Goal: Task Accomplishment & Management: Manage account settings

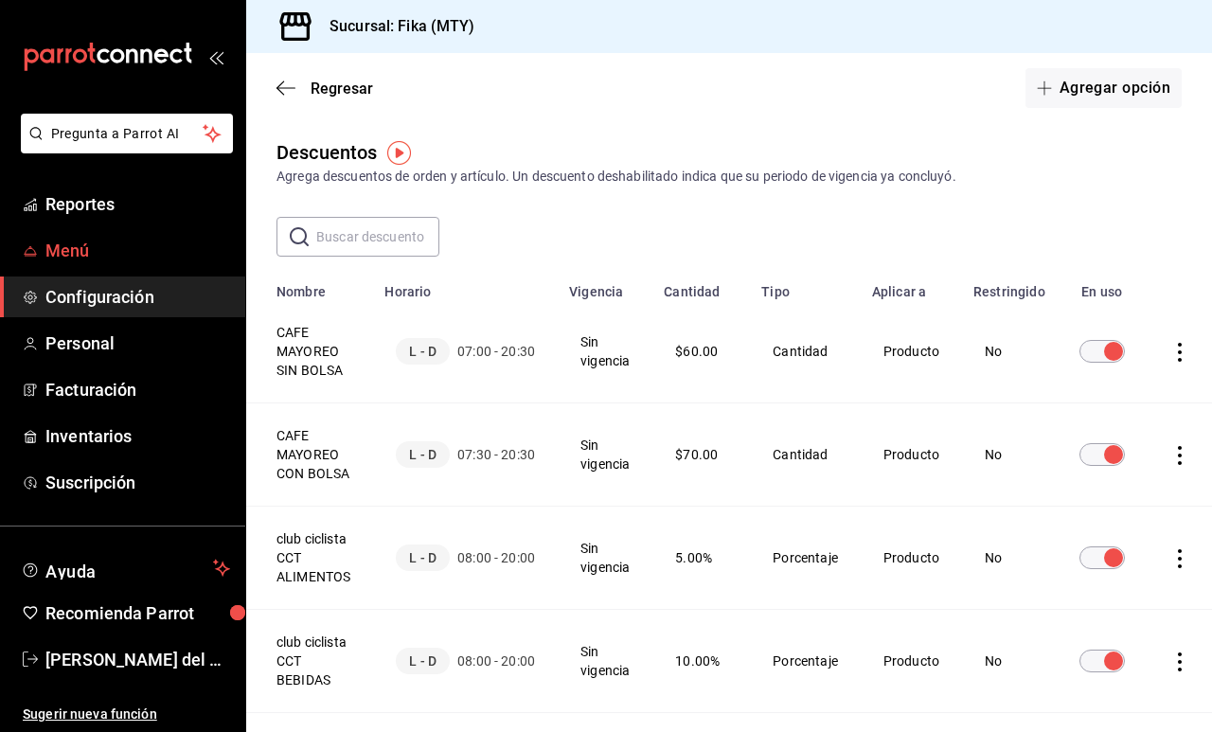
click at [128, 244] on span "Menú" at bounding box center [137, 251] width 185 height 26
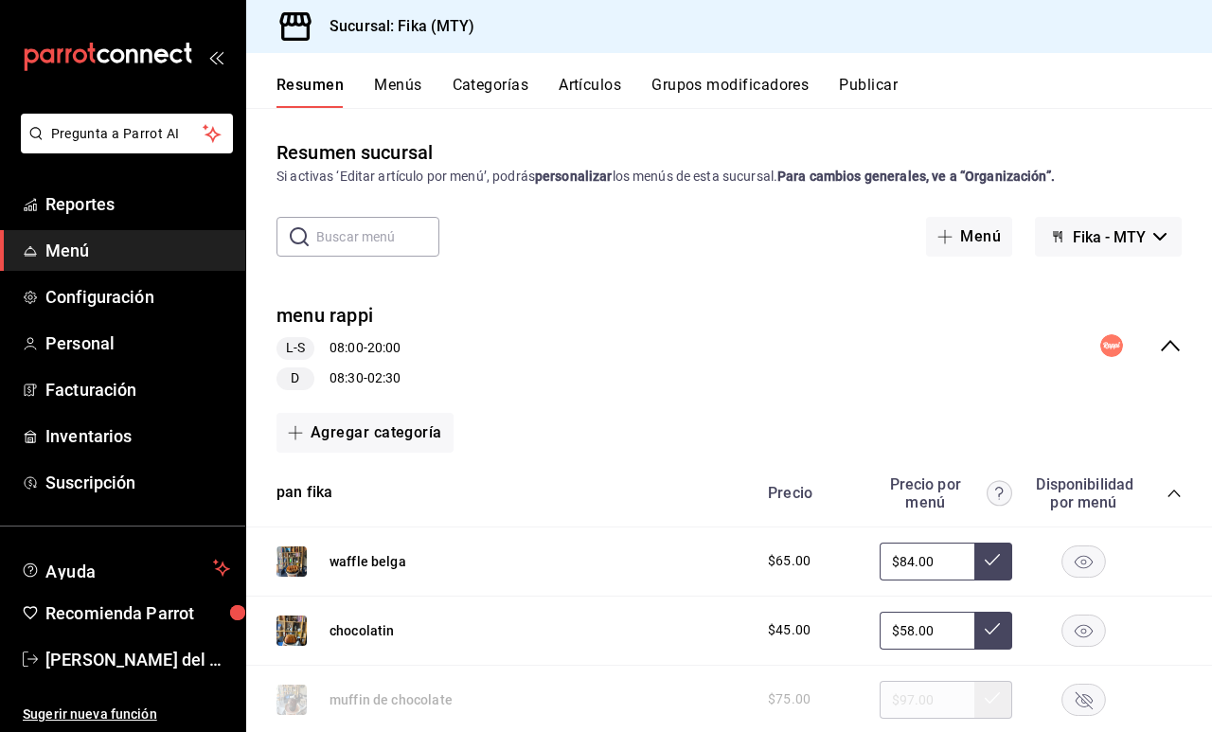
click at [1174, 349] on icon "collapse-menu-row" at bounding box center [1170, 345] width 23 height 23
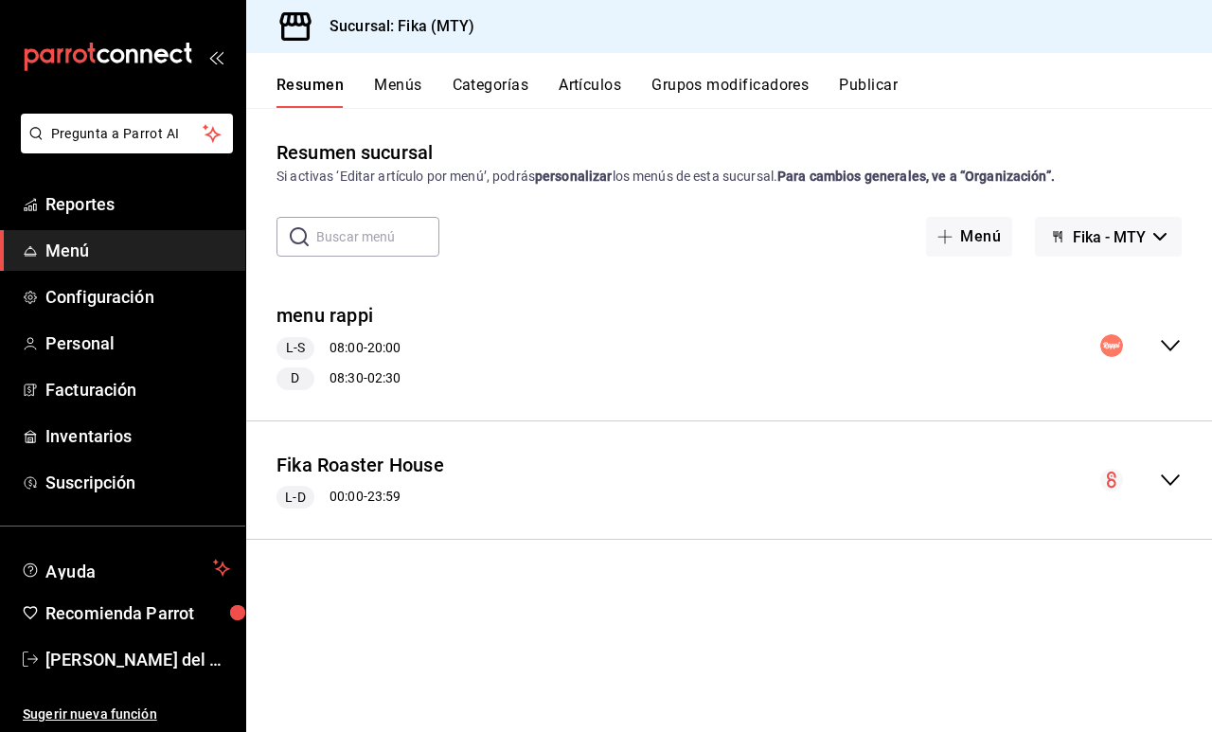
click at [1173, 349] on icon "collapse-menu-row" at bounding box center [1170, 345] width 19 height 11
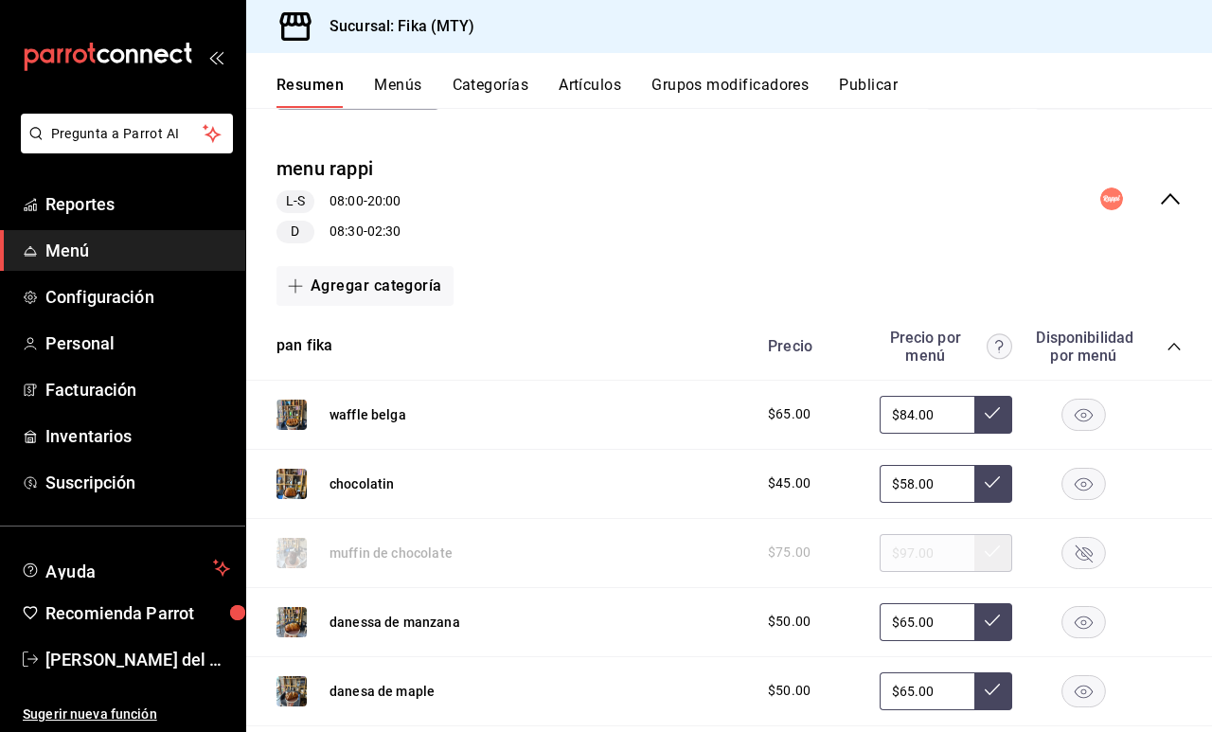
scroll to position [116, 0]
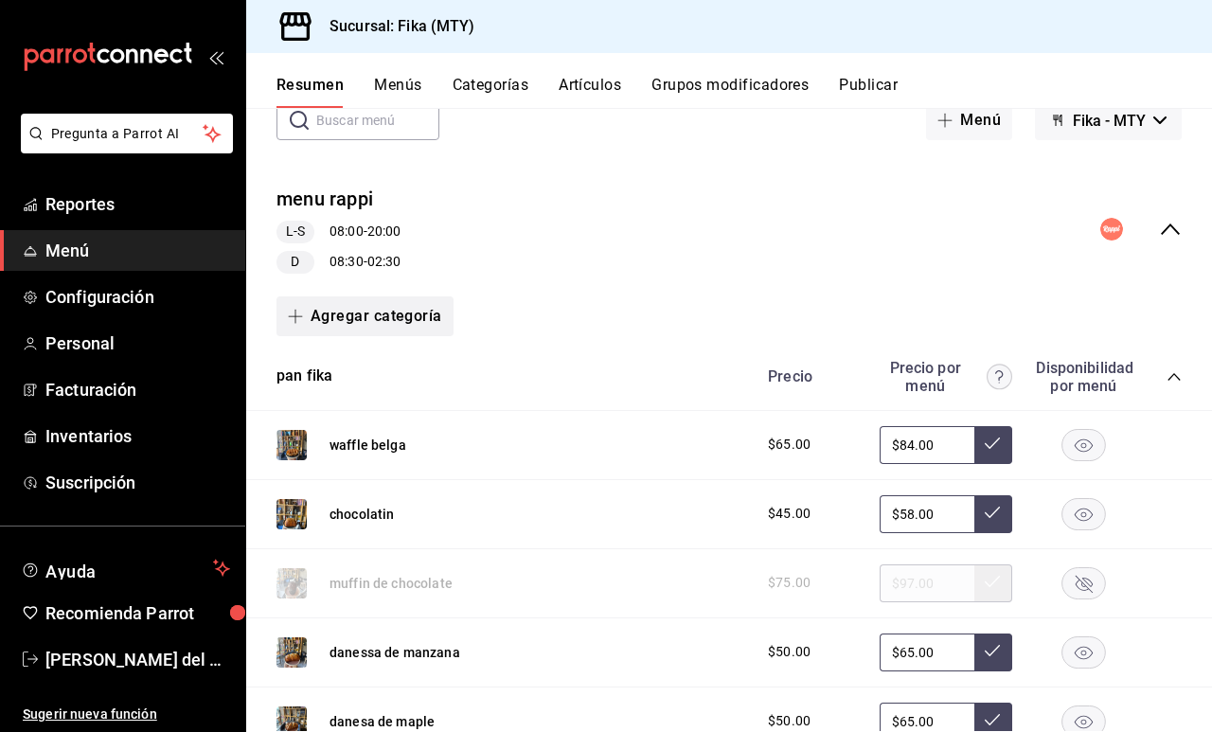
click at [415, 312] on button "Agregar categoría" at bounding box center [365, 316] width 177 height 40
click at [369, 360] on li "Categoría existente" at bounding box center [358, 366] width 162 height 46
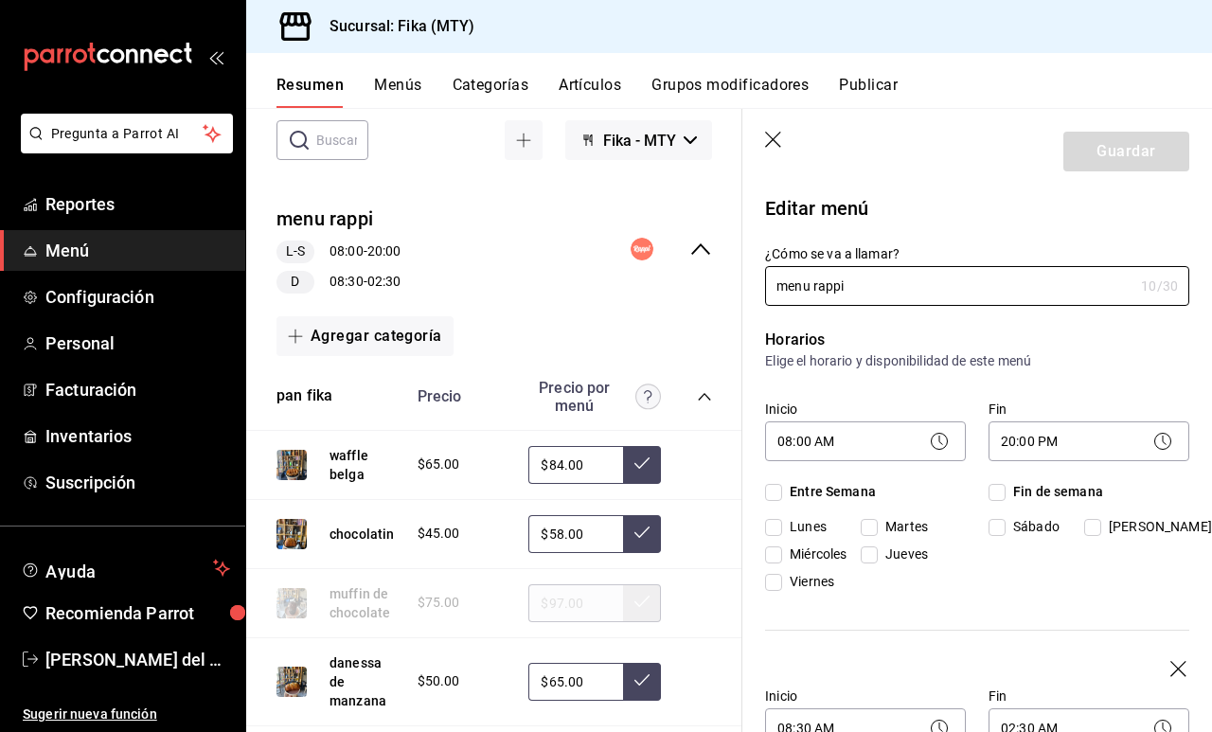
checkbox input "true"
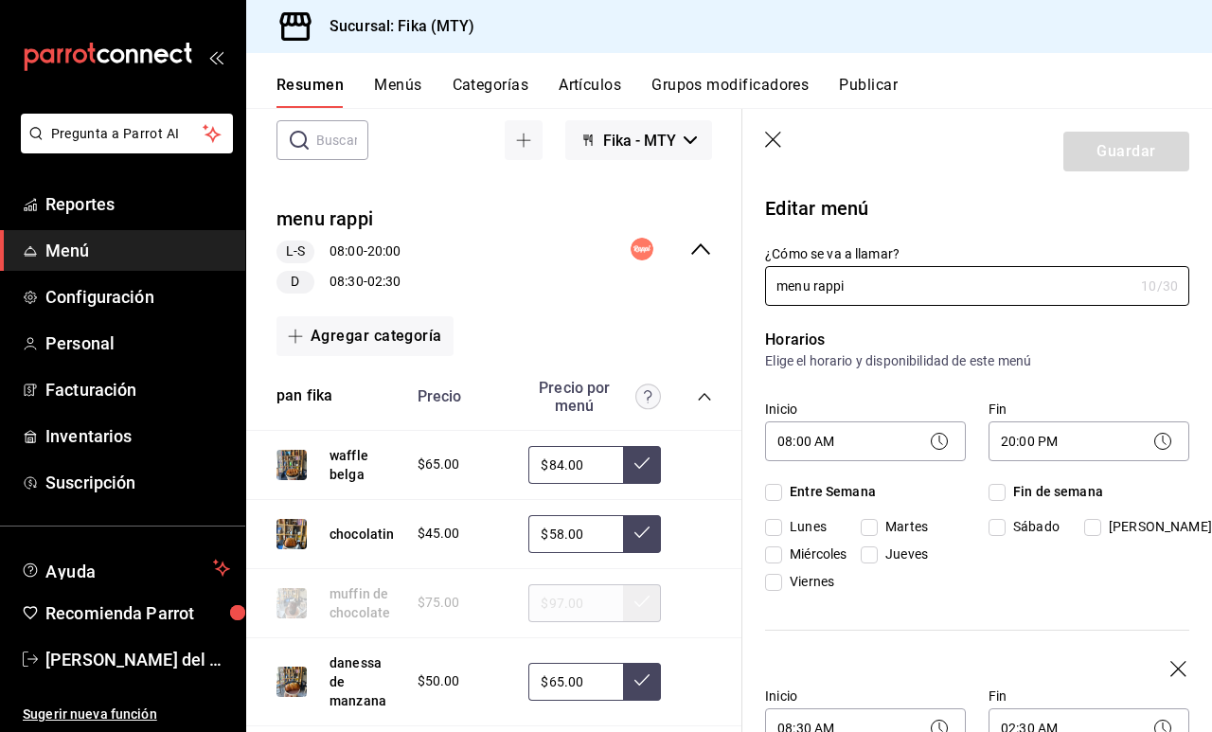
checkbox input "true"
click at [768, 137] on icon "button" at bounding box center [774, 141] width 19 height 19
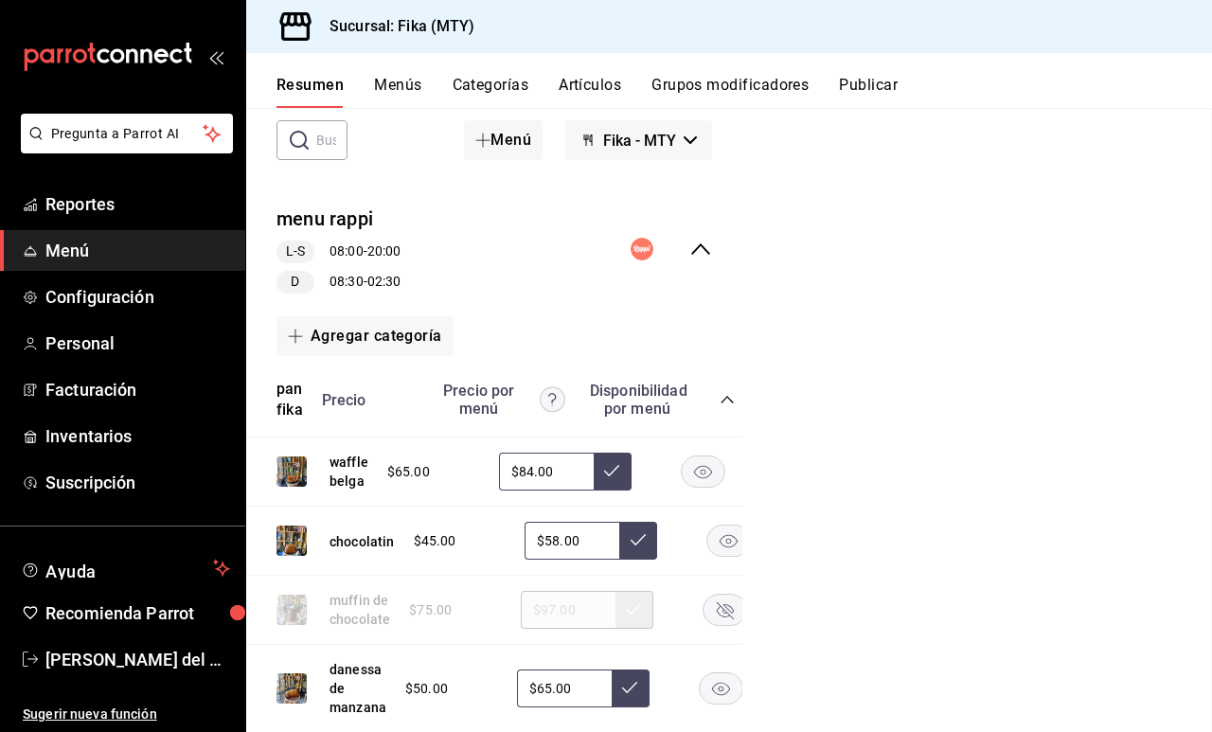
checkbox input "false"
type input "1758739892891"
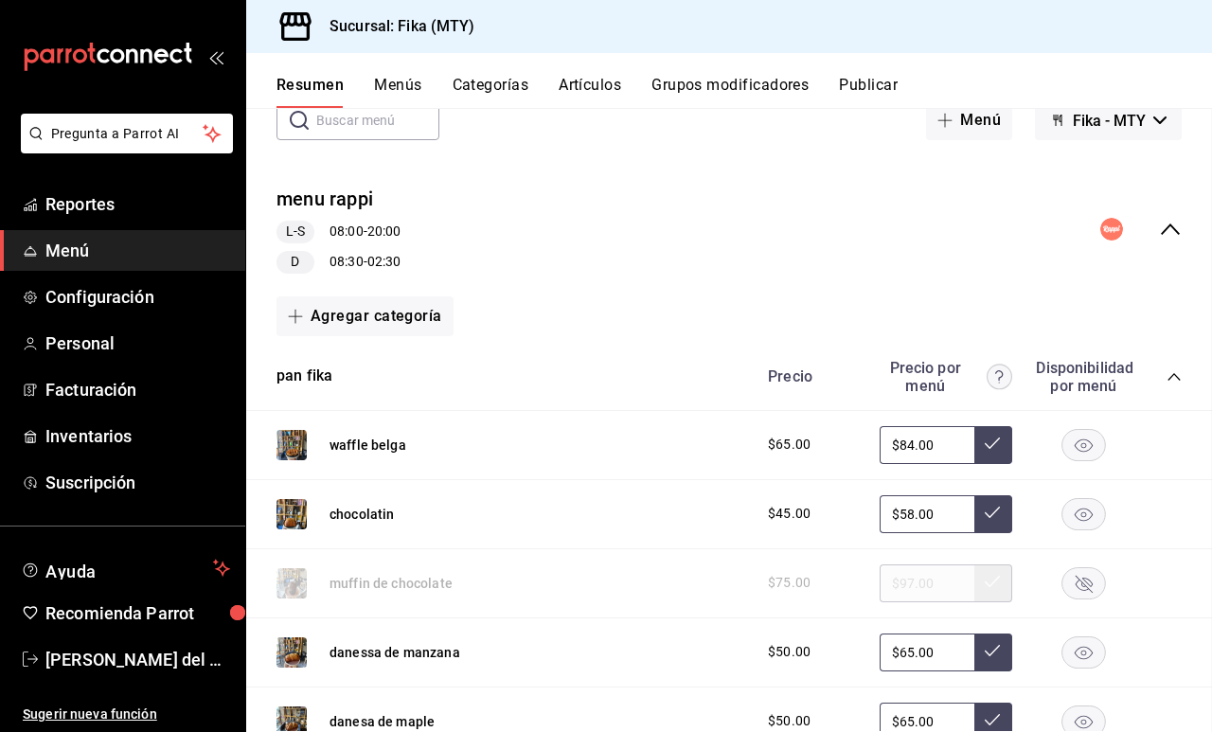
checkbox input "false"
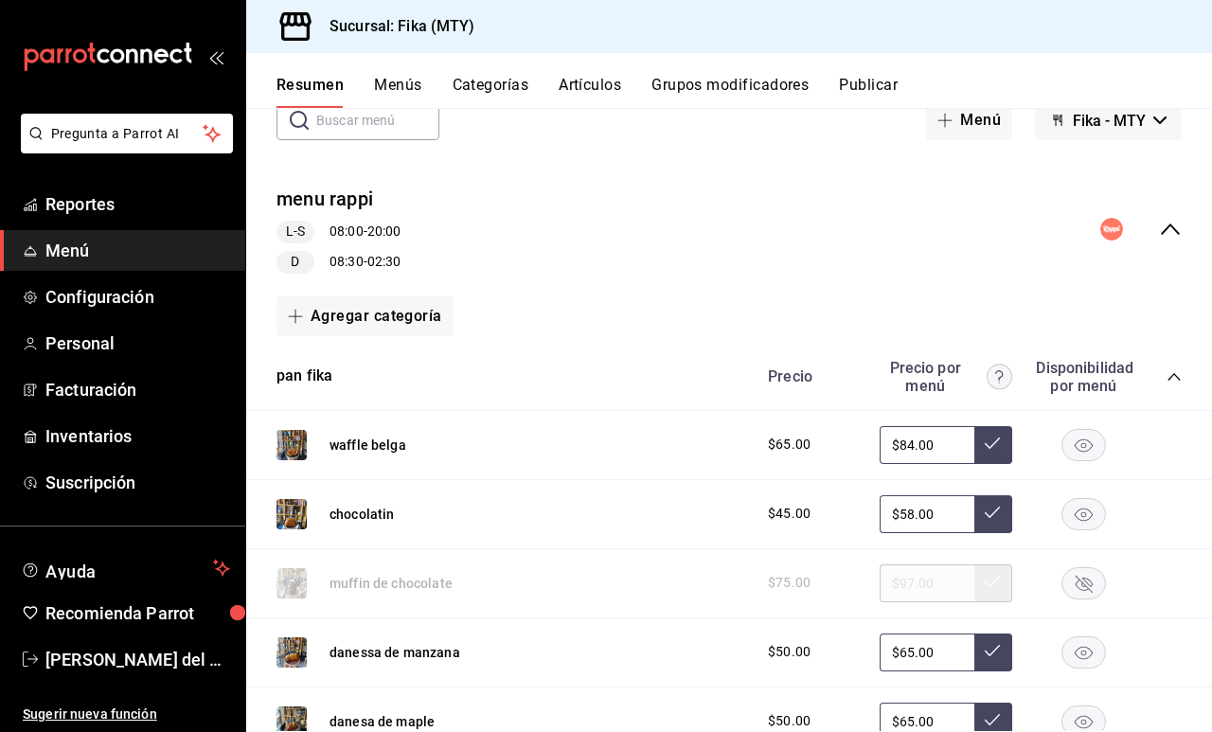
checkbox input "false"
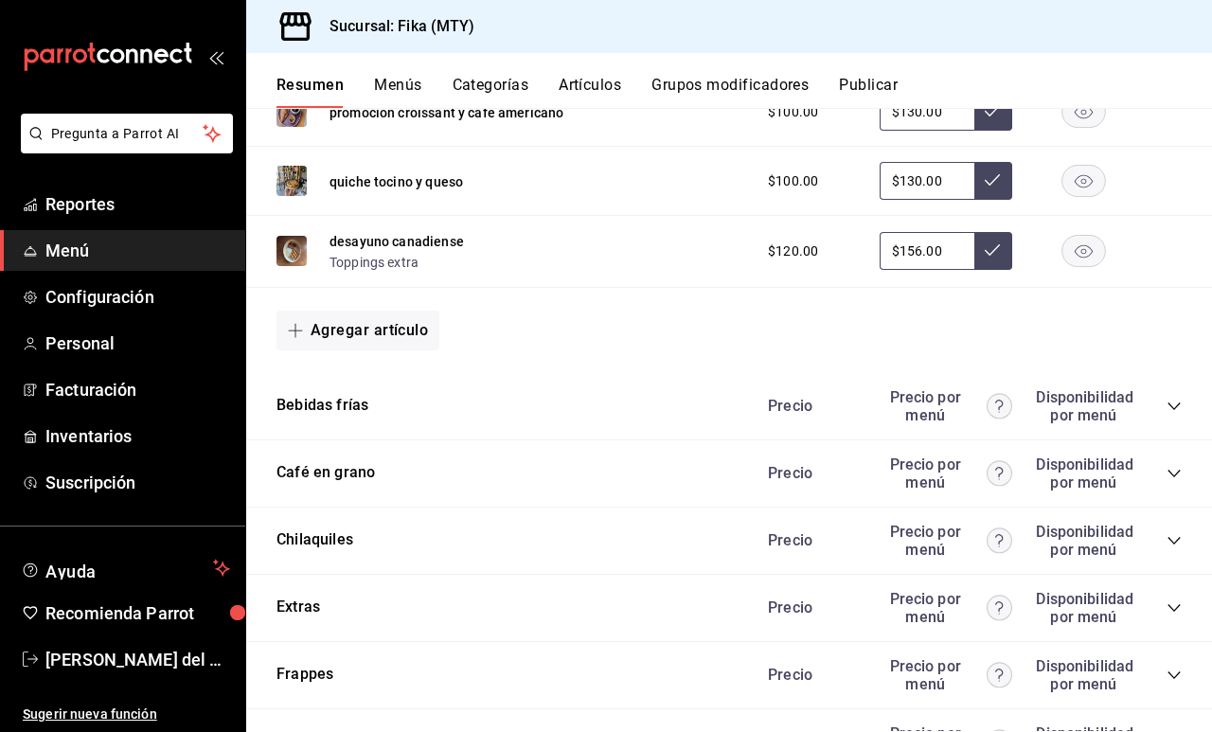
scroll to position [1623, 0]
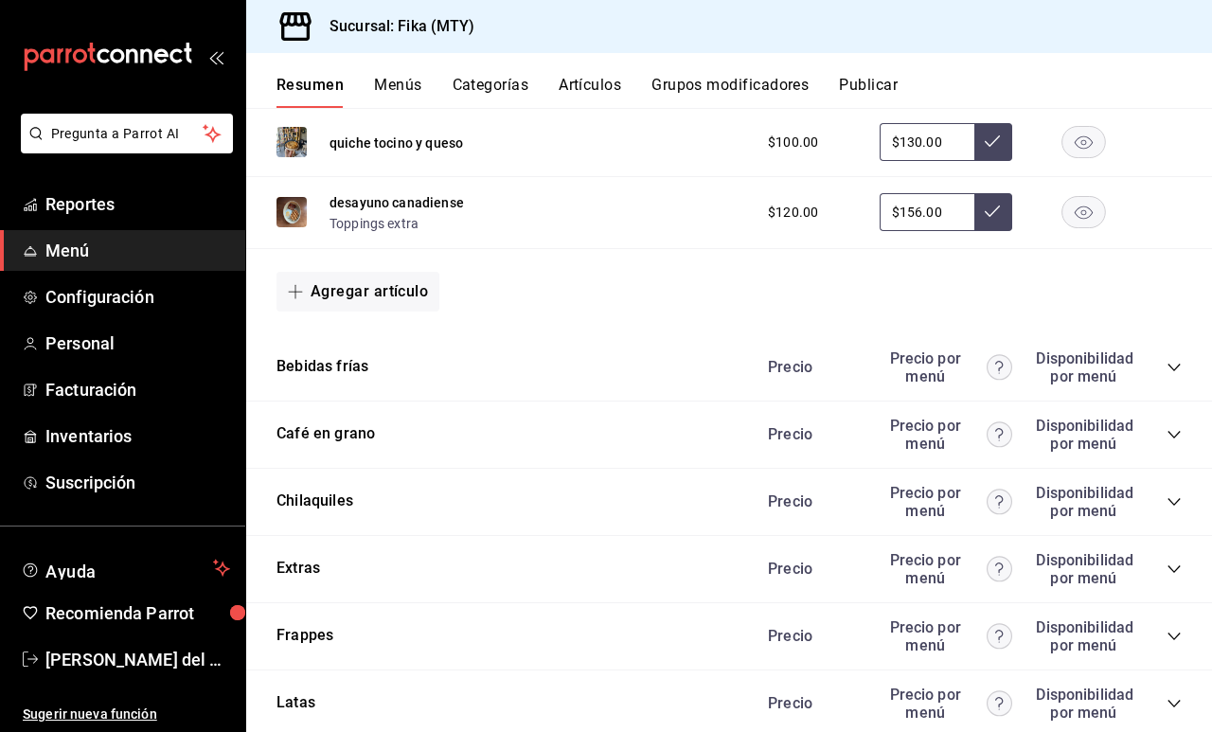
click at [403, 83] on button "Menús" at bounding box center [397, 92] width 47 height 32
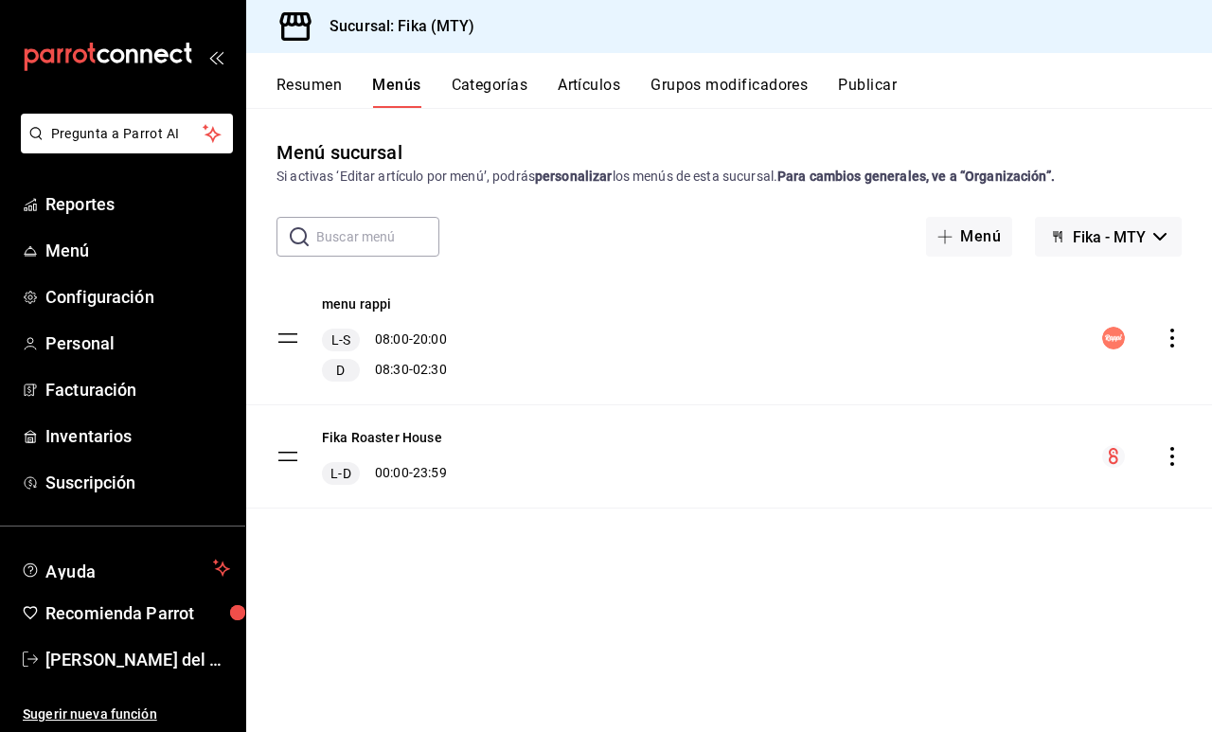
click at [291, 78] on button "Resumen" at bounding box center [309, 92] width 65 height 32
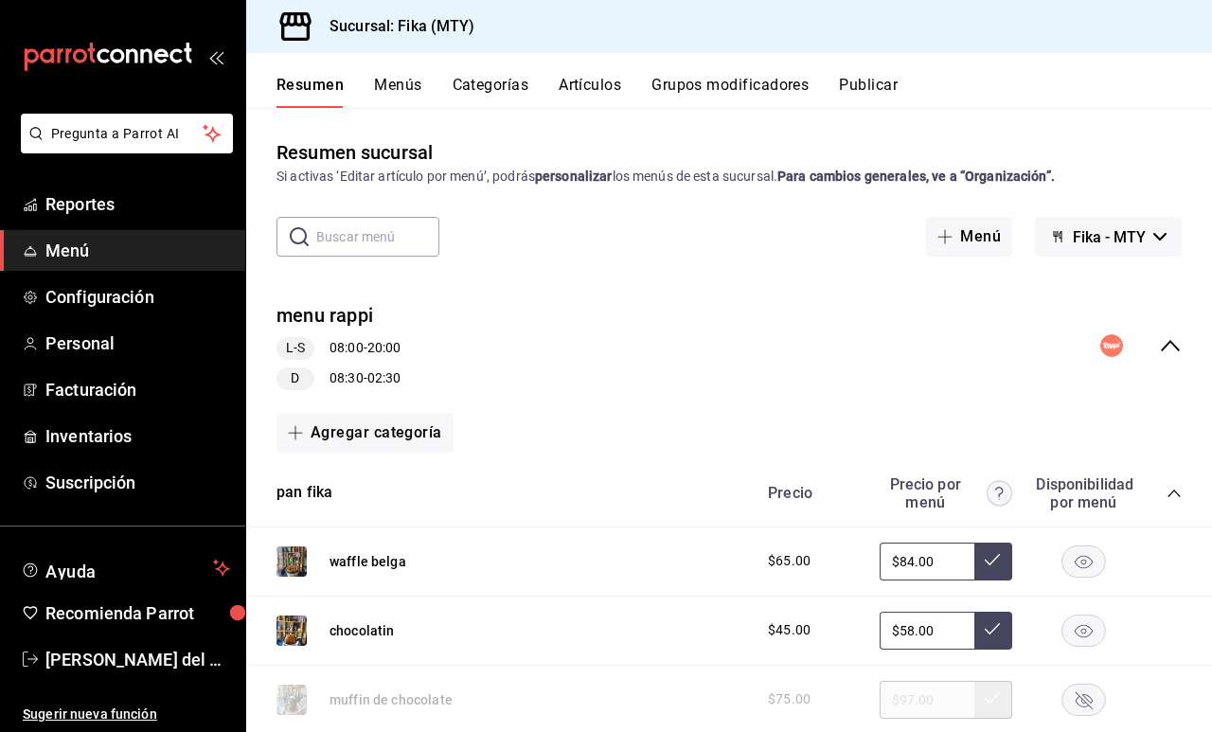
click at [508, 81] on button "Categorías" at bounding box center [491, 92] width 77 height 32
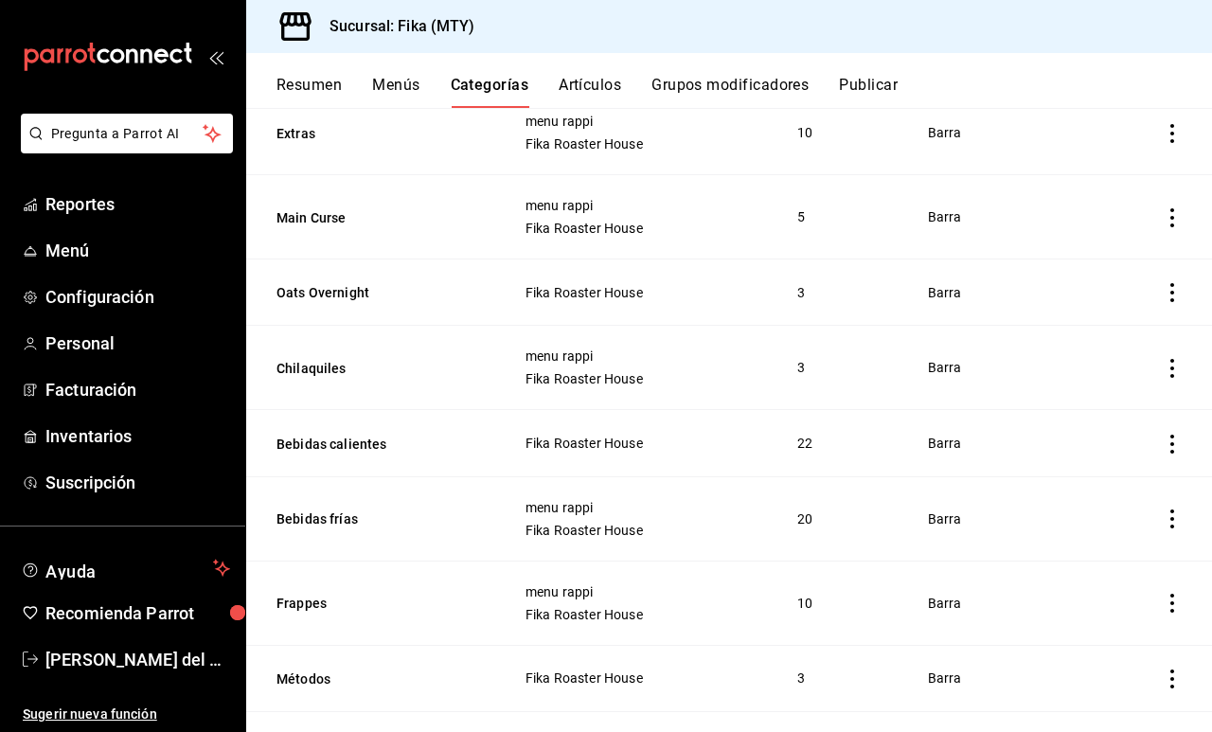
scroll to position [545, 0]
click at [1173, 451] on icon "actions" at bounding box center [1173, 443] width 4 height 19
click at [1133, 480] on span "Editar" at bounding box center [1115, 487] width 49 height 20
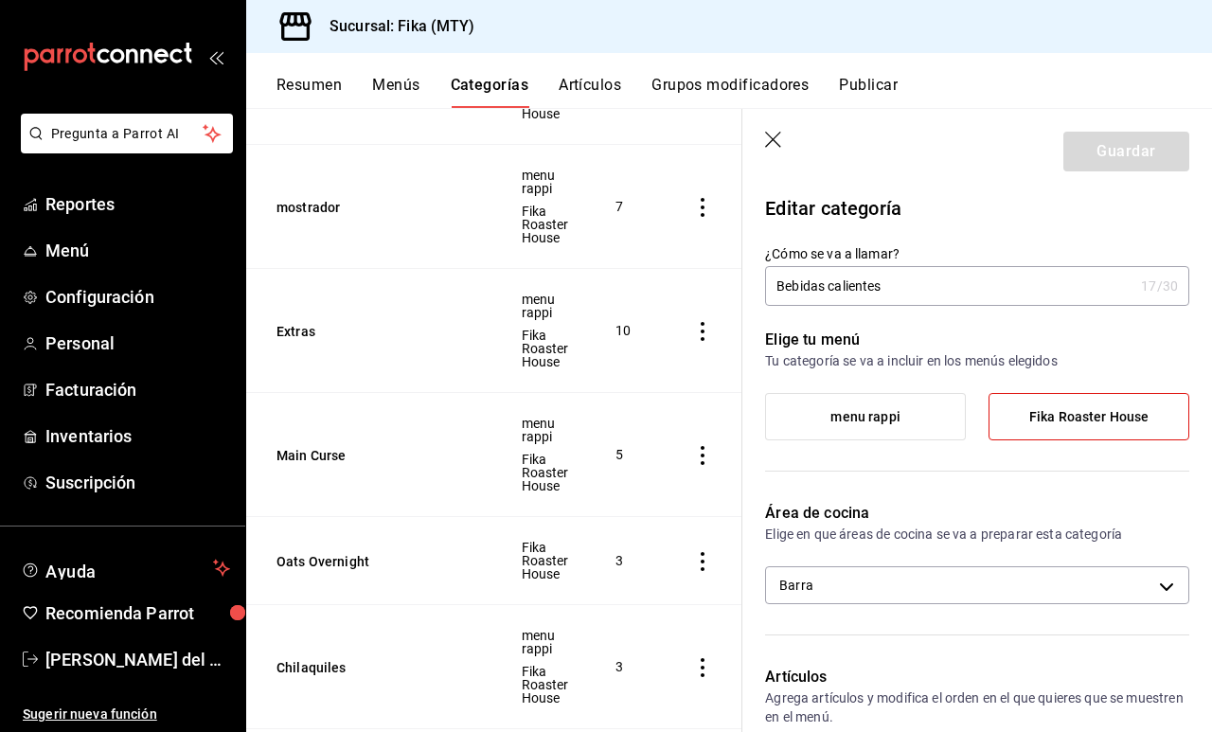
click at [886, 391] on div "Elige tu menú Tu categoría se va a incluir en los menús elegidos menu rappi Fik…" at bounding box center [965, 392] width 447 height 173
click at [879, 431] on label "menu rappi" at bounding box center [865, 416] width 199 height 45
click at [0, 0] on input "menu rappi" at bounding box center [0, 0] width 0 height 0
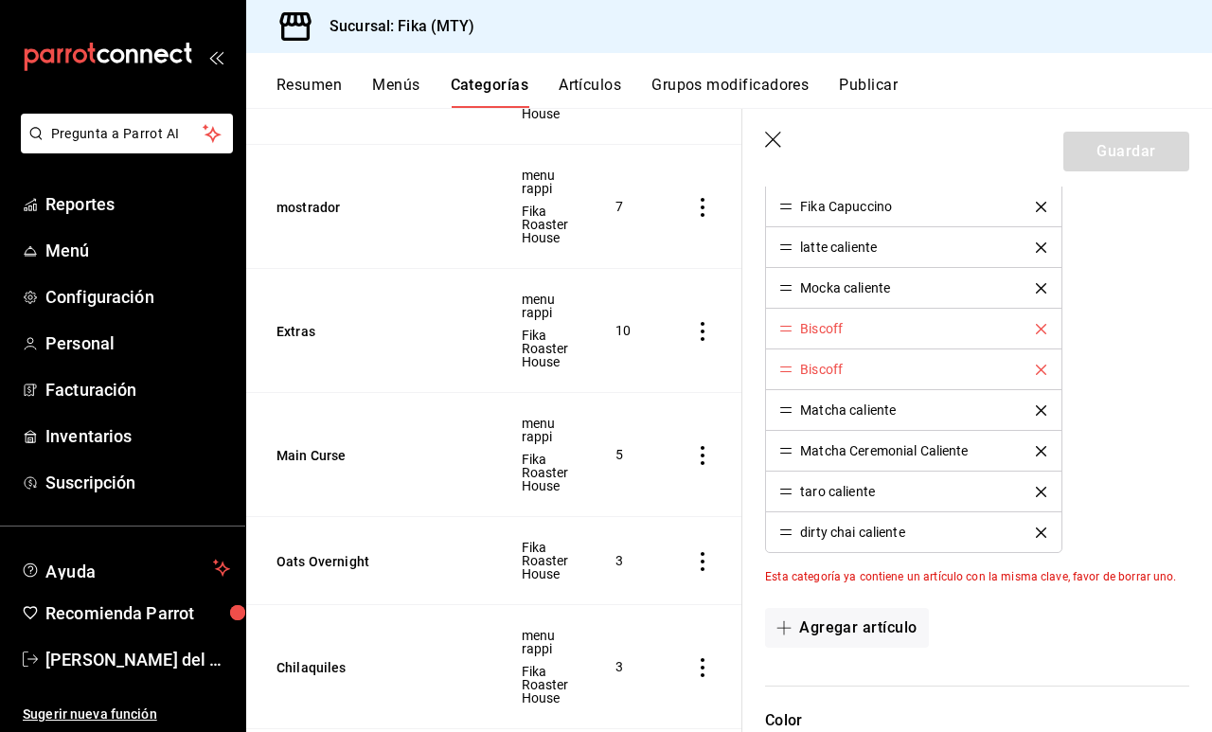
scroll to position [1112, 0]
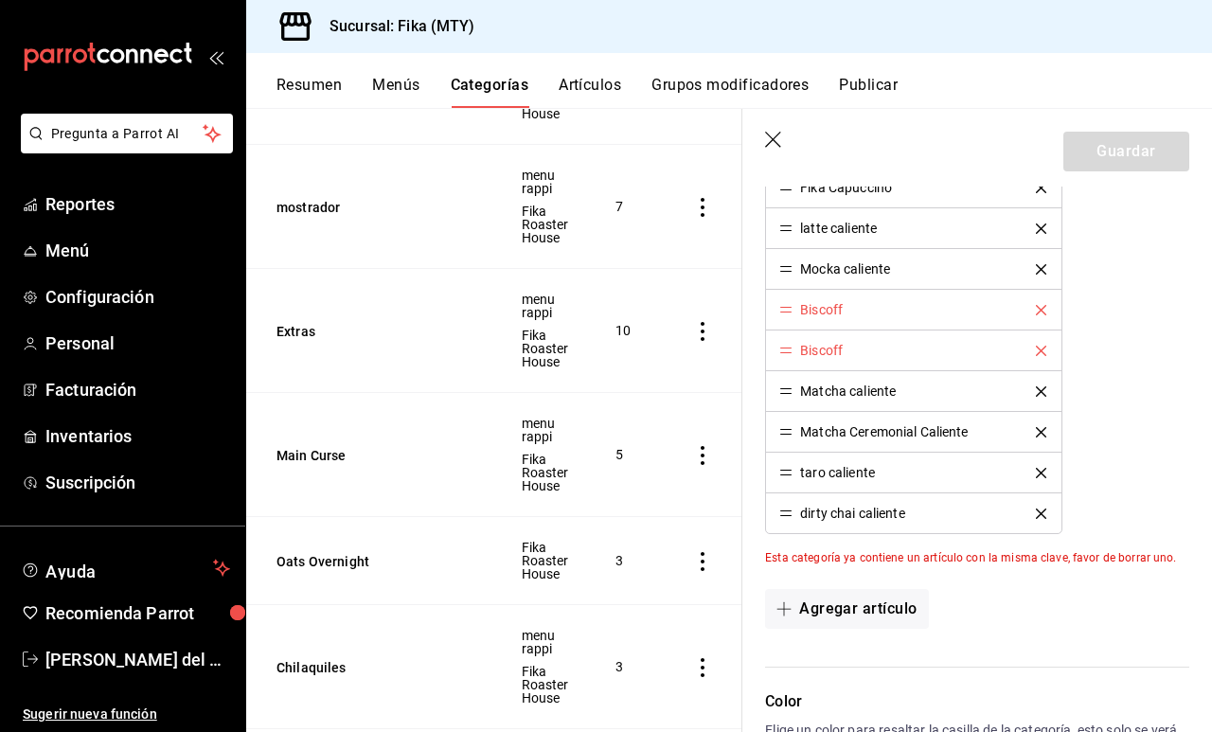
click at [1039, 347] on icon "delete" at bounding box center [1041, 351] width 10 height 10
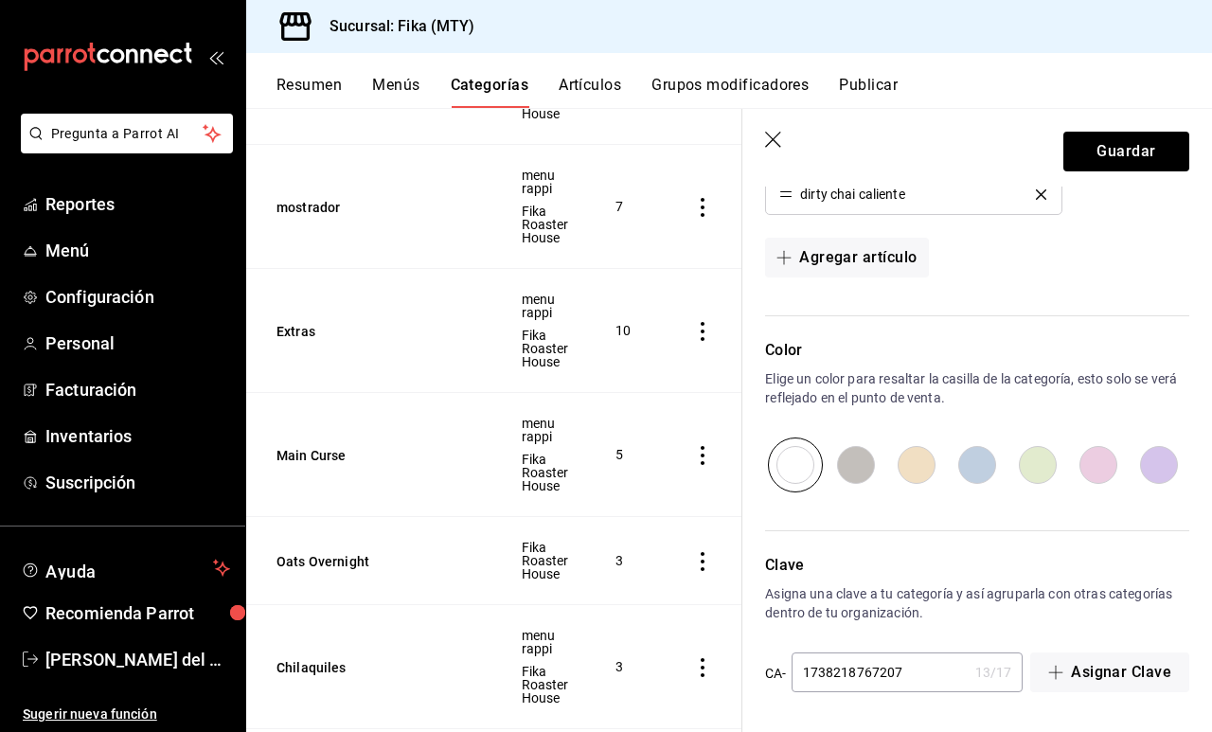
scroll to position [1390, 0]
click at [1170, 145] on button "Guardar" at bounding box center [1127, 152] width 126 height 40
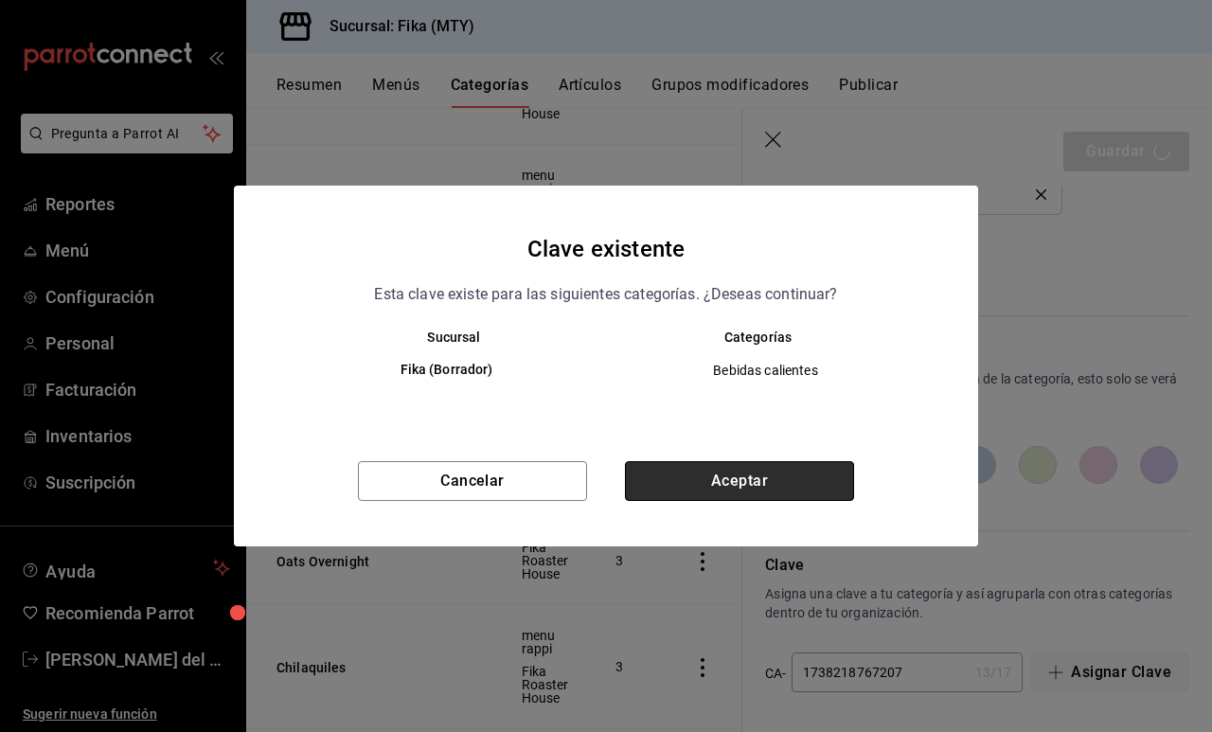
click at [787, 478] on button "Aceptar" at bounding box center [739, 481] width 229 height 40
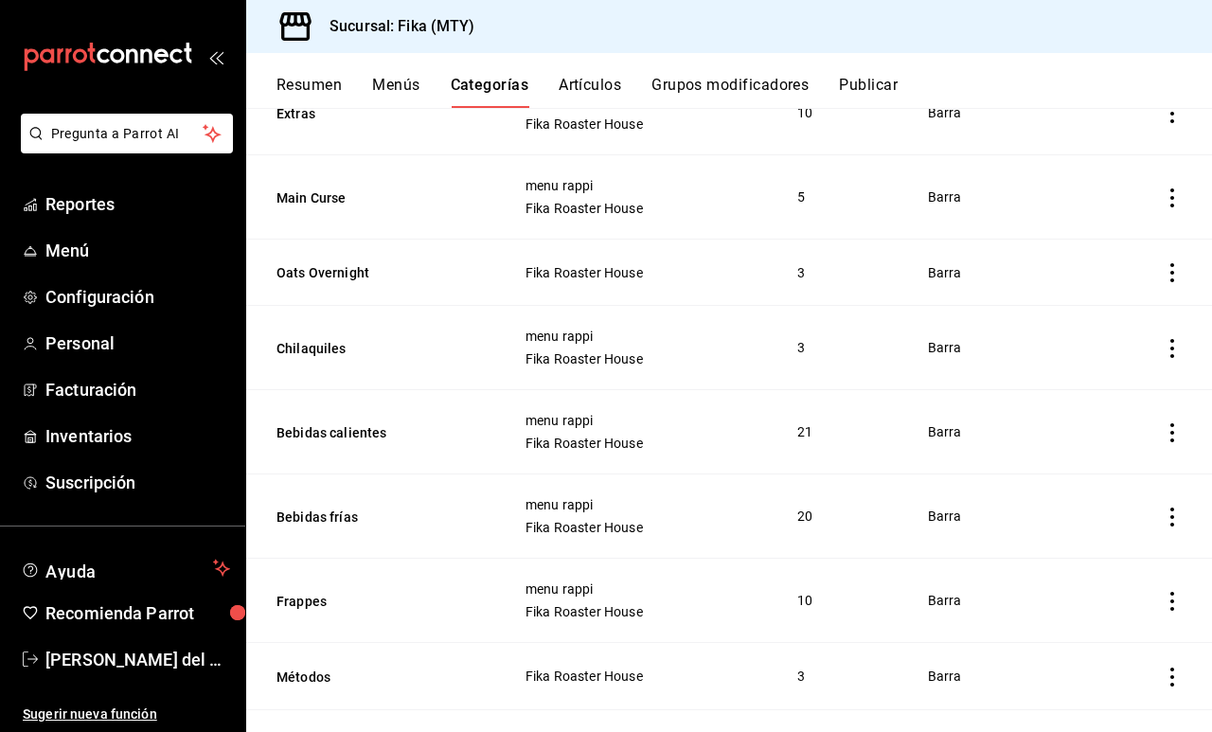
scroll to position [571, 0]
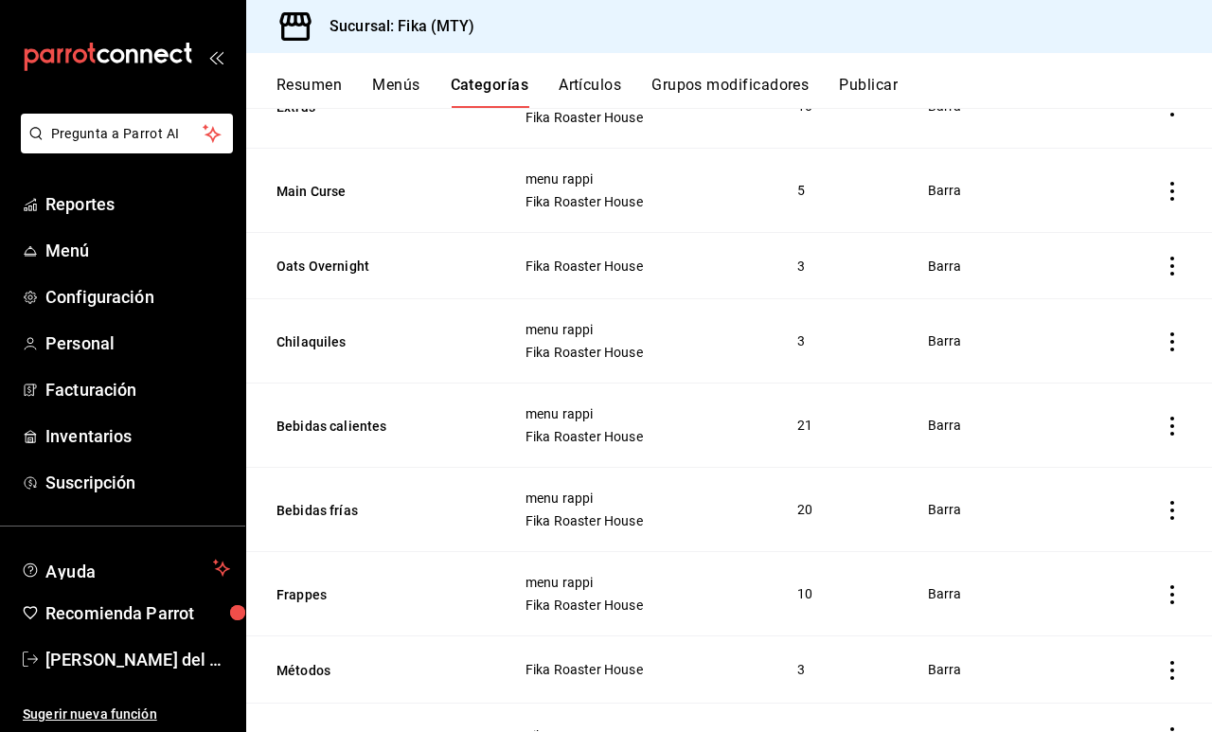
click at [1167, 273] on icon "actions" at bounding box center [1172, 266] width 19 height 19
click at [1103, 314] on span "Editar" at bounding box center [1115, 310] width 49 height 20
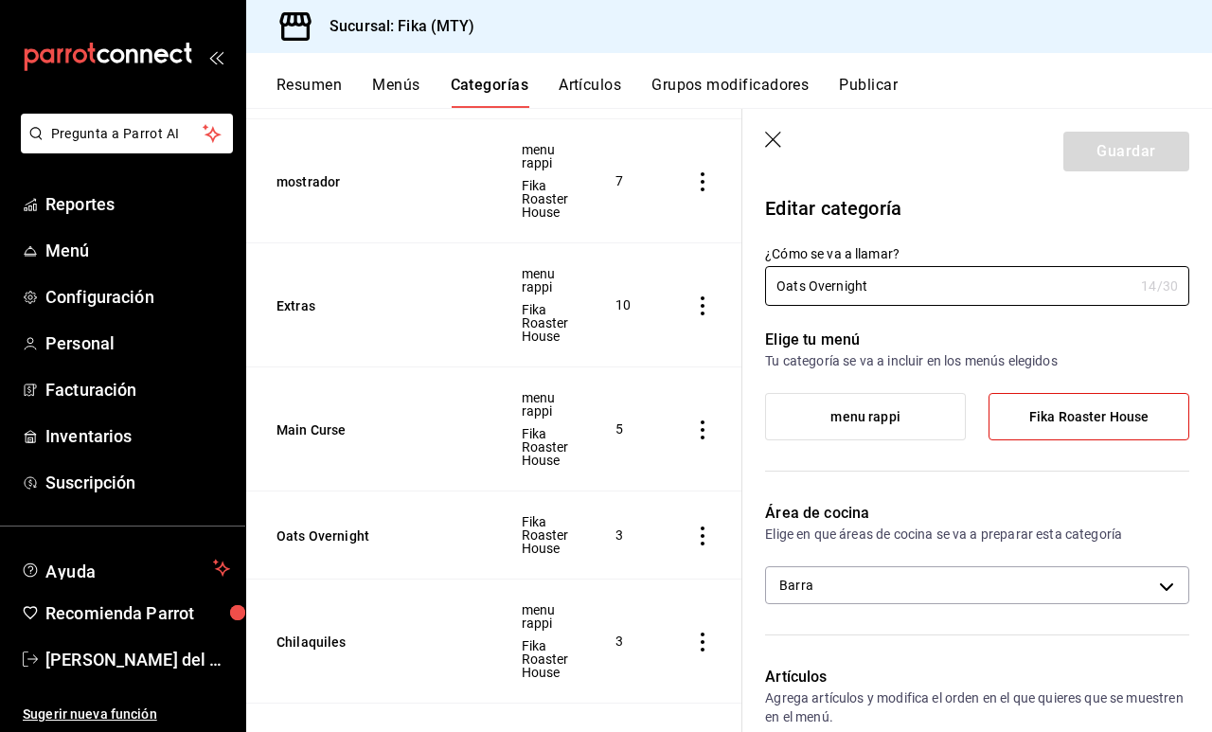
click at [847, 414] on span "menu rappi" at bounding box center [865, 417] width 69 height 16
click at [0, 0] on input "menu rappi" at bounding box center [0, 0] width 0 height 0
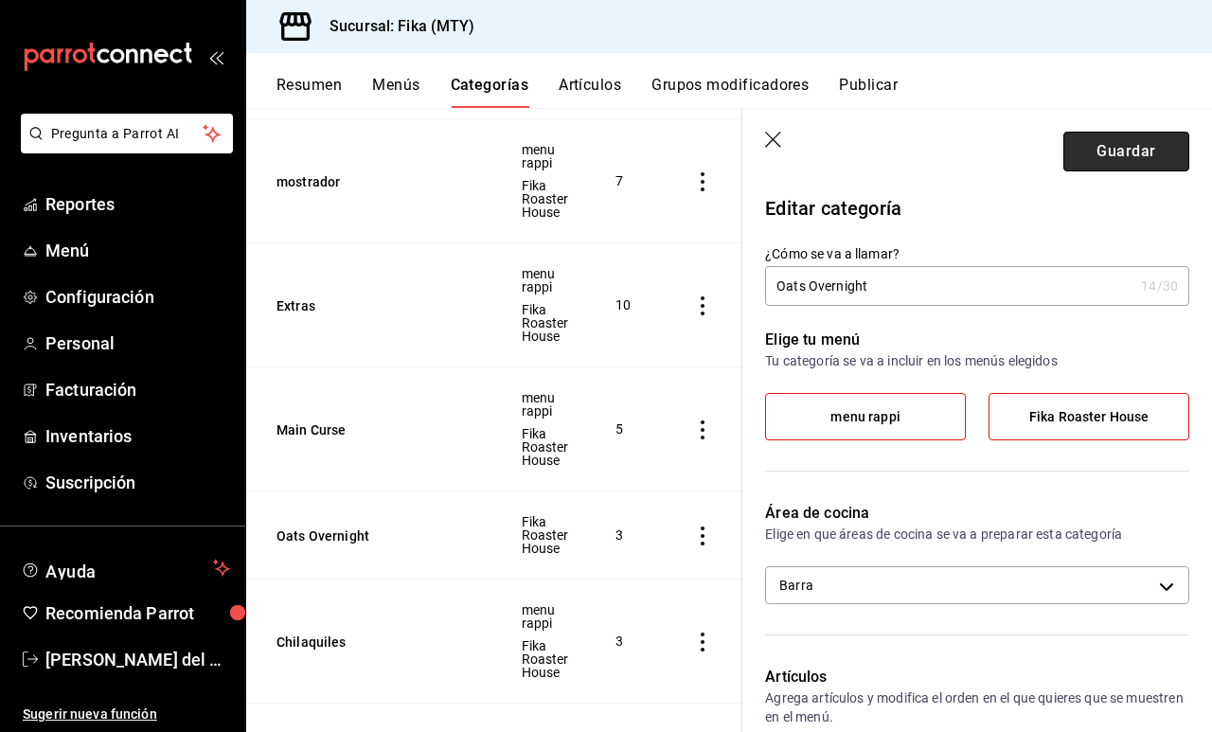
click at [1122, 151] on button "Guardar" at bounding box center [1127, 152] width 126 height 40
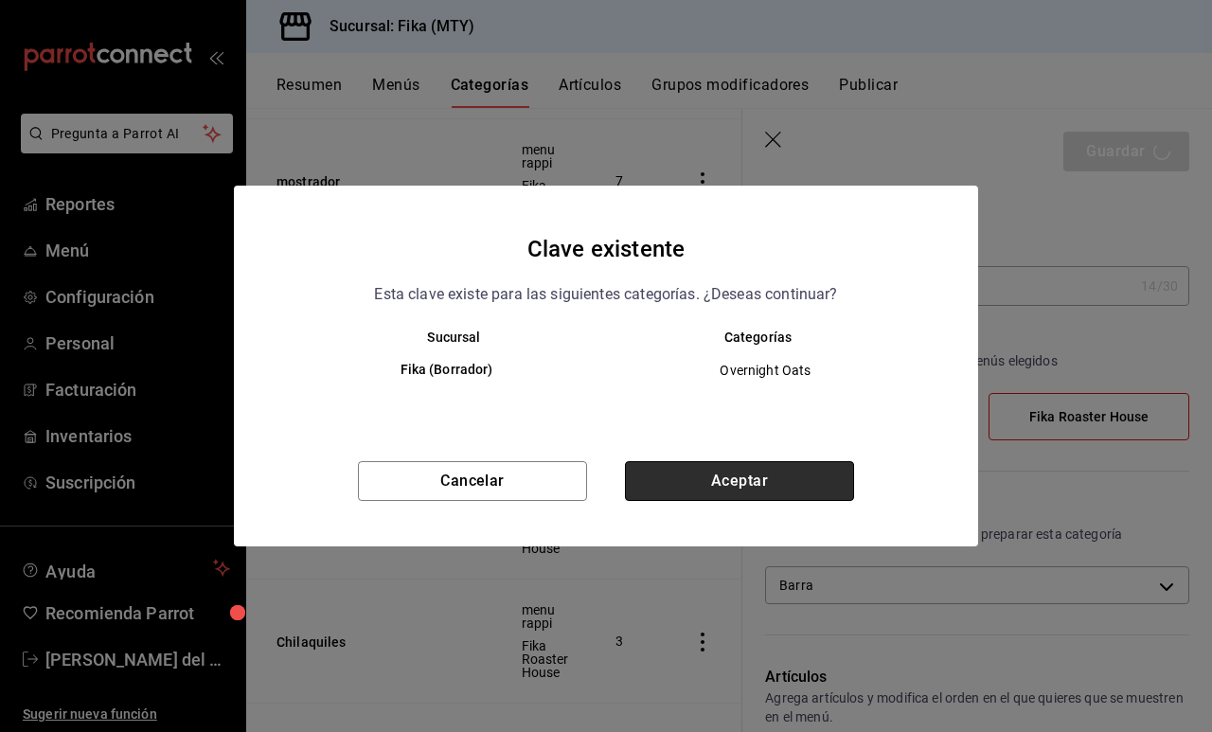
click at [794, 483] on button "Aceptar" at bounding box center [739, 481] width 229 height 40
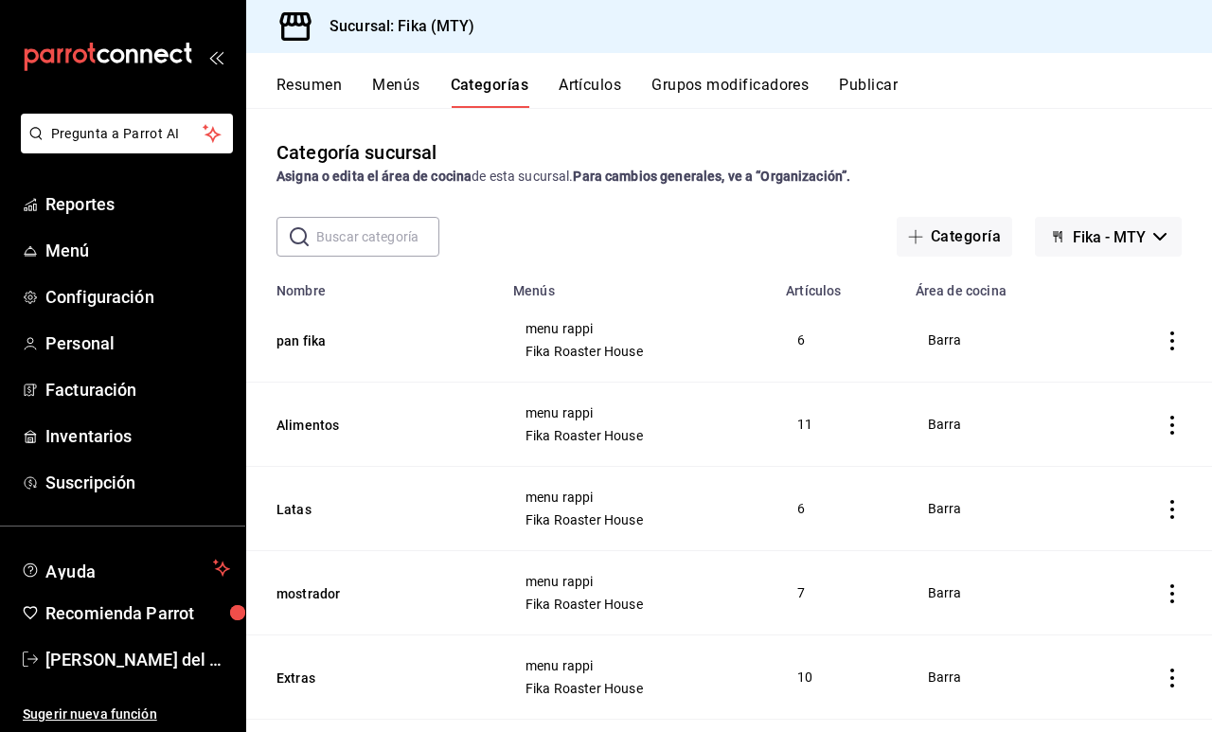
click at [298, 89] on button "Resumen" at bounding box center [309, 92] width 65 height 32
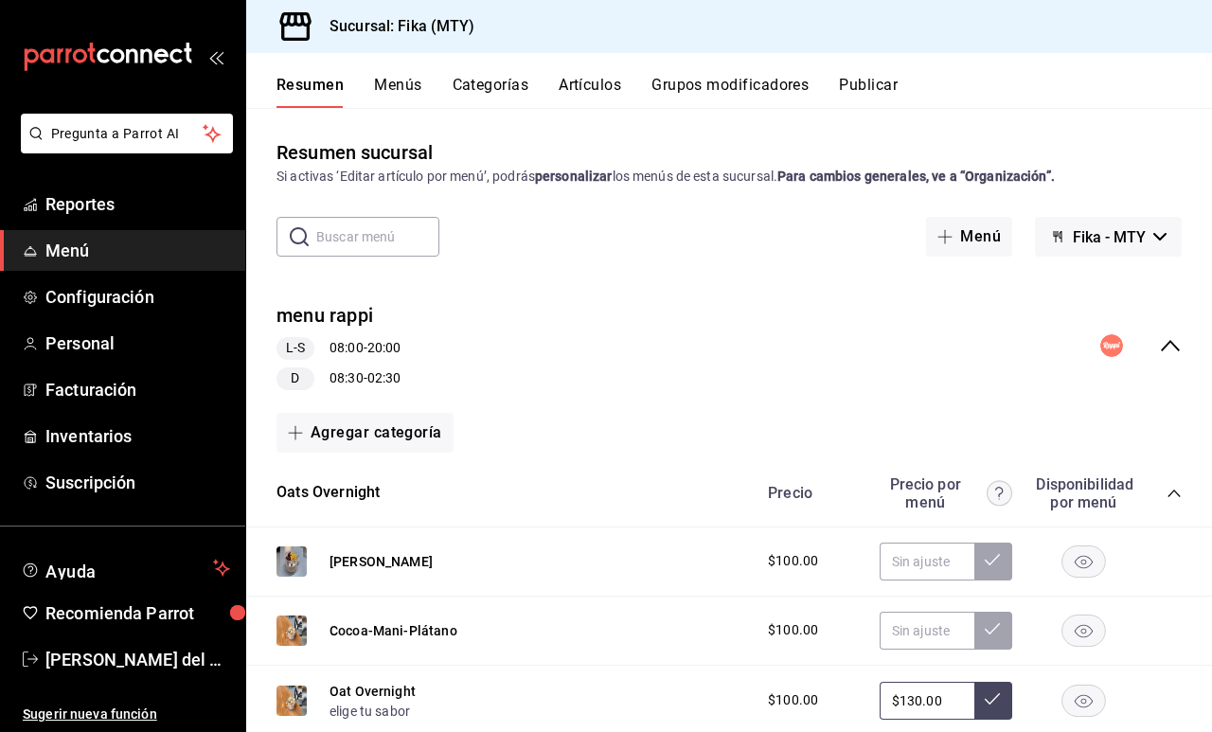
click at [1164, 346] on icon "collapse-menu-row" at bounding box center [1170, 345] width 23 height 23
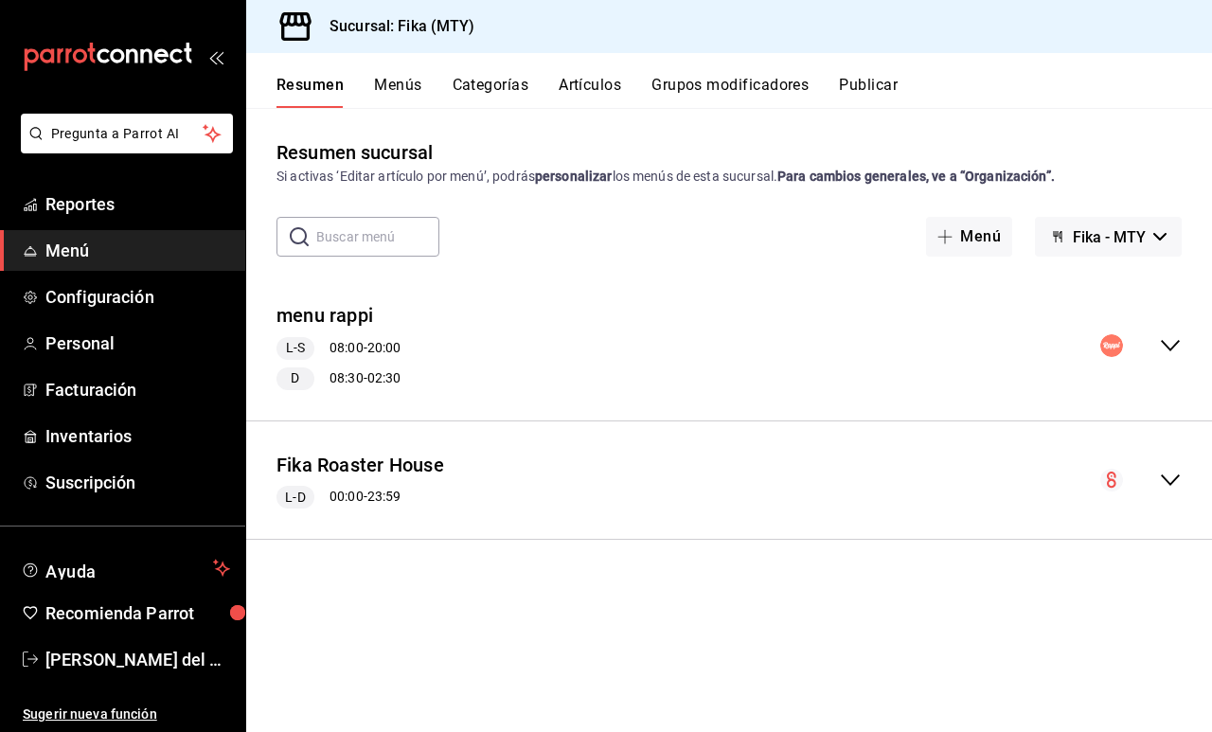
click at [1164, 346] on icon "collapse-menu-row" at bounding box center [1170, 345] width 23 height 23
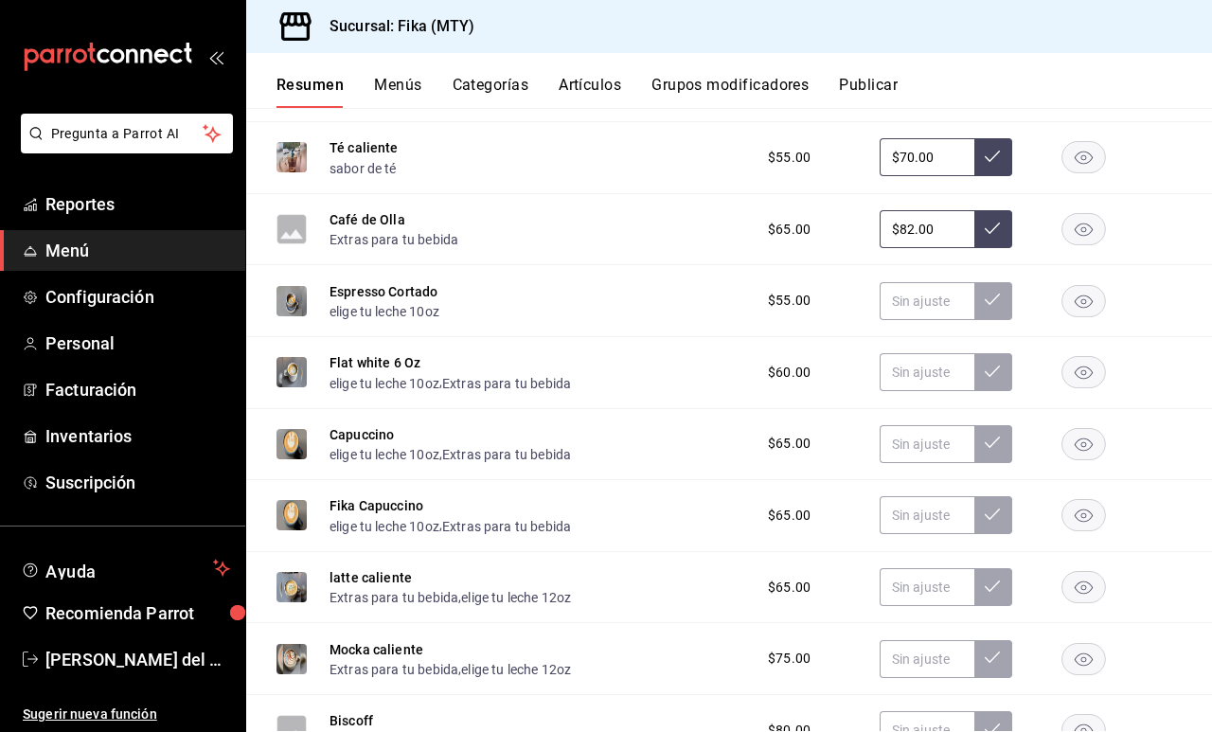
scroll to position [1334, 0]
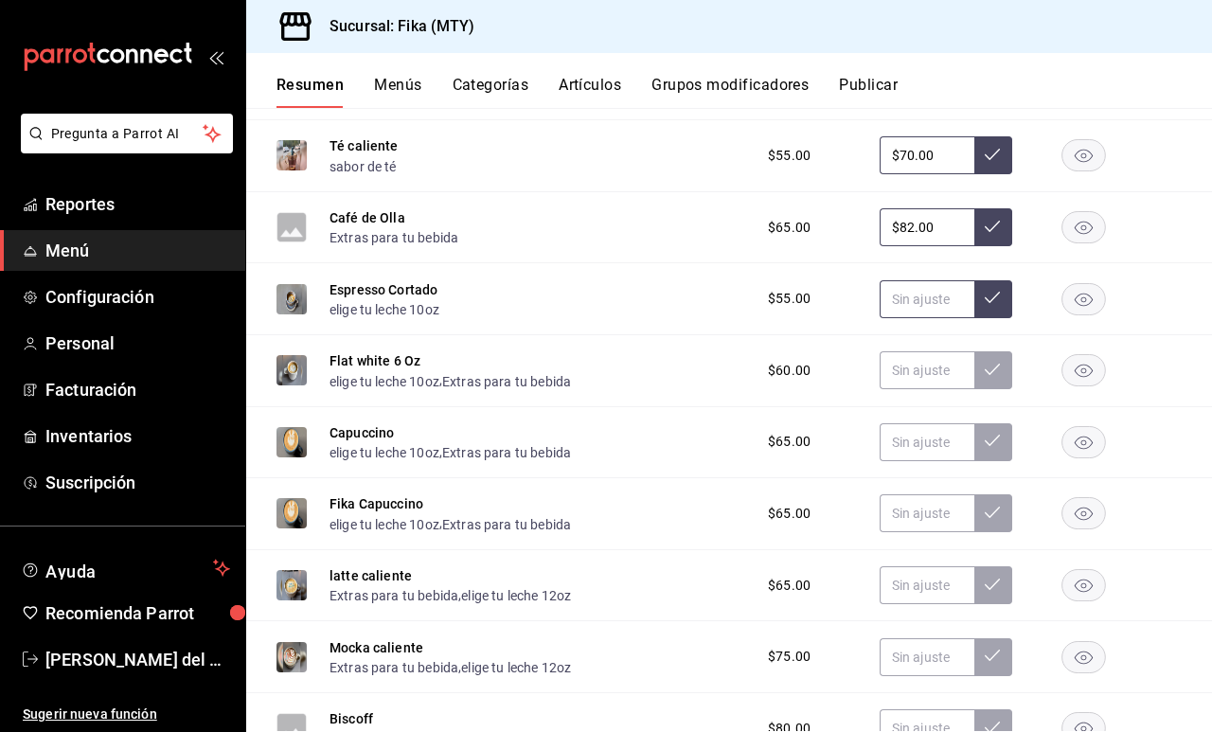
click at [921, 306] on input "text" at bounding box center [927, 299] width 95 height 38
type input "$71.00"
click at [974, 298] on button at bounding box center [993, 299] width 38 height 38
click at [915, 375] on input "text" at bounding box center [927, 370] width 95 height 38
type input "$78.00"
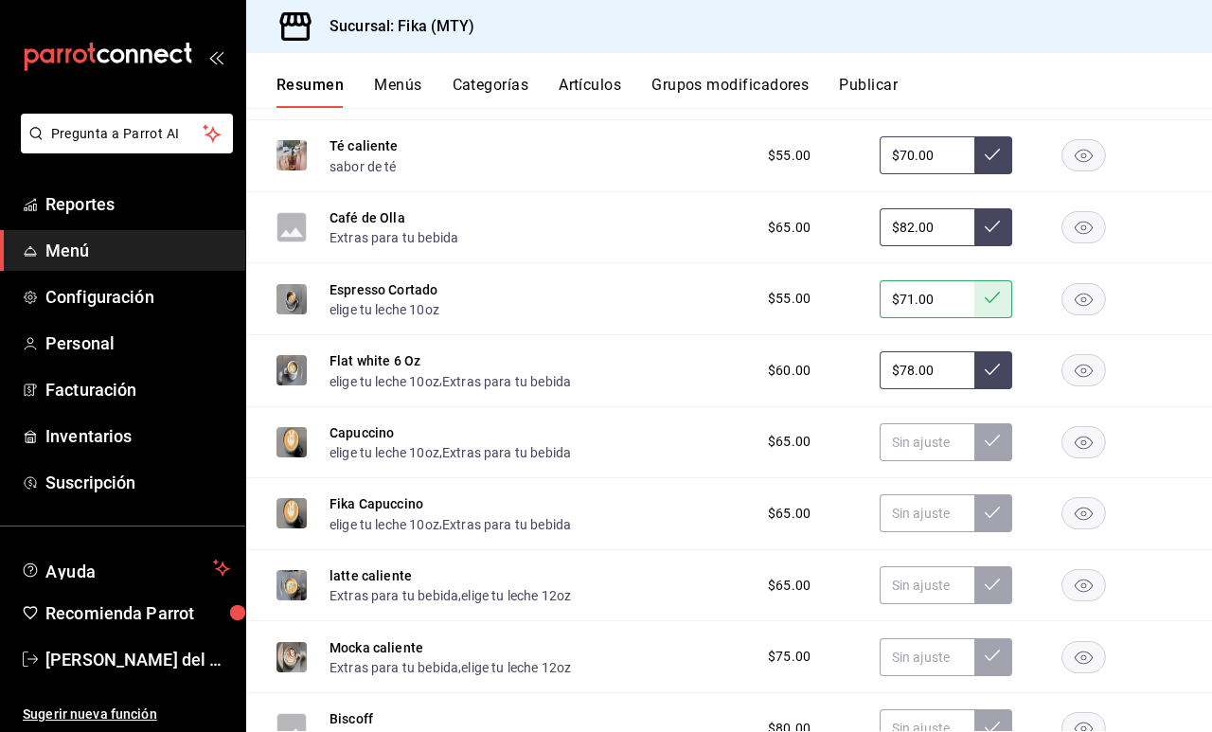
click at [992, 374] on icon at bounding box center [992, 369] width 15 height 15
click at [931, 449] on input "text" at bounding box center [927, 442] width 95 height 38
type input "$84.00"
click at [996, 442] on icon at bounding box center [992, 440] width 15 height 15
click at [917, 518] on input "text" at bounding box center [927, 513] width 95 height 38
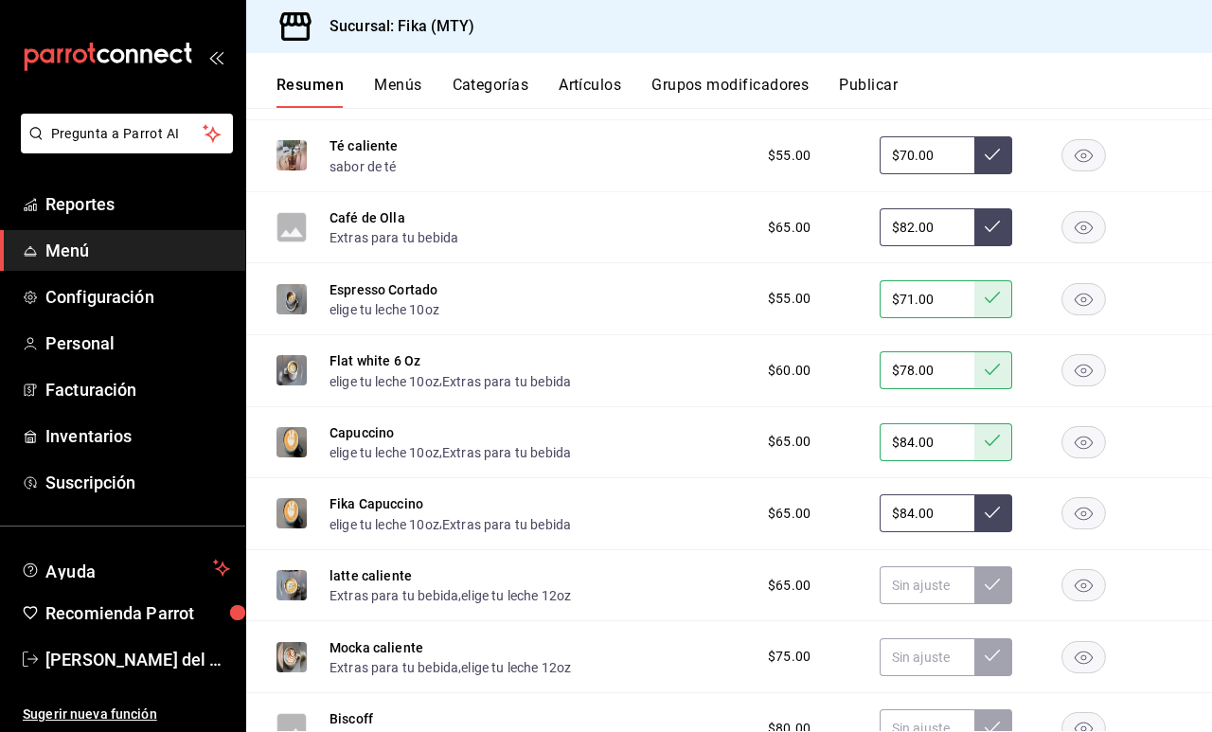
type input "$84.00"
click at [997, 511] on icon at bounding box center [992, 512] width 15 height 15
click at [915, 582] on input "text" at bounding box center [927, 585] width 95 height 38
type input "$84.00"
click at [989, 590] on icon at bounding box center [992, 584] width 15 height 15
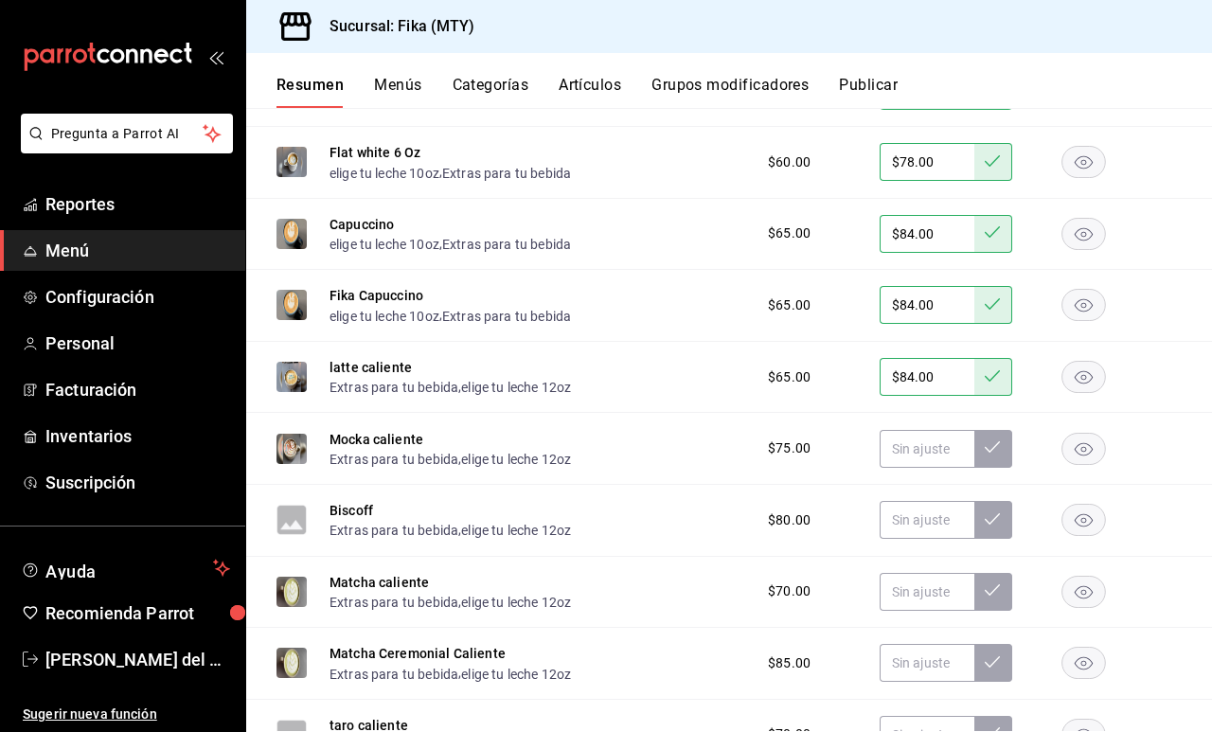
scroll to position [1574, 0]
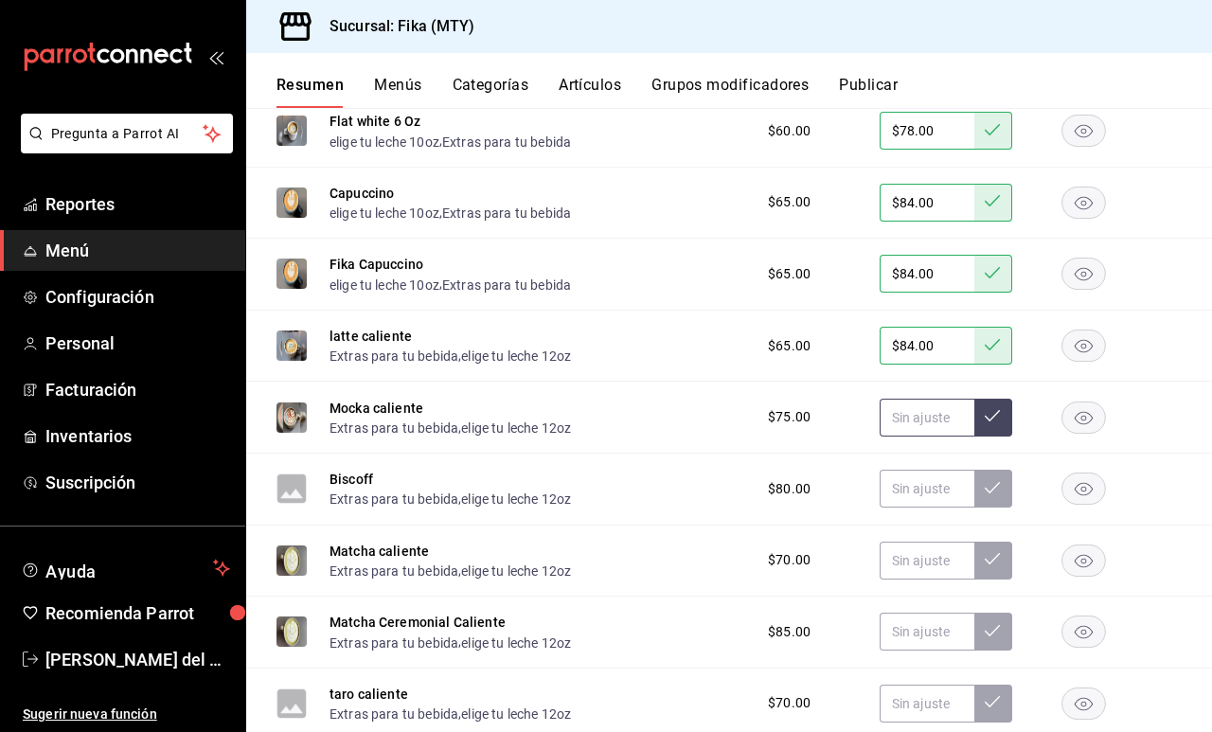
click at [905, 424] on input "text" at bounding box center [927, 418] width 95 height 38
type input "$97.00"
click at [998, 417] on icon at bounding box center [992, 415] width 15 height 15
click at [903, 487] on input "text" at bounding box center [927, 489] width 95 height 38
type input "$104.00"
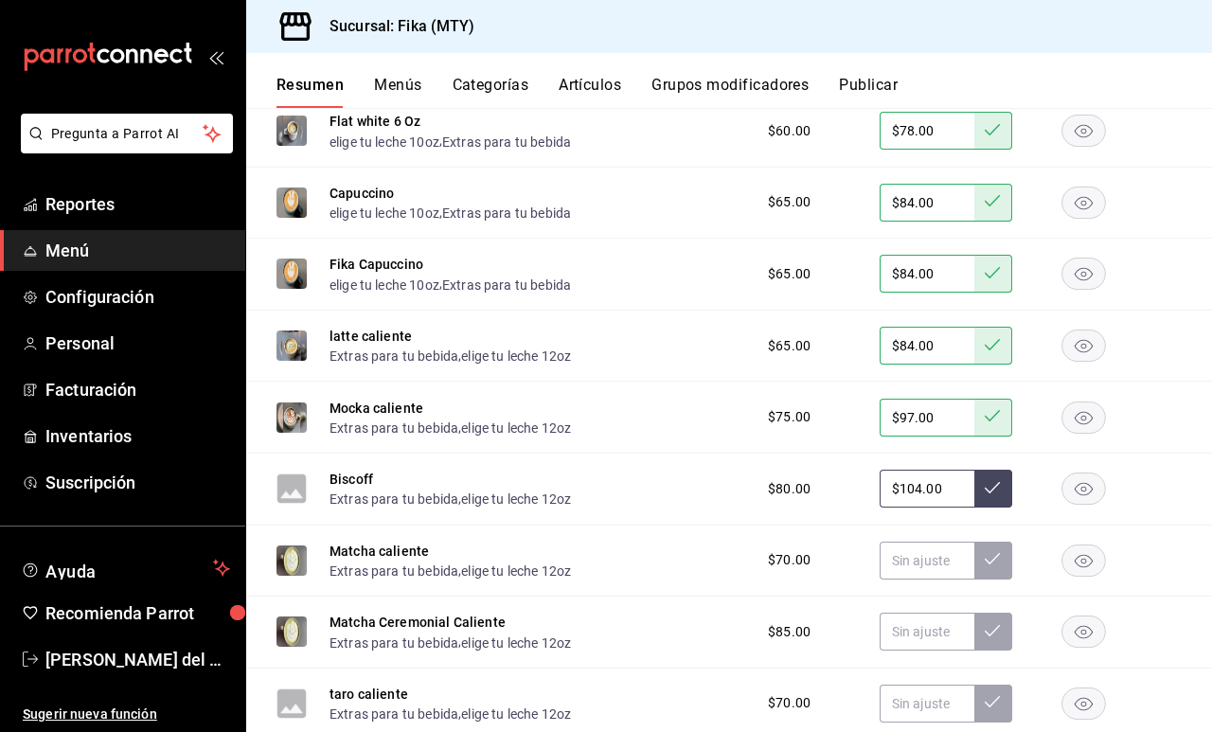
click at [982, 491] on button at bounding box center [993, 489] width 38 height 38
click at [913, 558] on input "text" at bounding box center [927, 561] width 95 height 38
type input "$91.00"
click at [988, 555] on icon at bounding box center [992, 558] width 15 height 15
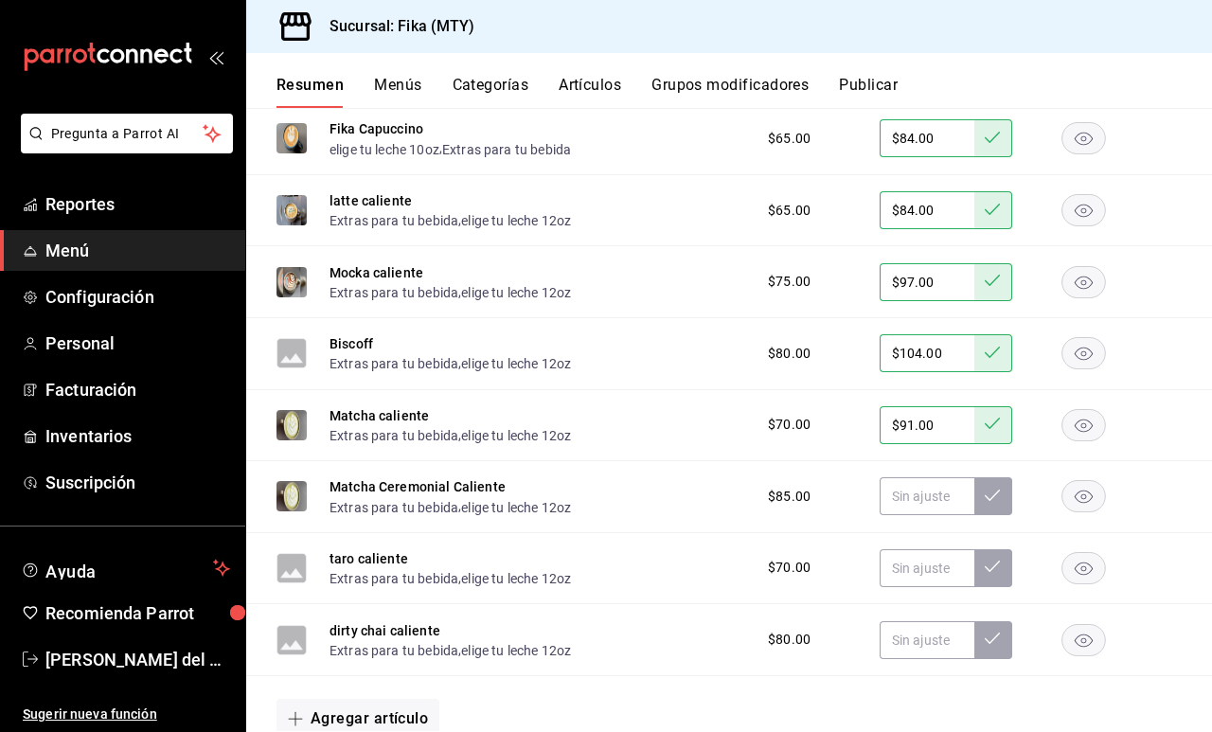
scroll to position [1754, 0]
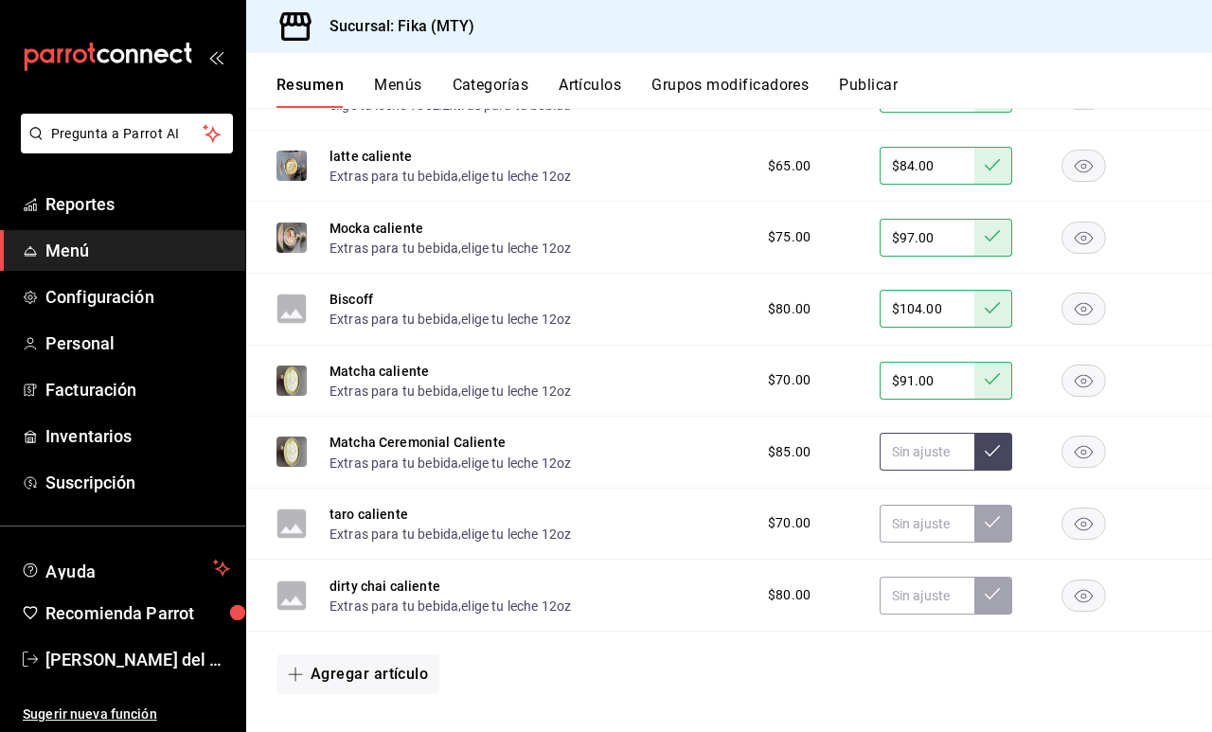
click at [913, 458] on input "text" at bounding box center [927, 452] width 95 height 38
type input "$110.00"
click at [992, 458] on button at bounding box center [993, 452] width 38 height 38
click at [900, 527] on input "text" at bounding box center [927, 524] width 95 height 38
type input "$91.00"
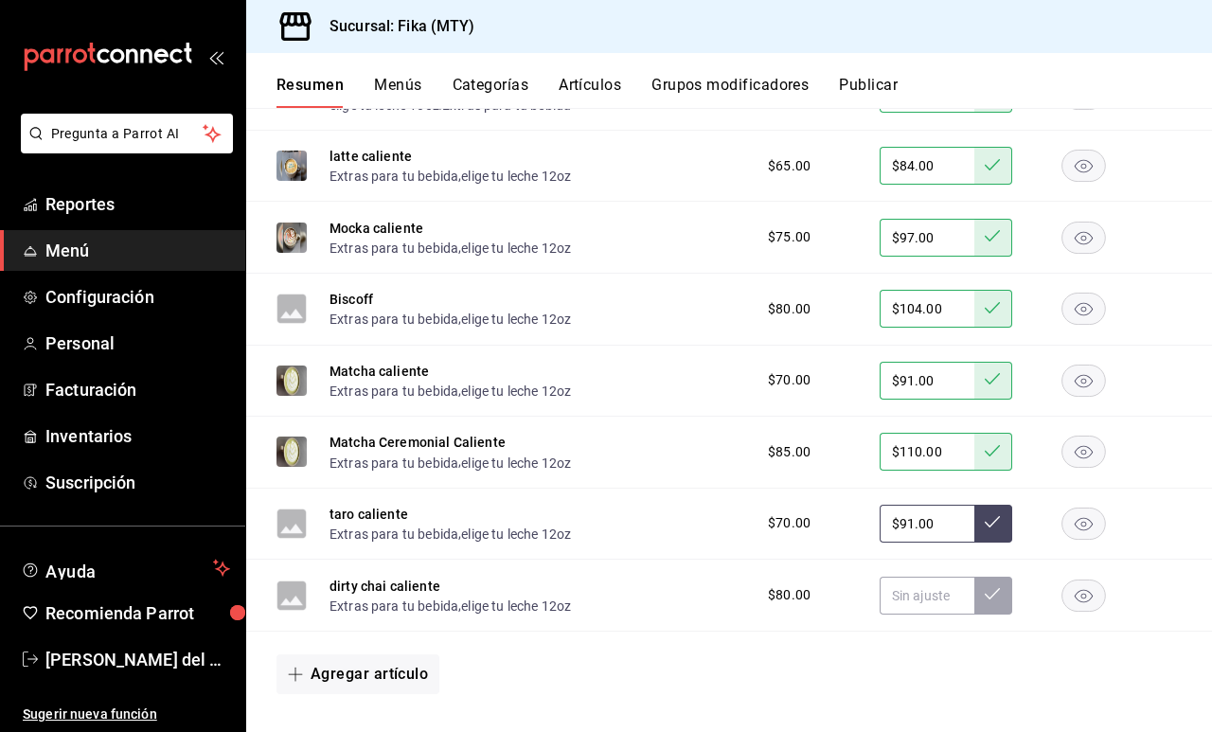
click at [991, 530] on button at bounding box center [993, 524] width 38 height 38
click at [920, 593] on input "text" at bounding box center [927, 596] width 95 height 38
type input "$104.00"
click at [988, 596] on icon at bounding box center [992, 593] width 15 height 11
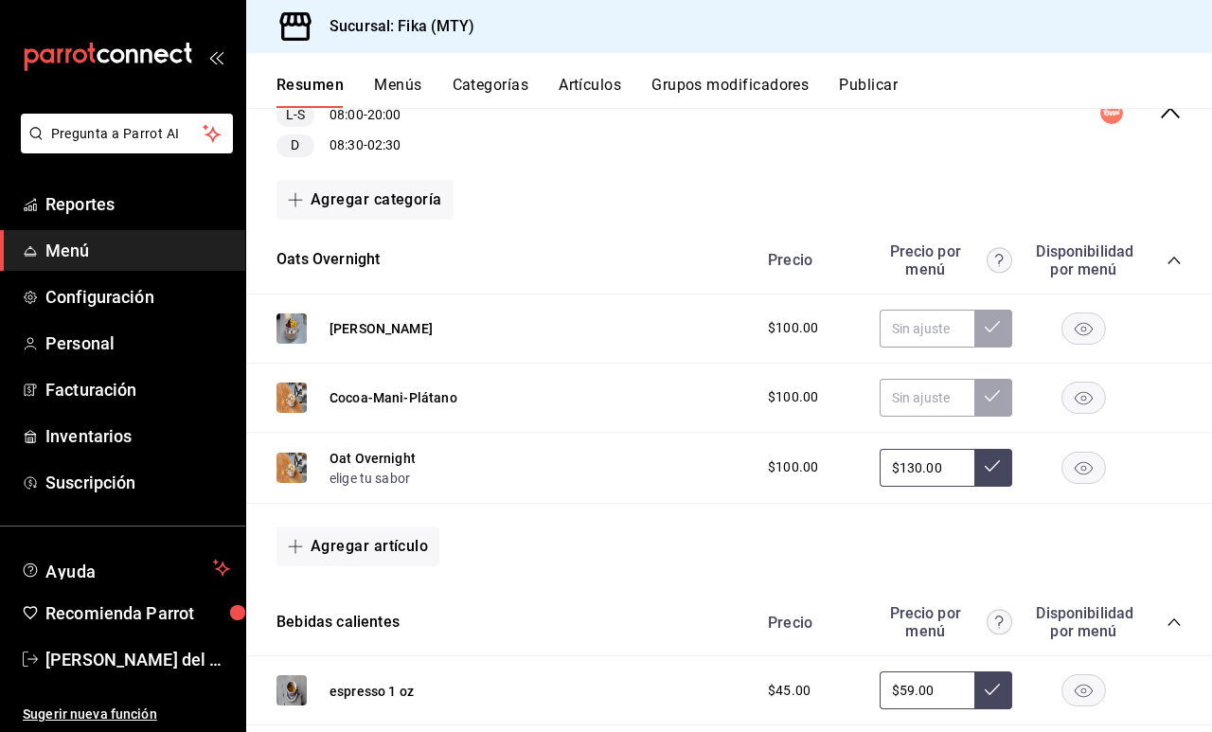
scroll to position [227, 0]
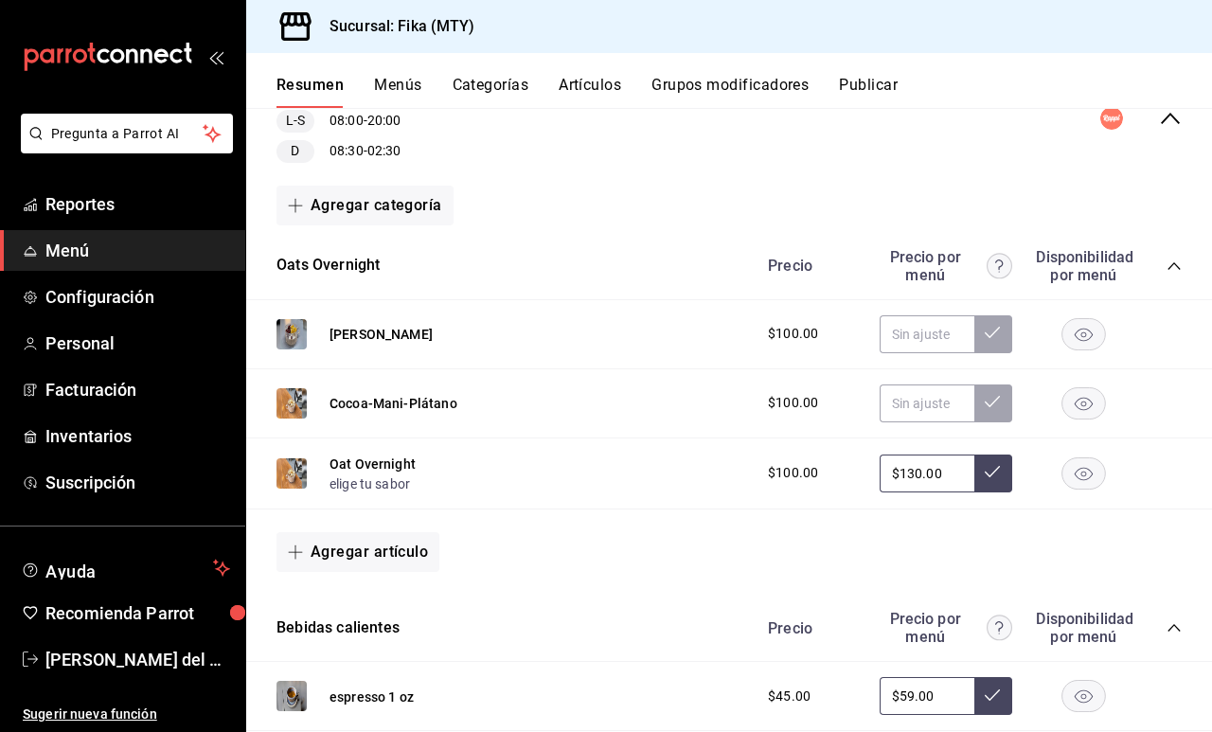
click at [997, 476] on icon at bounding box center [992, 471] width 15 height 15
click at [1078, 318] on rect "button" at bounding box center [1085, 333] width 44 height 31
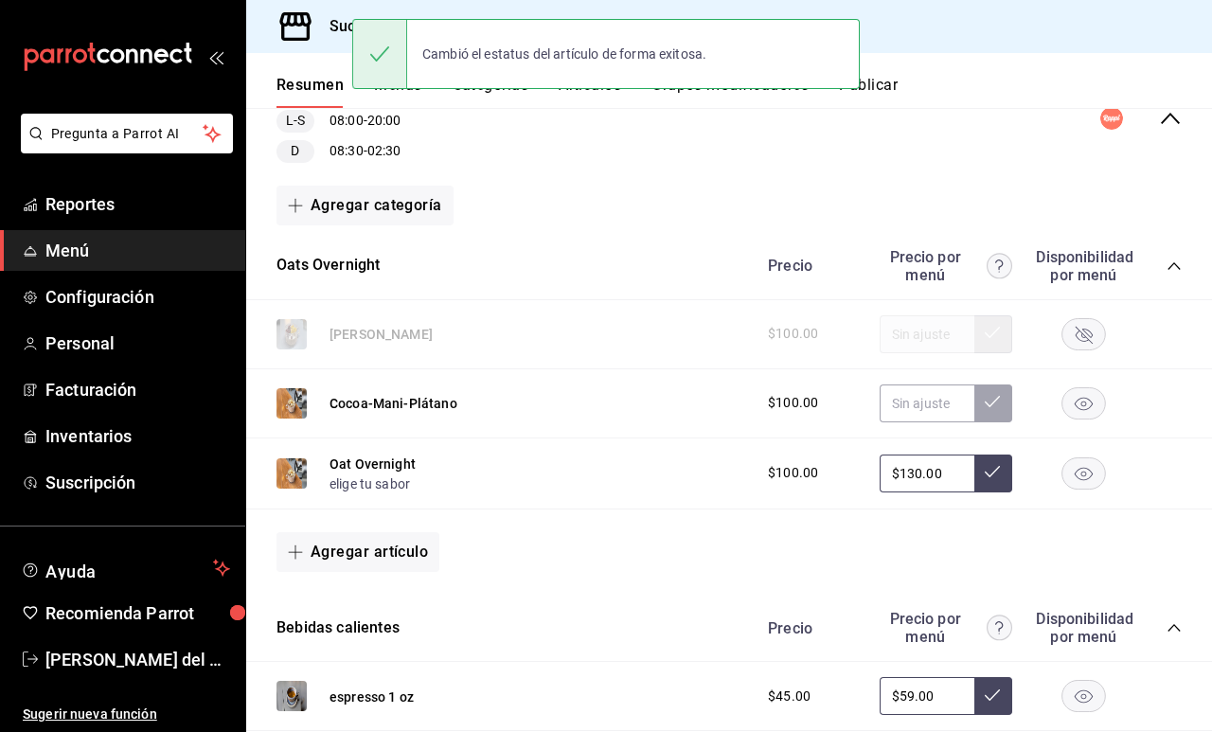
click at [1078, 403] on rect "button" at bounding box center [1085, 402] width 44 height 31
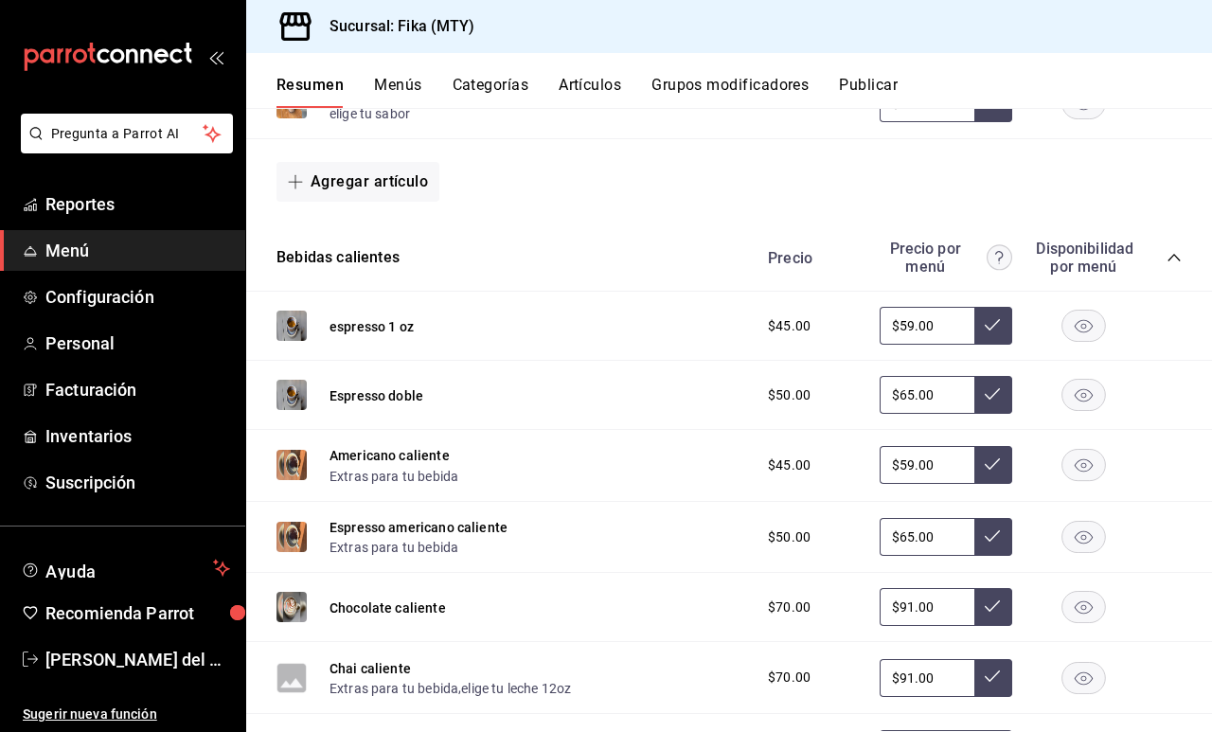
scroll to position [570, 0]
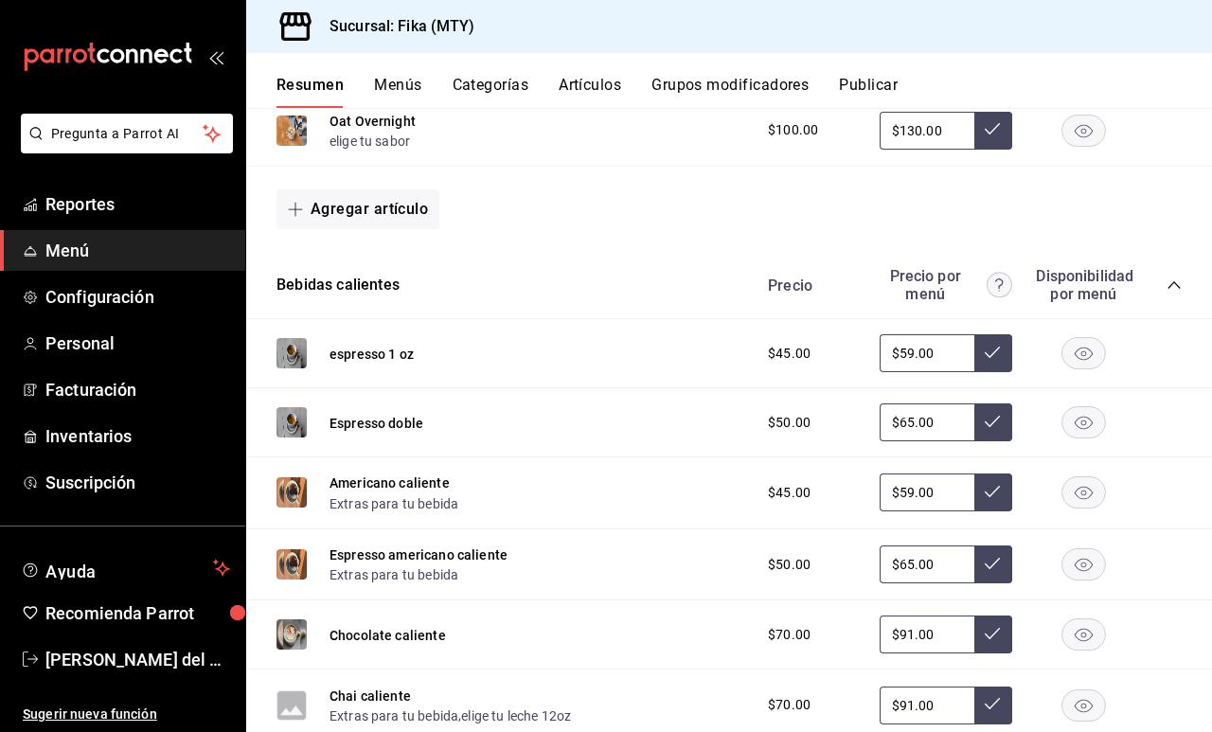
click at [290, 351] on img at bounding box center [292, 353] width 30 height 30
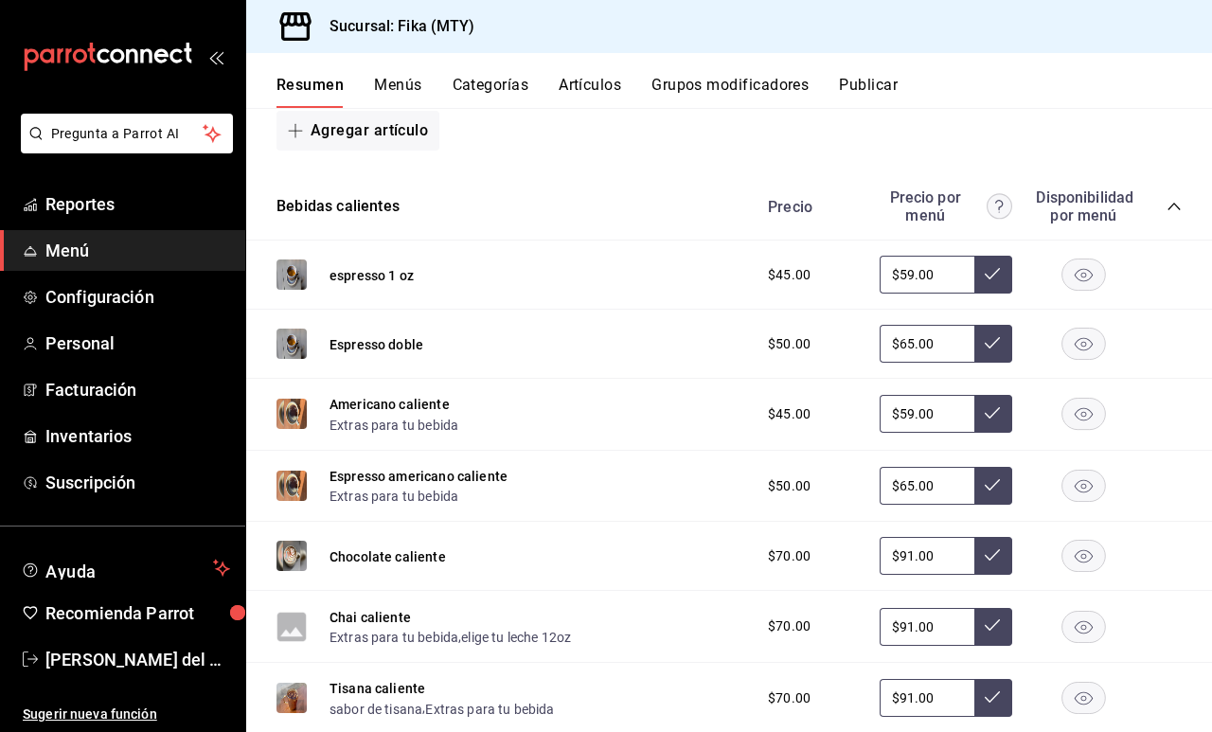
scroll to position [731, 0]
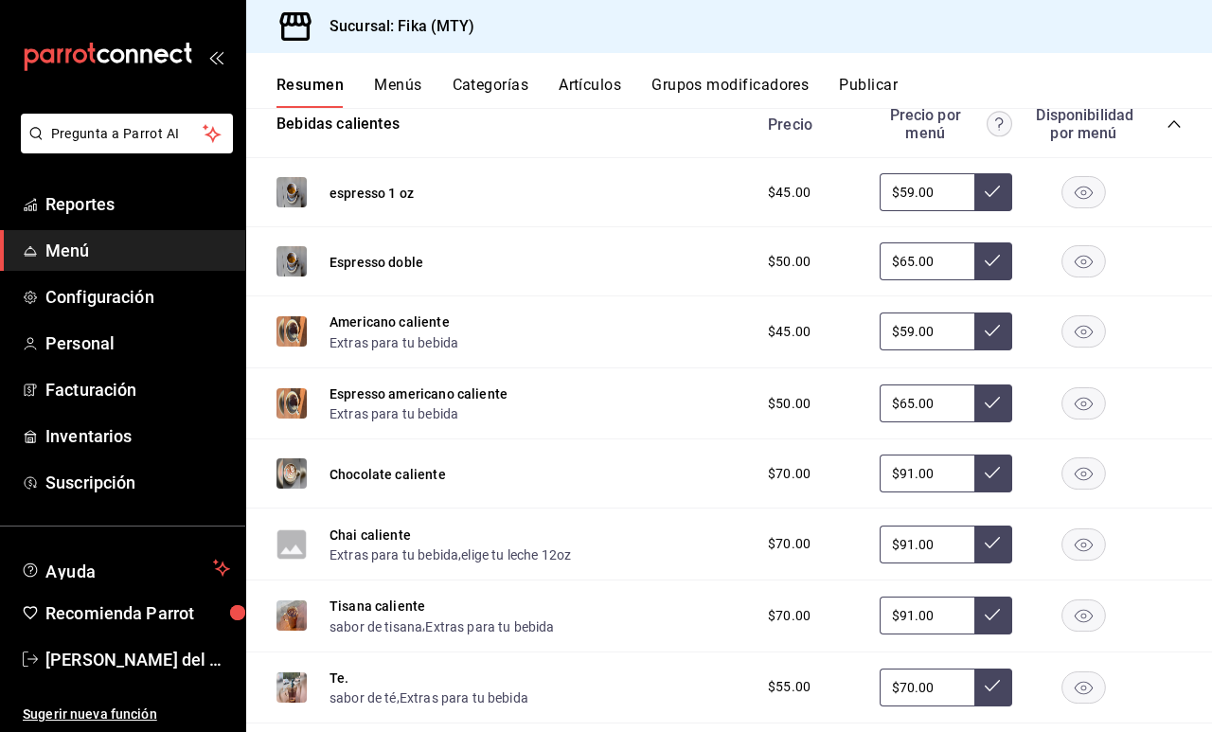
drag, startPoint x: 813, startPoint y: 114, endPoint x: 1160, endPoint y: 308, distance: 397.3
click at [1160, 308] on div "Americano caliente Extras para tu bebida $45.00 $59.00" at bounding box center [729, 332] width 966 height 72
click at [295, 334] on img at bounding box center [292, 331] width 30 height 30
click at [297, 335] on img at bounding box center [292, 331] width 30 height 30
click at [296, 332] on img at bounding box center [292, 331] width 30 height 30
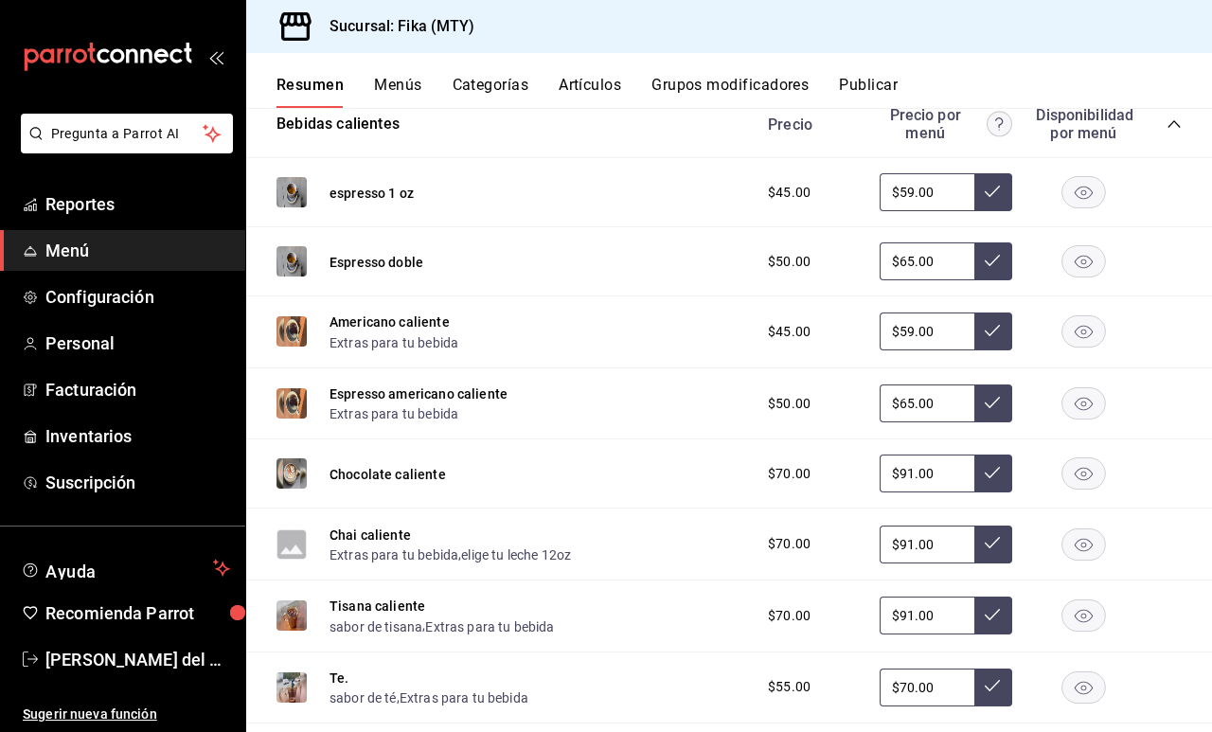
click at [296, 331] on img at bounding box center [292, 331] width 30 height 30
click at [366, 318] on button "Americano caliente" at bounding box center [390, 322] width 120 height 19
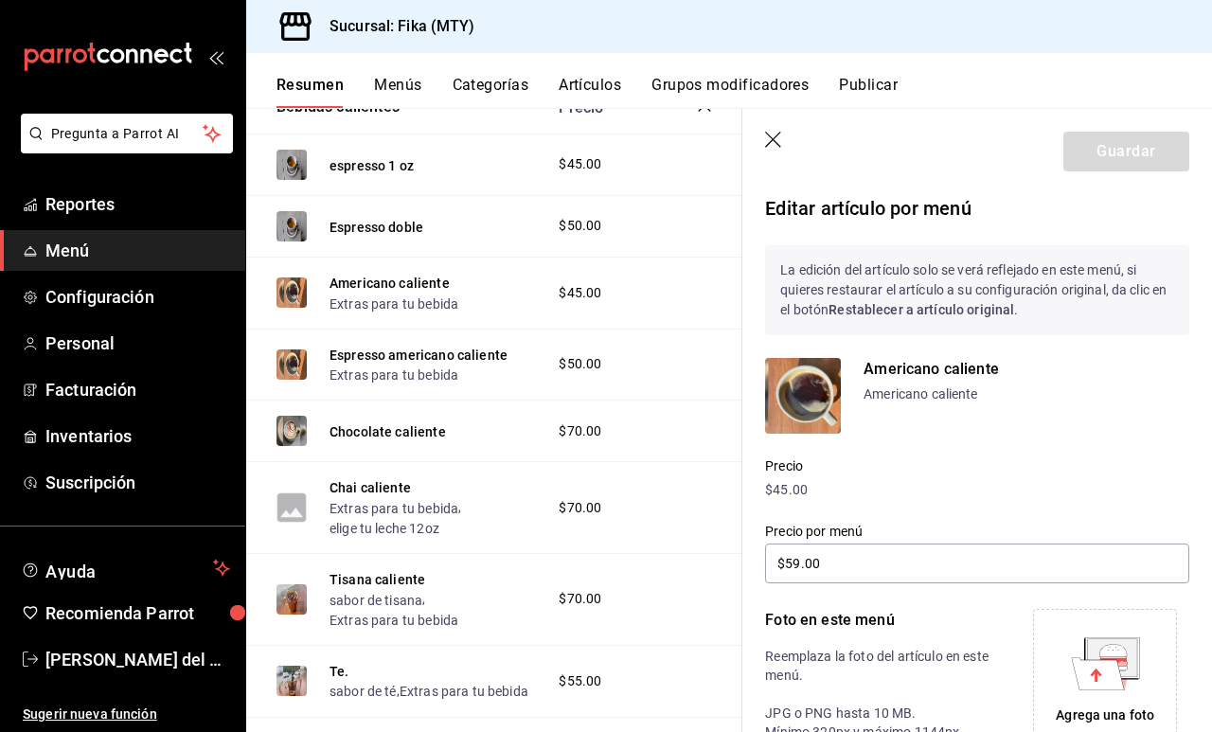
click at [799, 394] on img at bounding box center [803, 396] width 76 height 76
click at [916, 366] on p "Americano caliente" at bounding box center [1027, 369] width 326 height 23
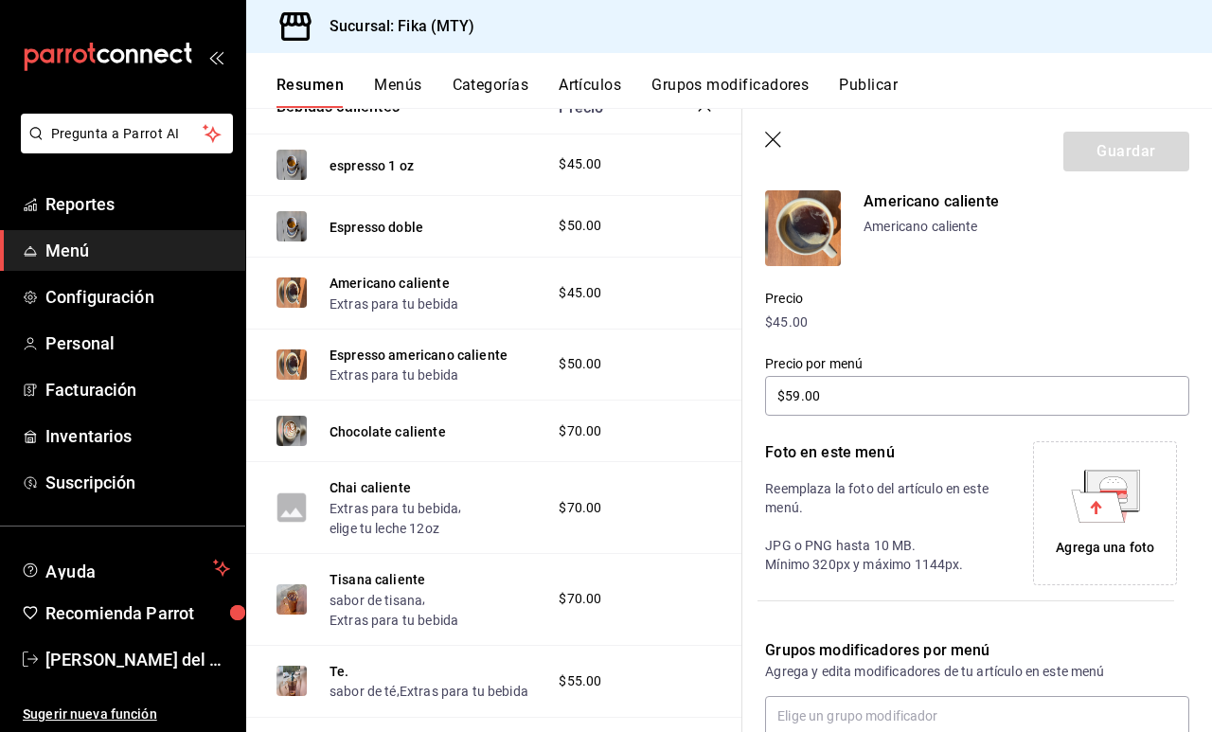
scroll to position [174, 0]
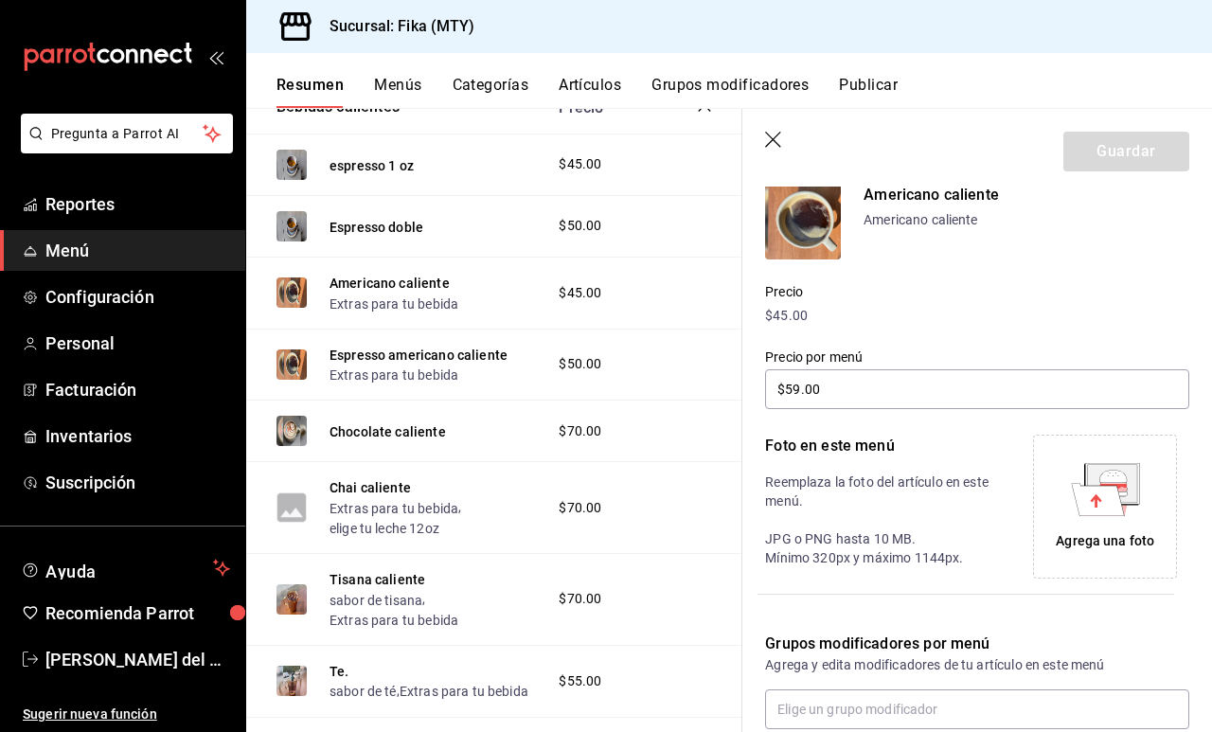
click at [1105, 496] on icon at bounding box center [1097, 499] width 53 height 32
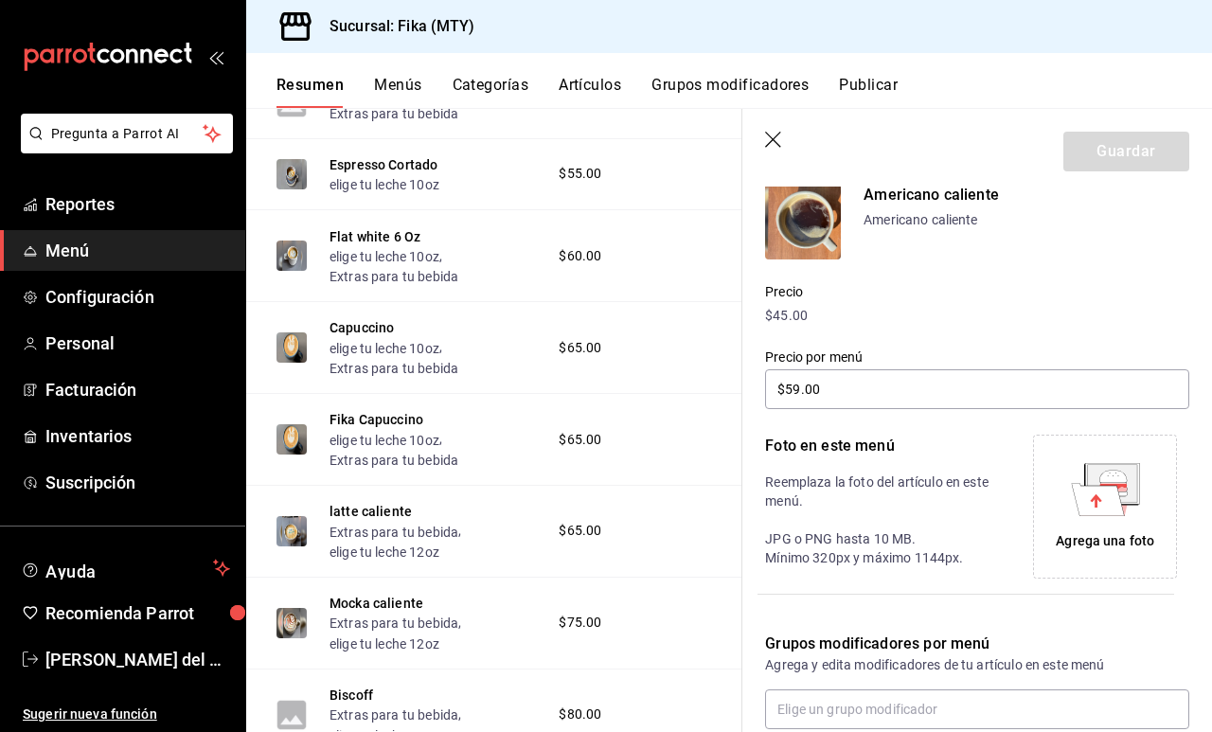
scroll to position [1623, 0]
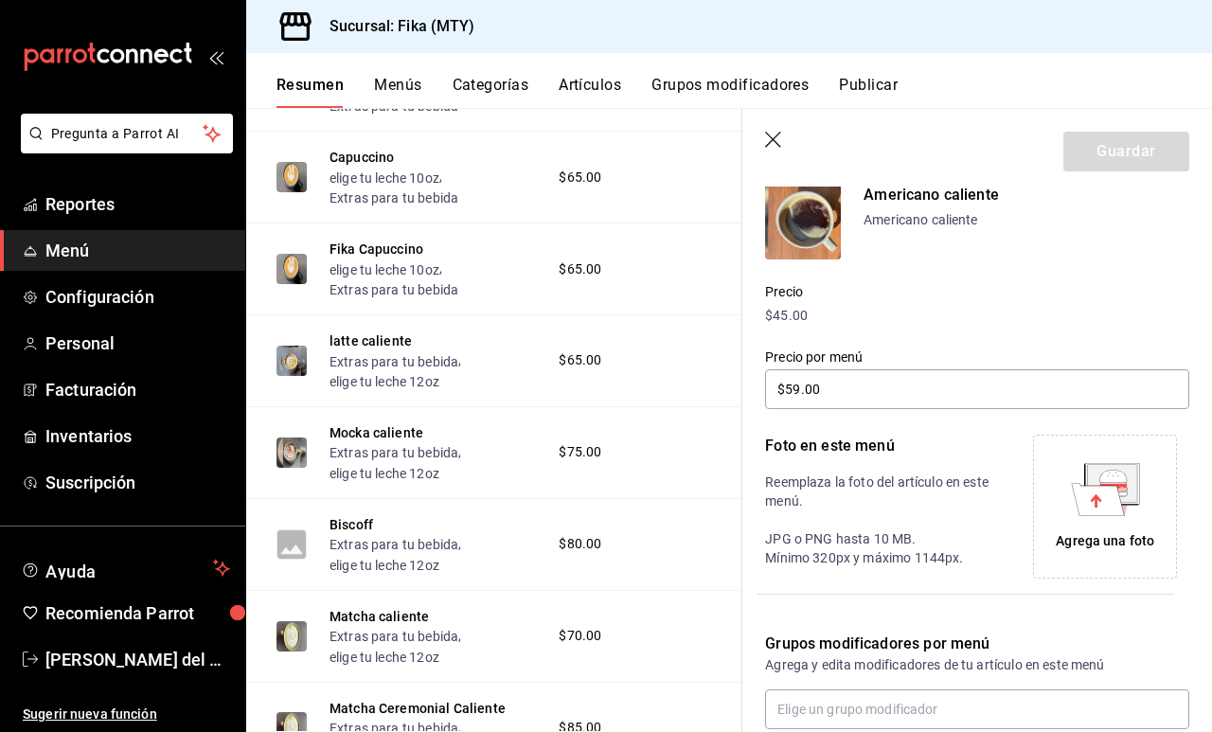
click at [295, 350] on img at bounding box center [292, 361] width 30 height 30
click at [296, 357] on img at bounding box center [292, 361] width 30 height 30
click at [770, 136] on icon "button" at bounding box center [773, 140] width 16 height 16
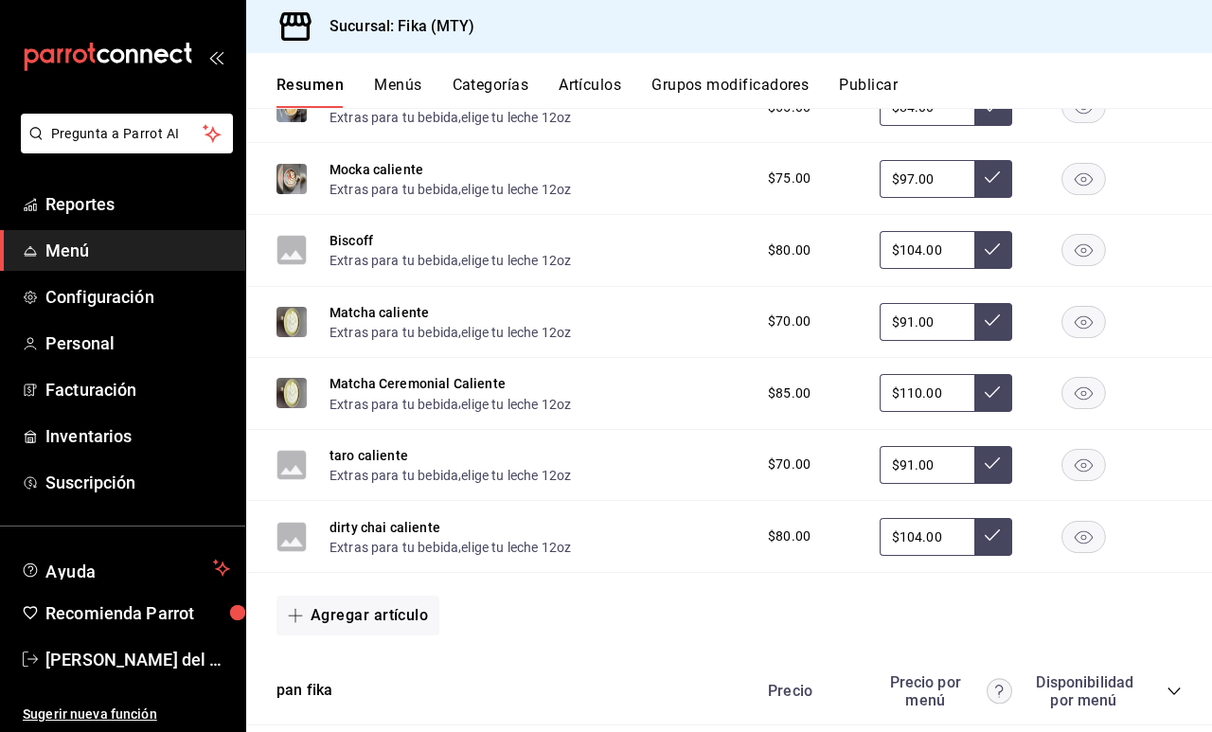
scroll to position [1808, 0]
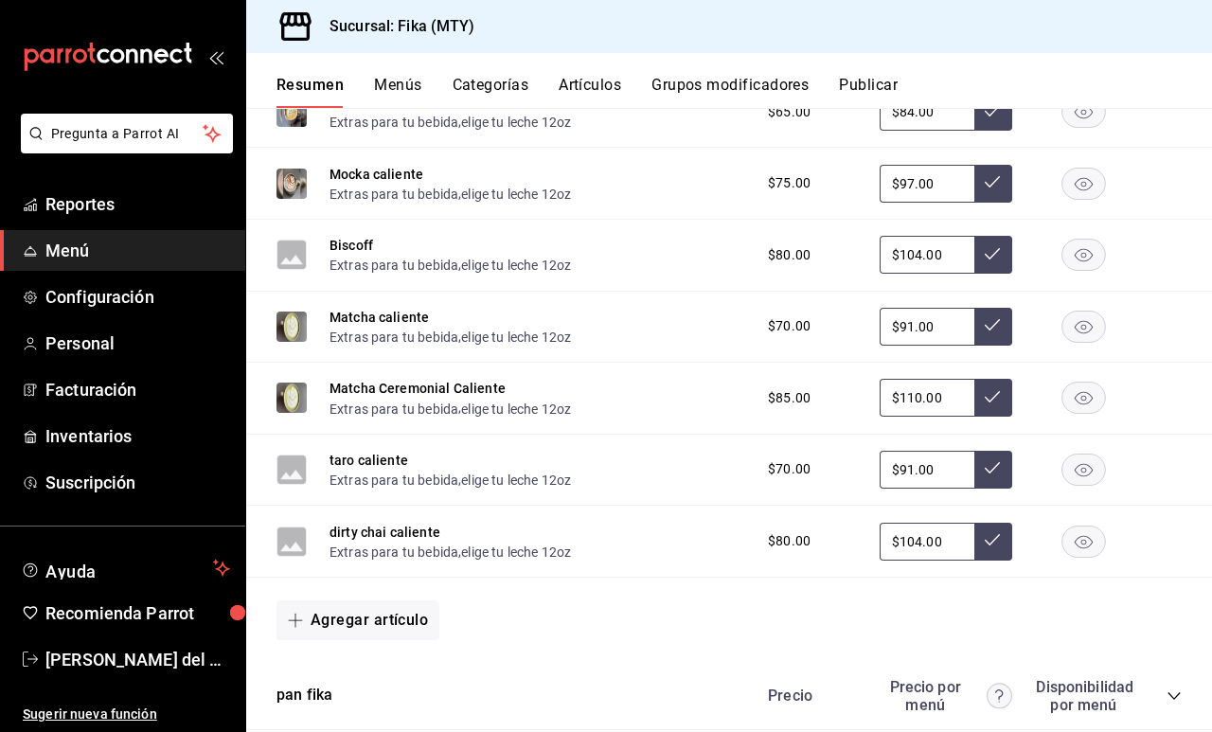
click at [595, 75] on div "Resumen Menús Categorías Artículos Grupos modificadores Publicar" at bounding box center [729, 80] width 966 height 55
click at [594, 84] on button "Artículos" at bounding box center [590, 92] width 63 height 32
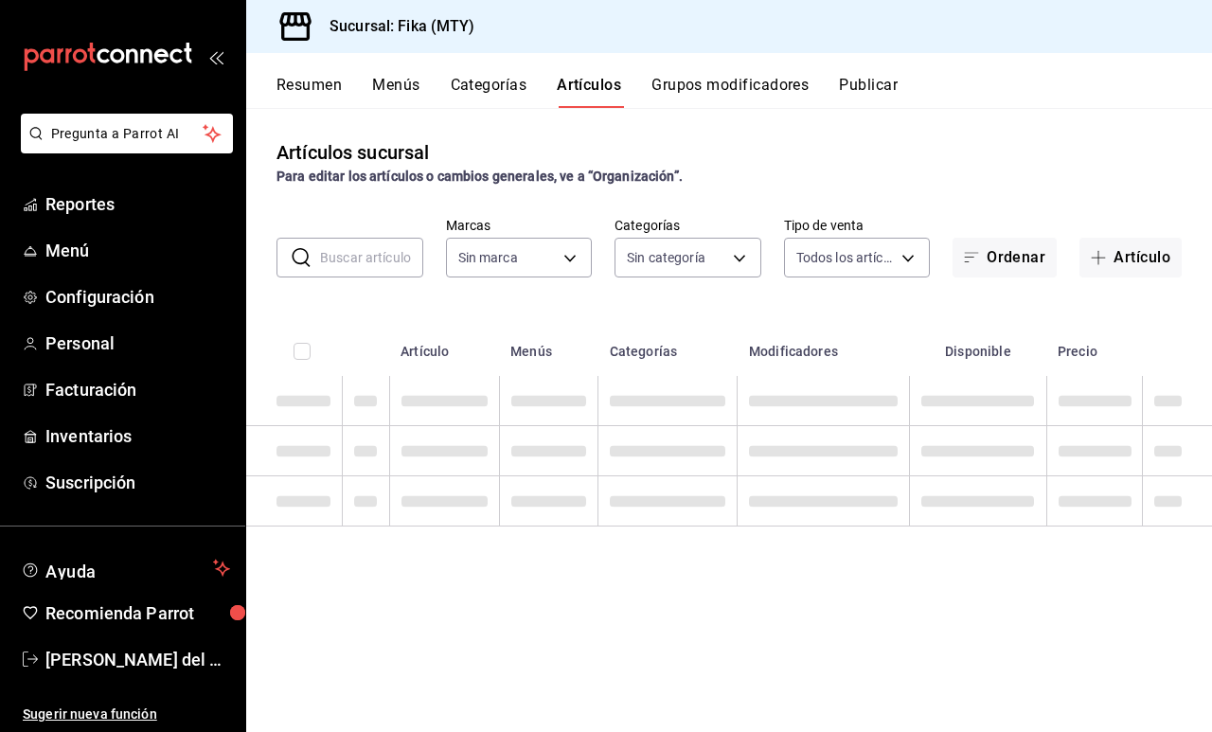
type input "7aaf3327-5c44-48f9-94f1-b594ce592dc8"
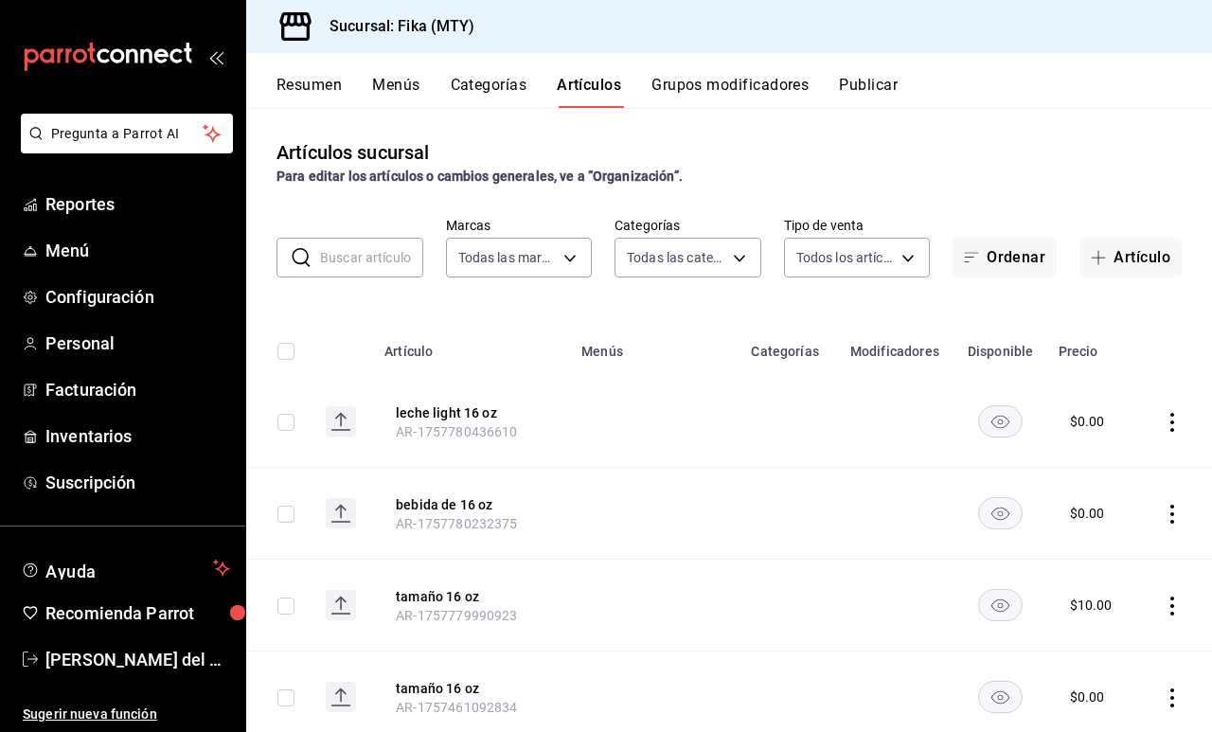
type input "c19318d1-41e4-4d54-8733-9c8836317384,6f1da3dd-1cae-4774-b684-46bf1ffc9cea,36dcd…"
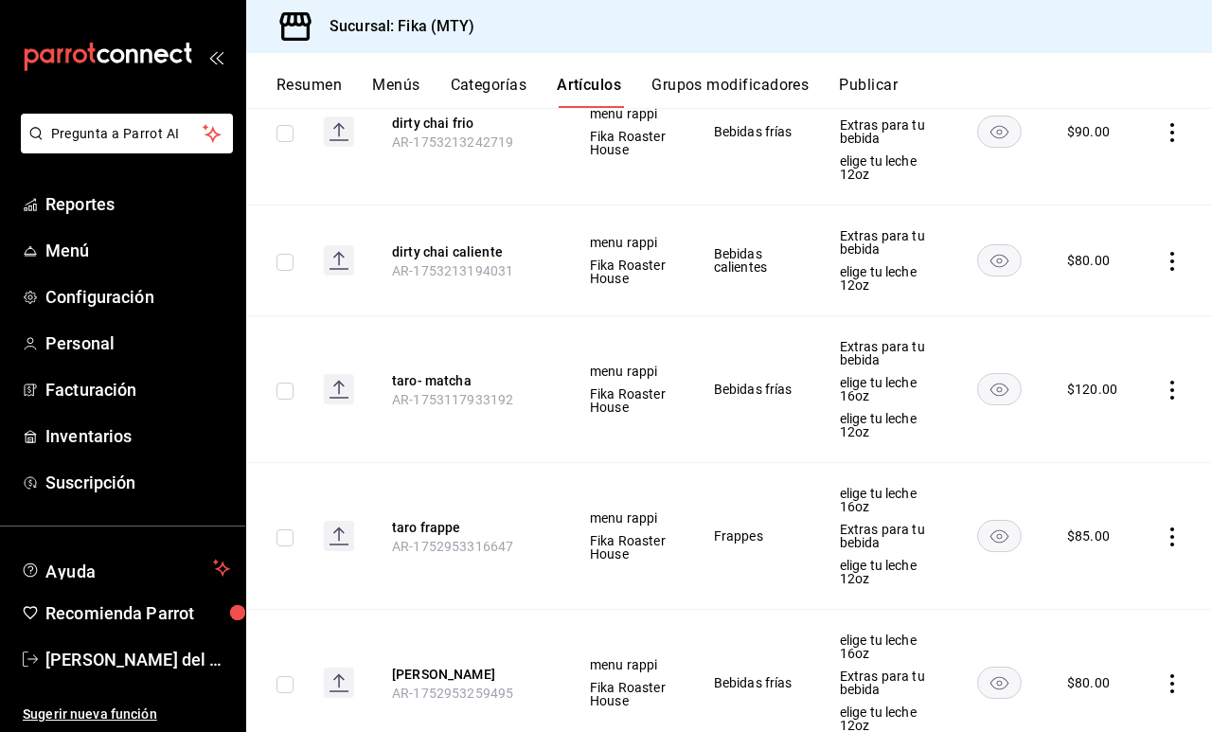
scroll to position [4462, 0]
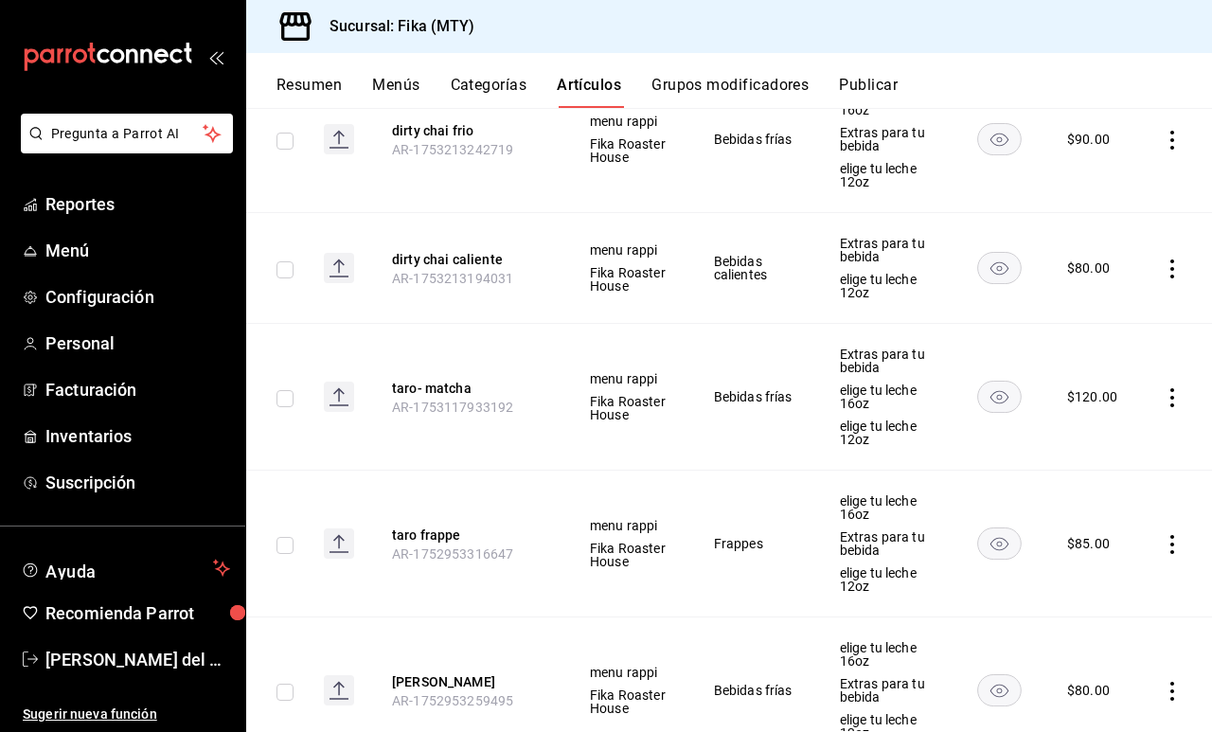
click at [329, 253] on rect at bounding box center [339, 268] width 30 height 30
click at [336, 528] on rect at bounding box center [339, 543] width 30 height 30
click at [337, 384] on rect at bounding box center [339, 397] width 30 height 30
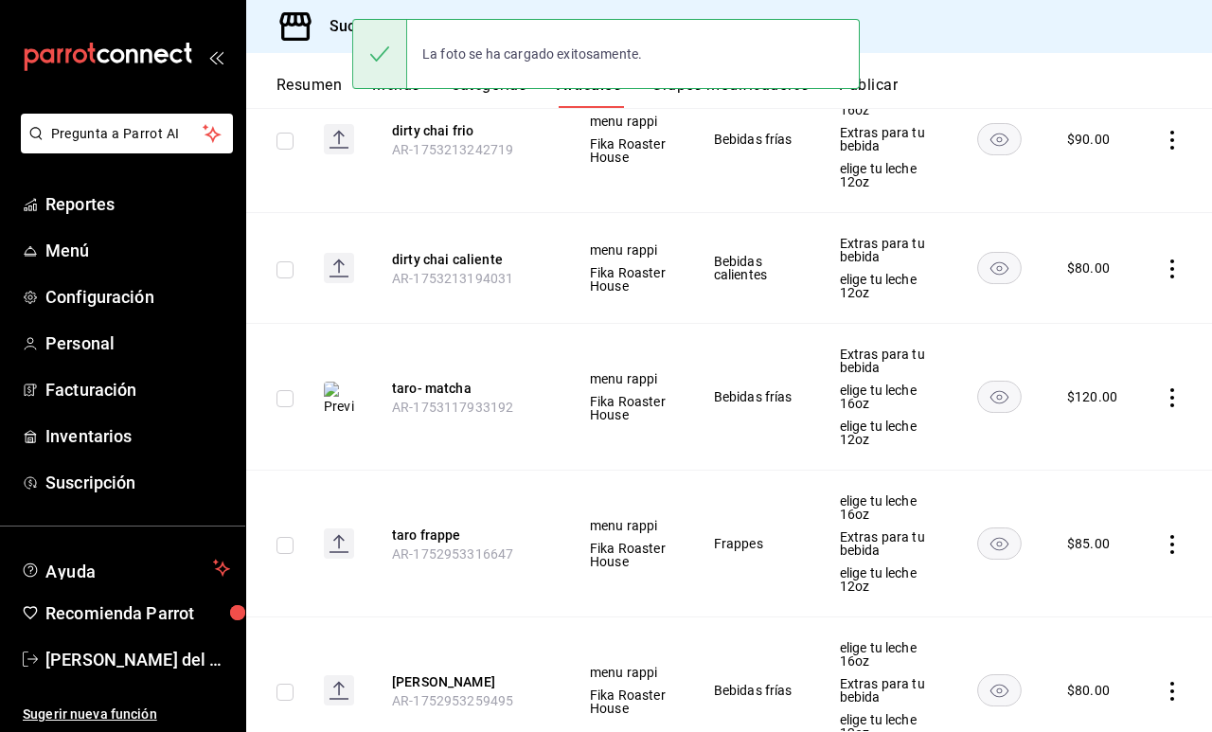
click at [334, 253] on rect at bounding box center [339, 268] width 30 height 30
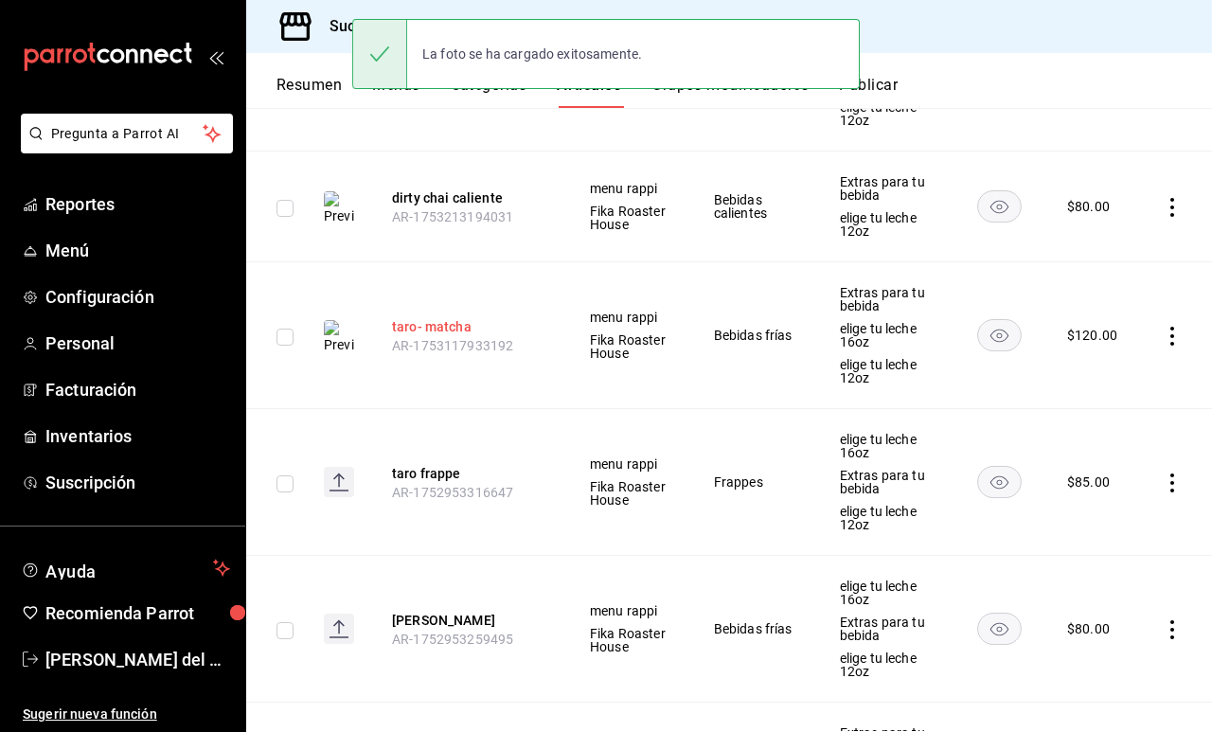
scroll to position [4542, 0]
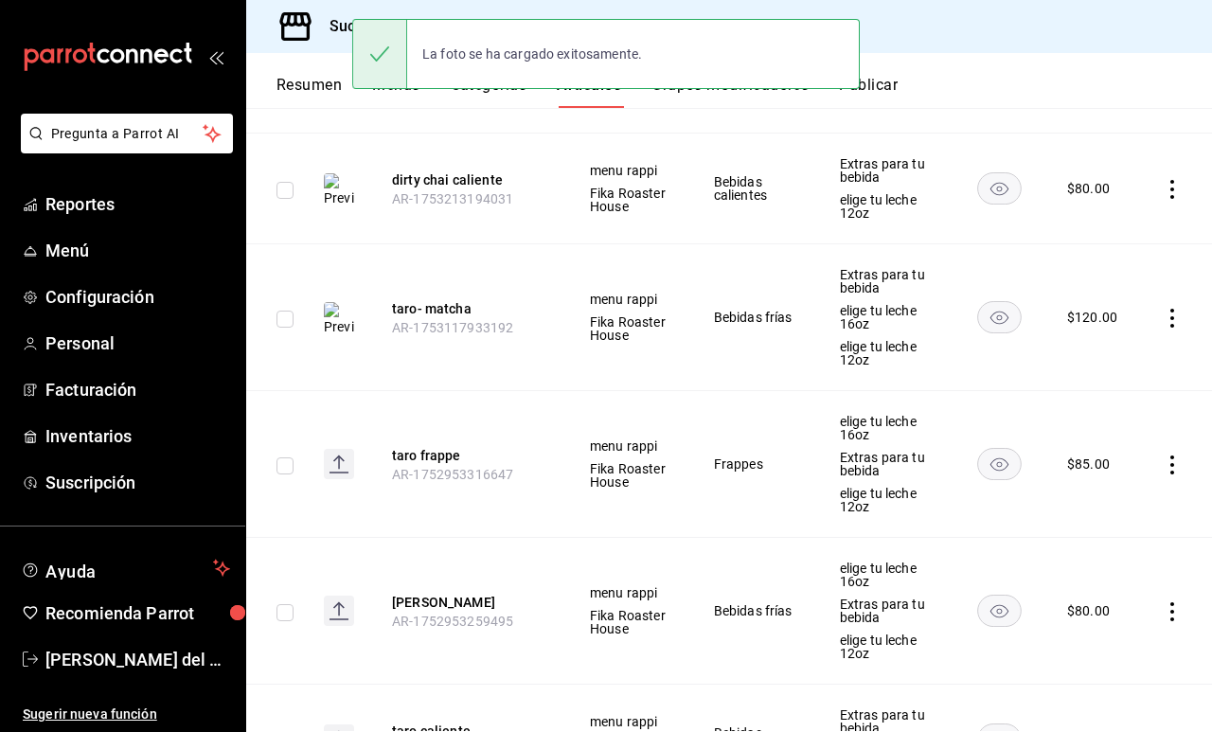
click at [335, 449] on rect at bounding box center [339, 464] width 30 height 30
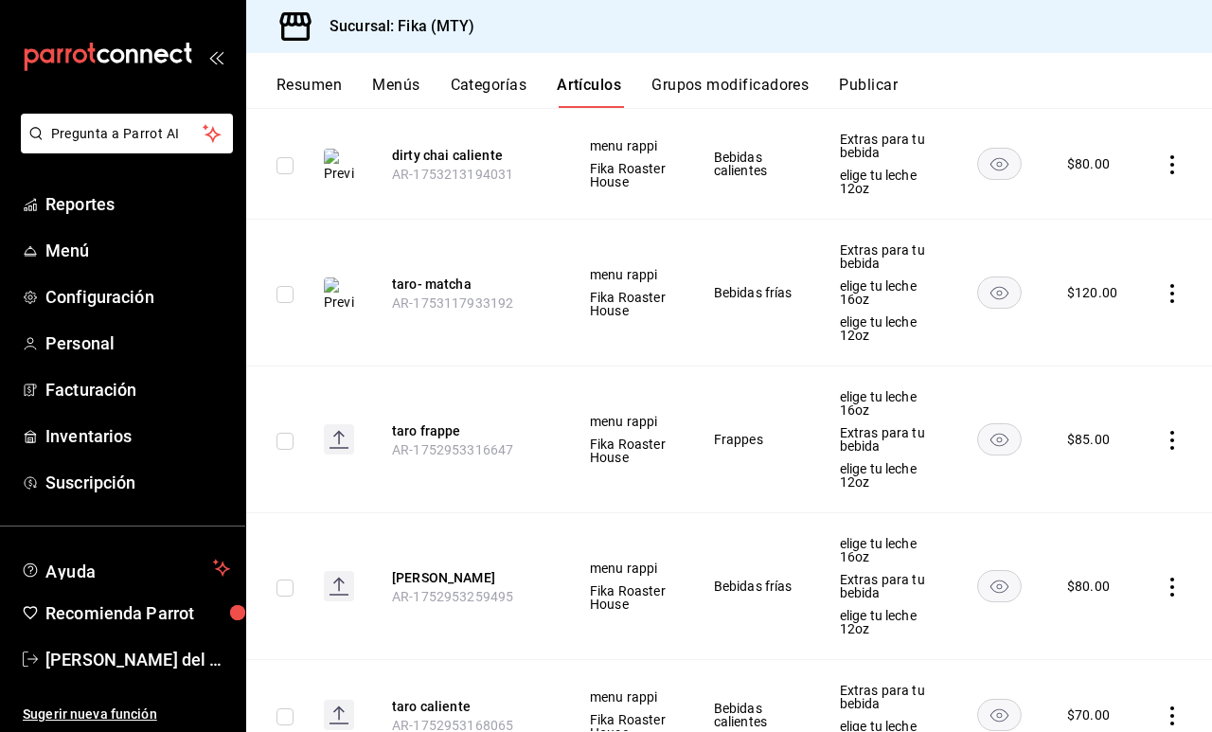
scroll to position [4564, 0]
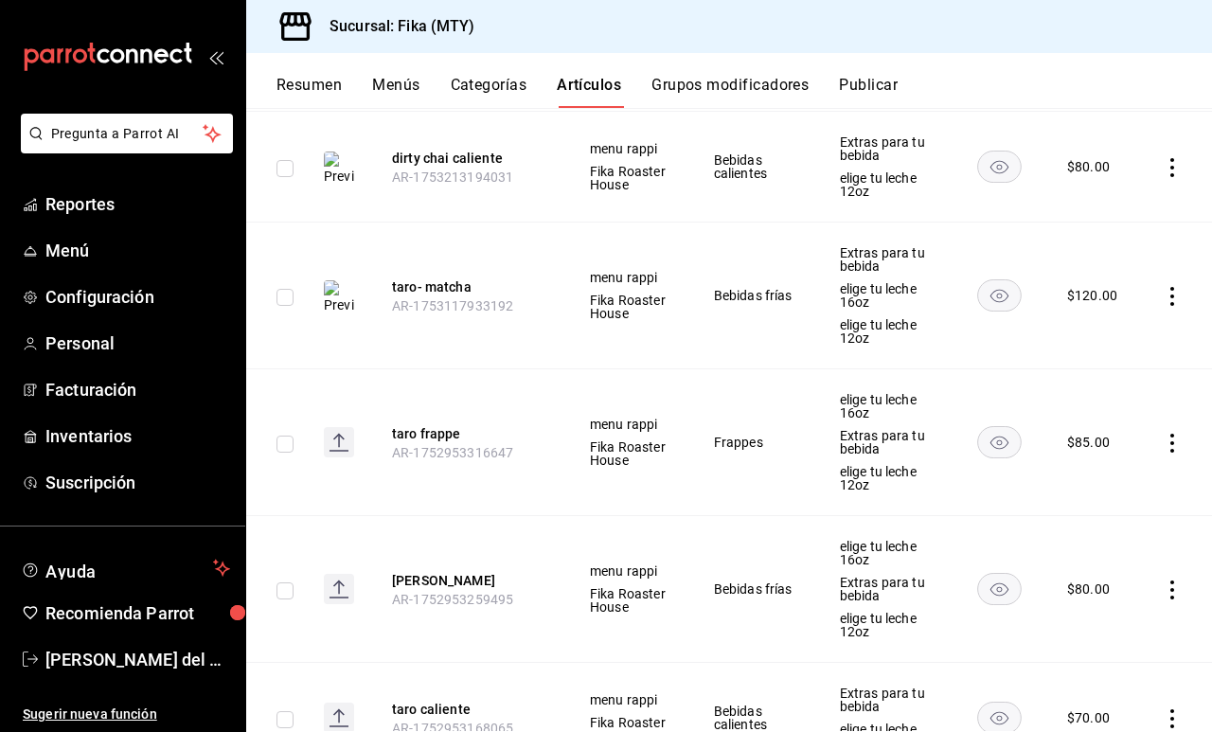
click at [341, 427] on rect at bounding box center [339, 442] width 30 height 30
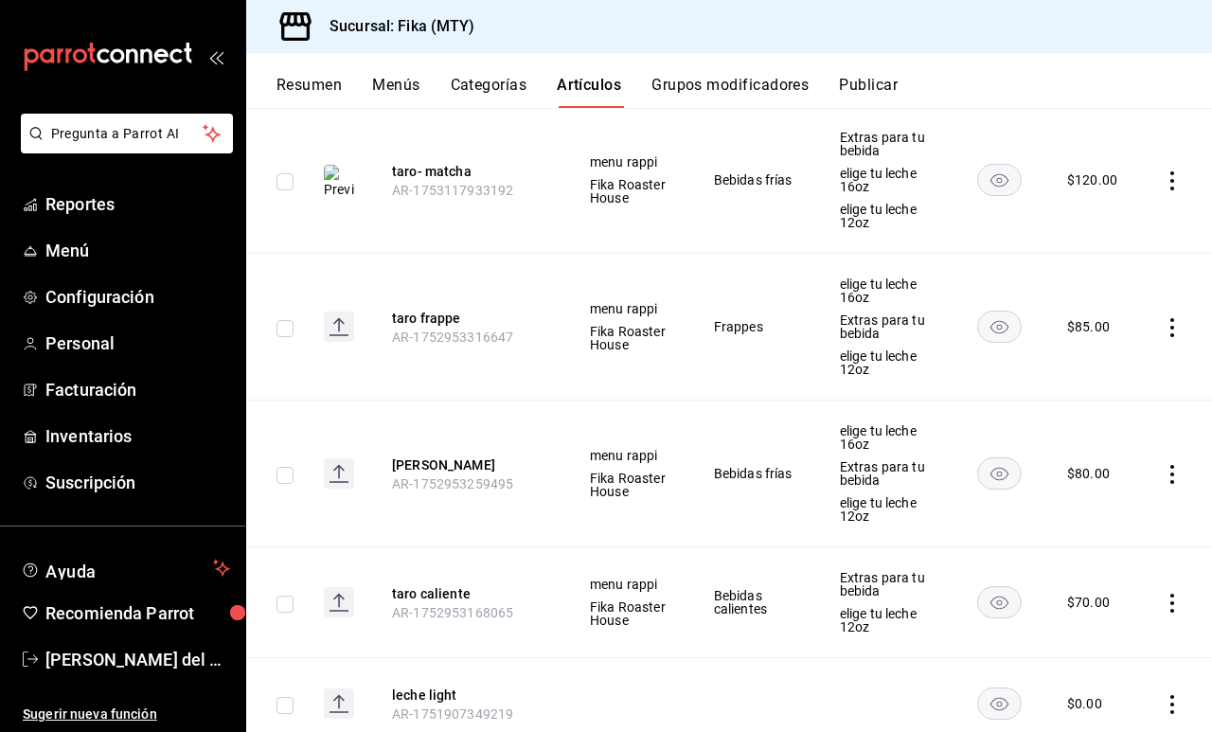
scroll to position [4703, 0]
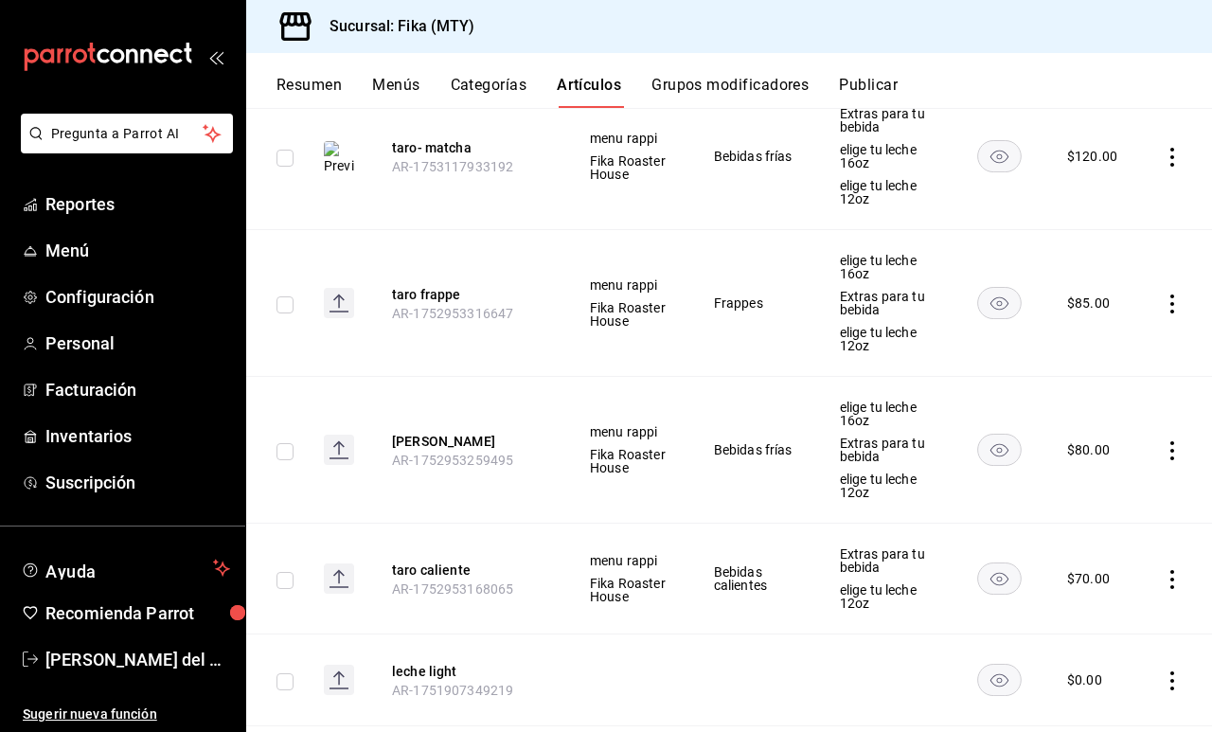
click at [336, 563] on rect at bounding box center [339, 578] width 30 height 30
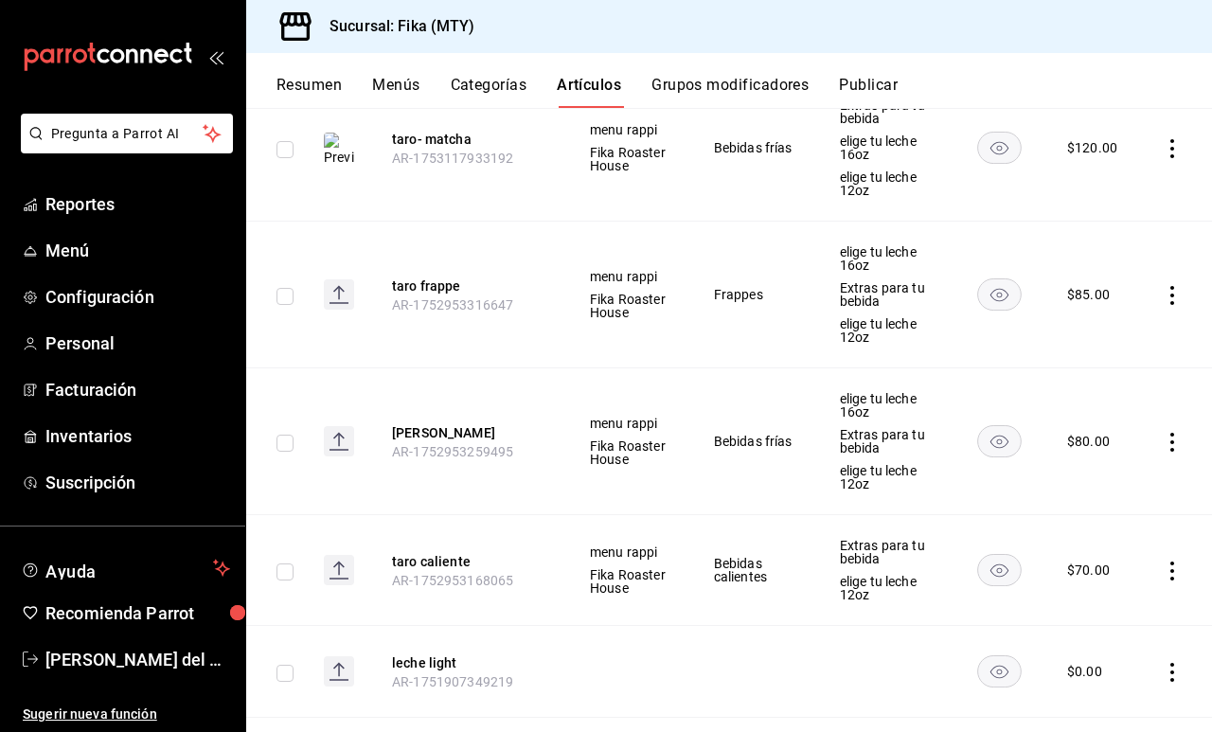
scroll to position [4673, 0]
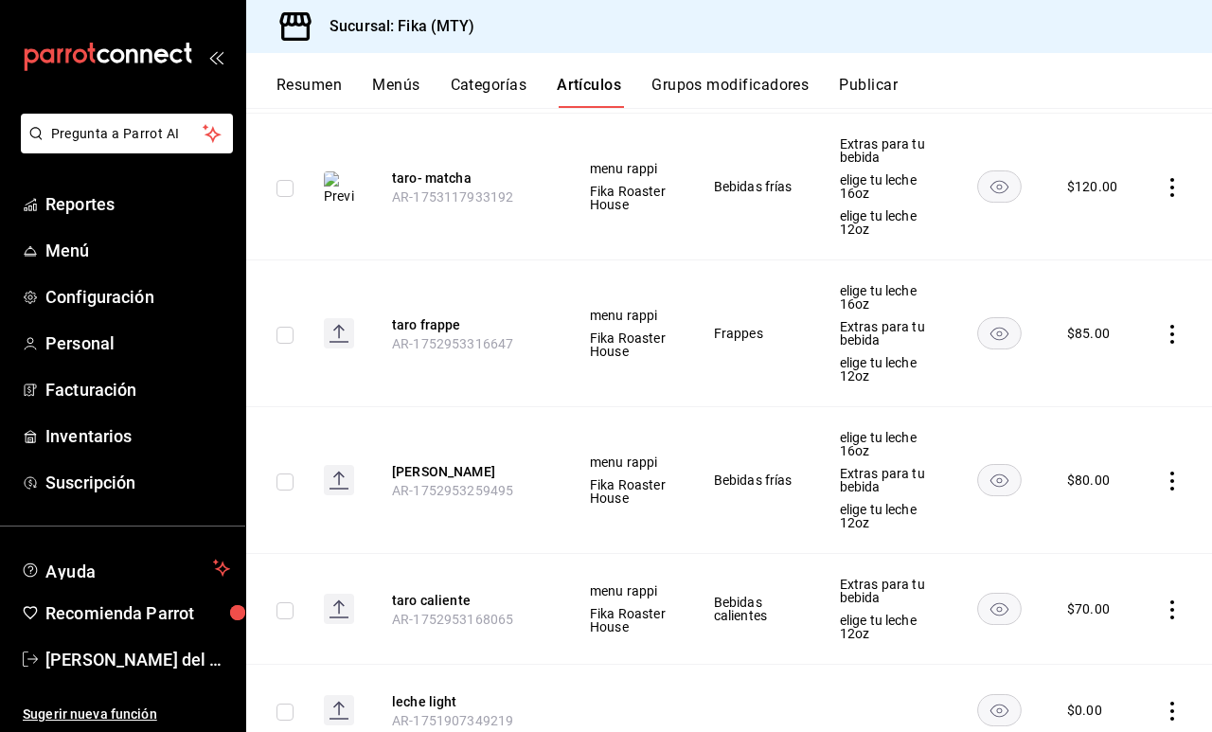
click at [341, 594] on rect at bounding box center [339, 609] width 30 height 30
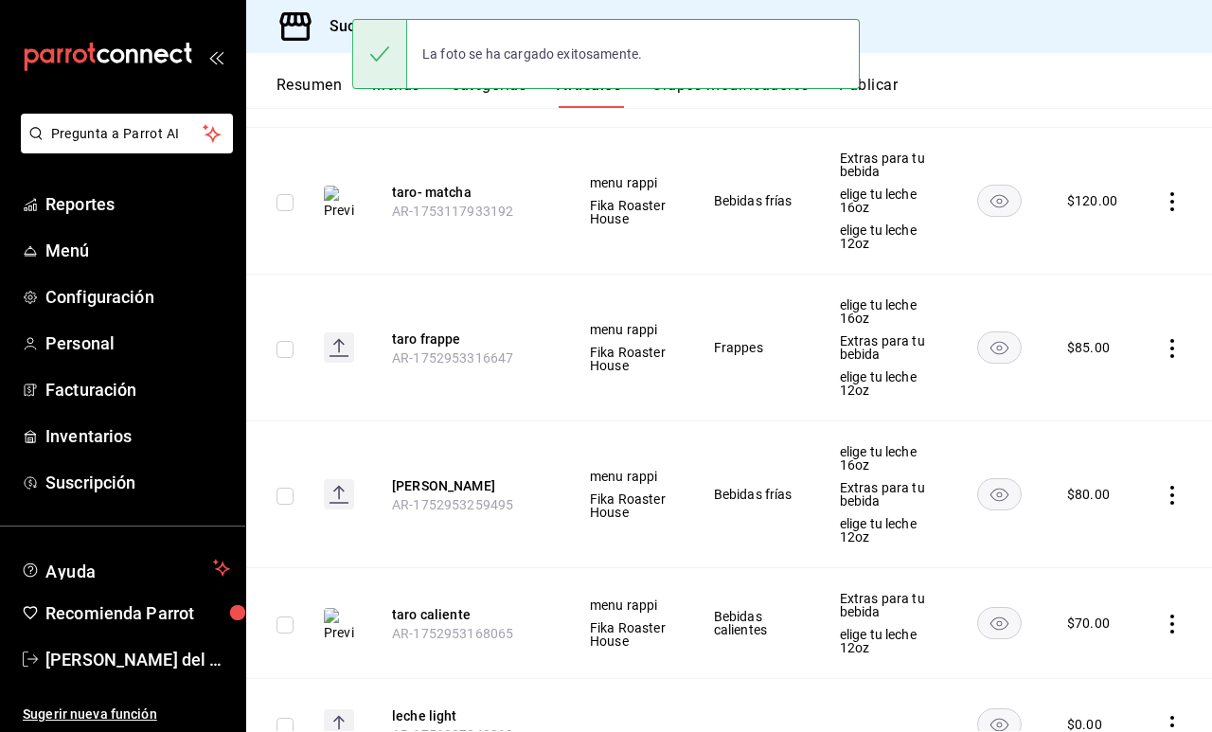
scroll to position [4639, 0]
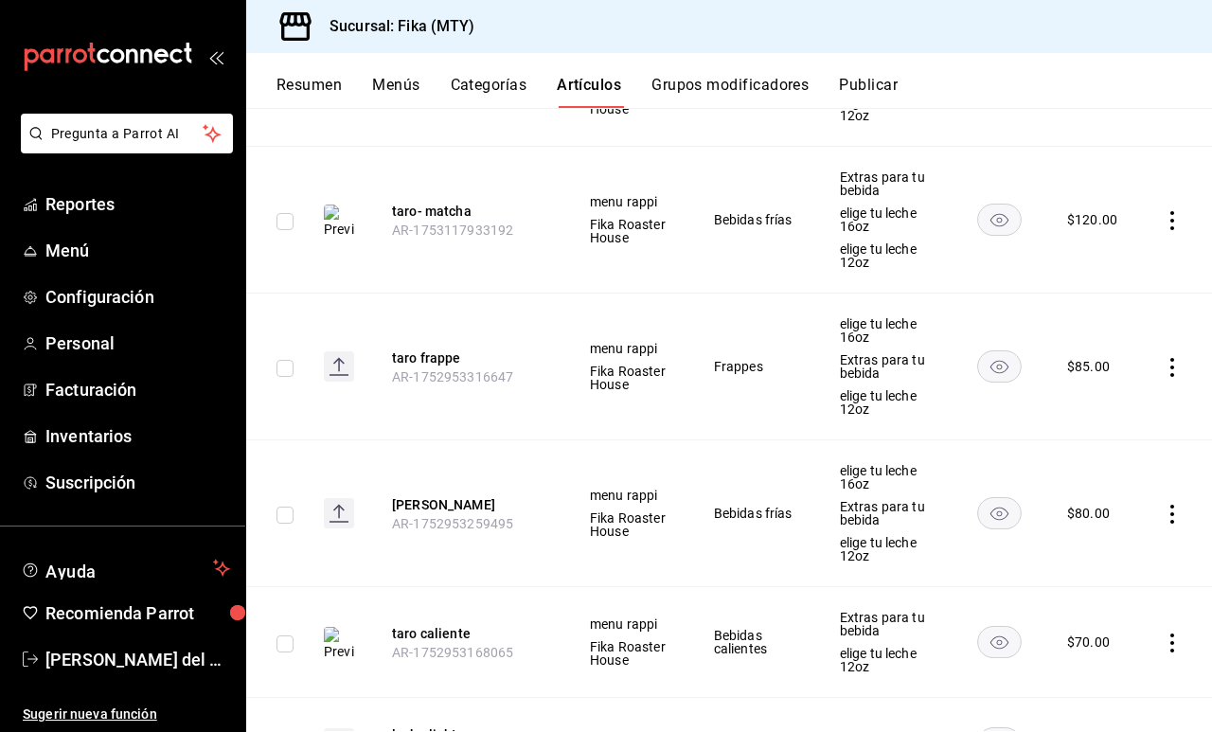
click at [336, 498] on rect at bounding box center [339, 513] width 30 height 30
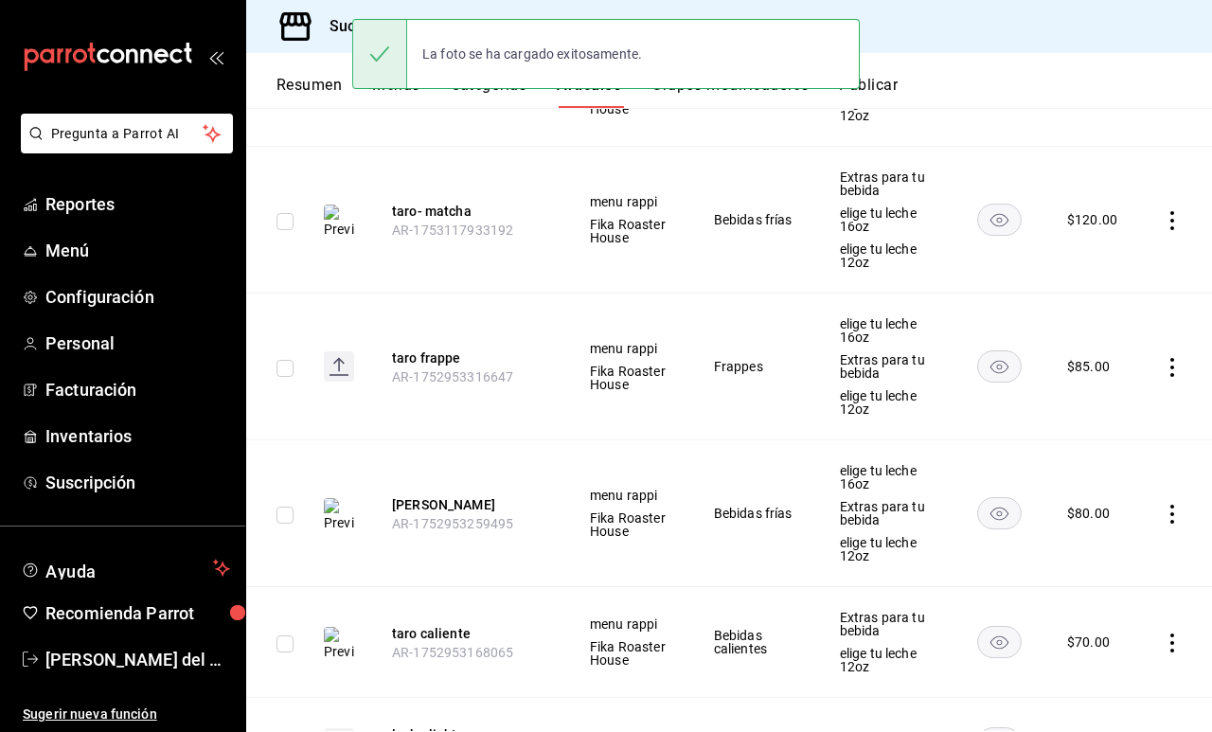
click at [339, 360] on icon at bounding box center [339, 366] width 2 height 12
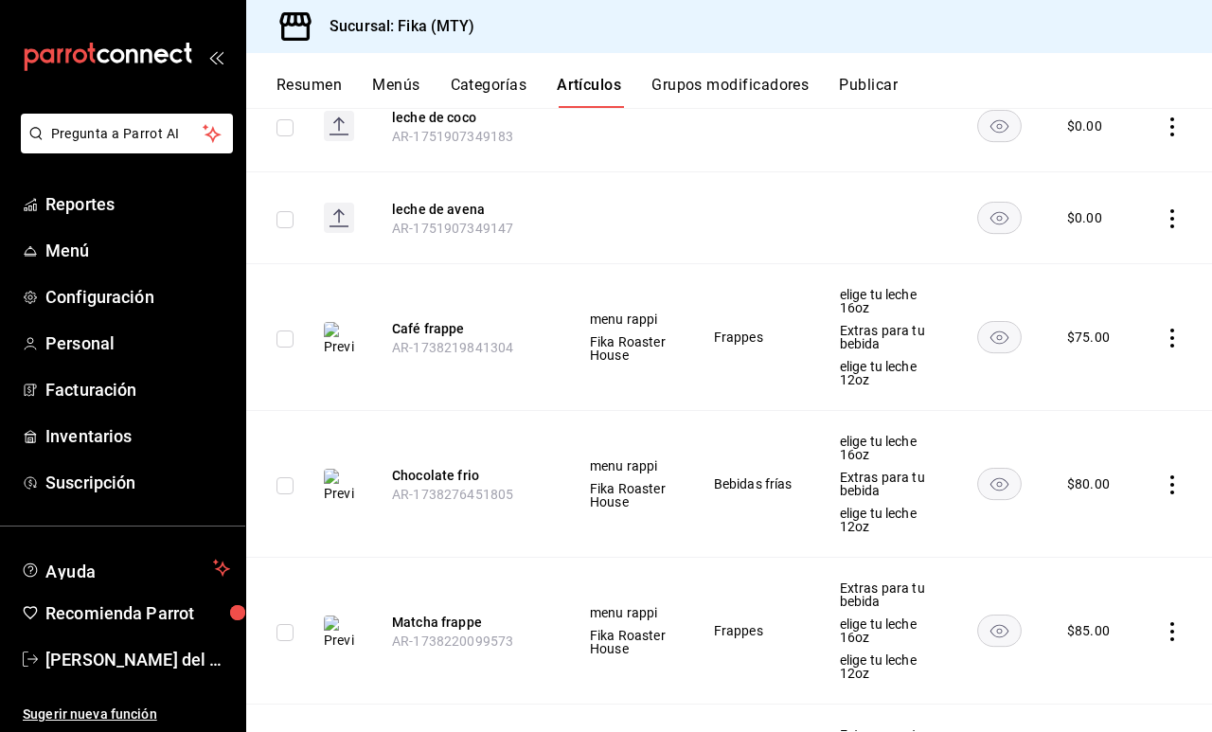
scroll to position [5455, 0]
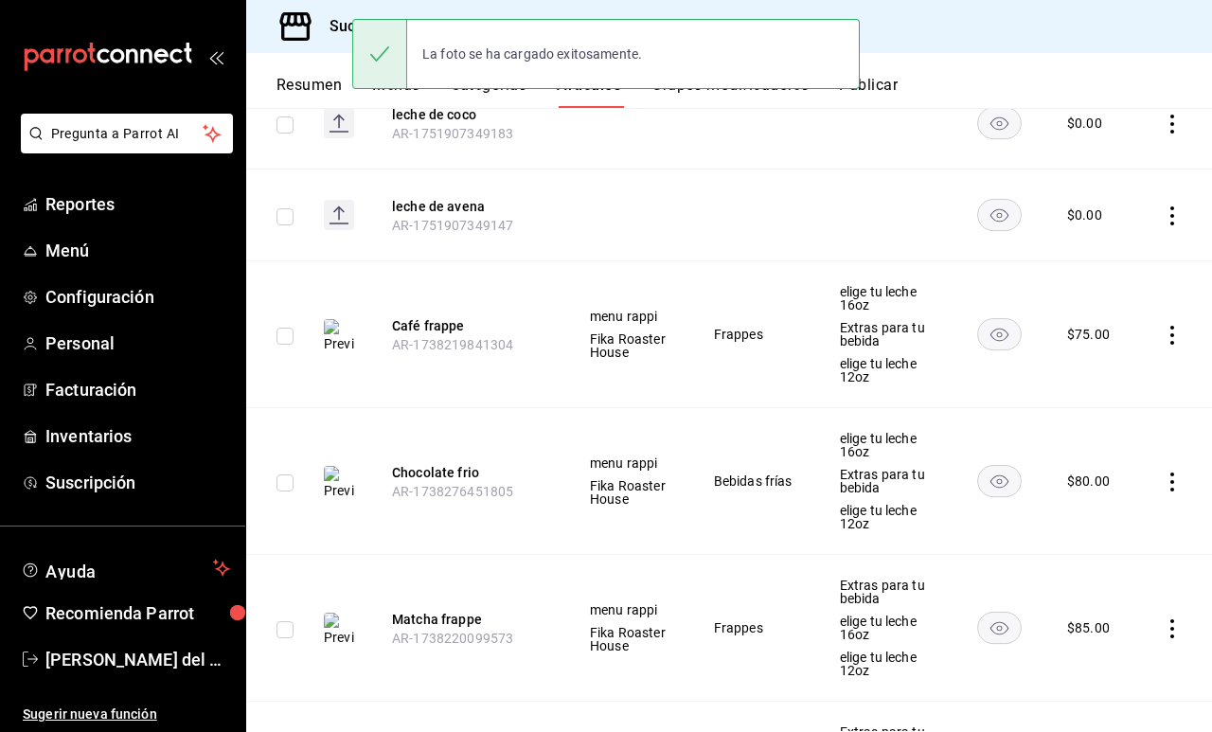
click at [342, 466] on img at bounding box center [339, 483] width 30 height 34
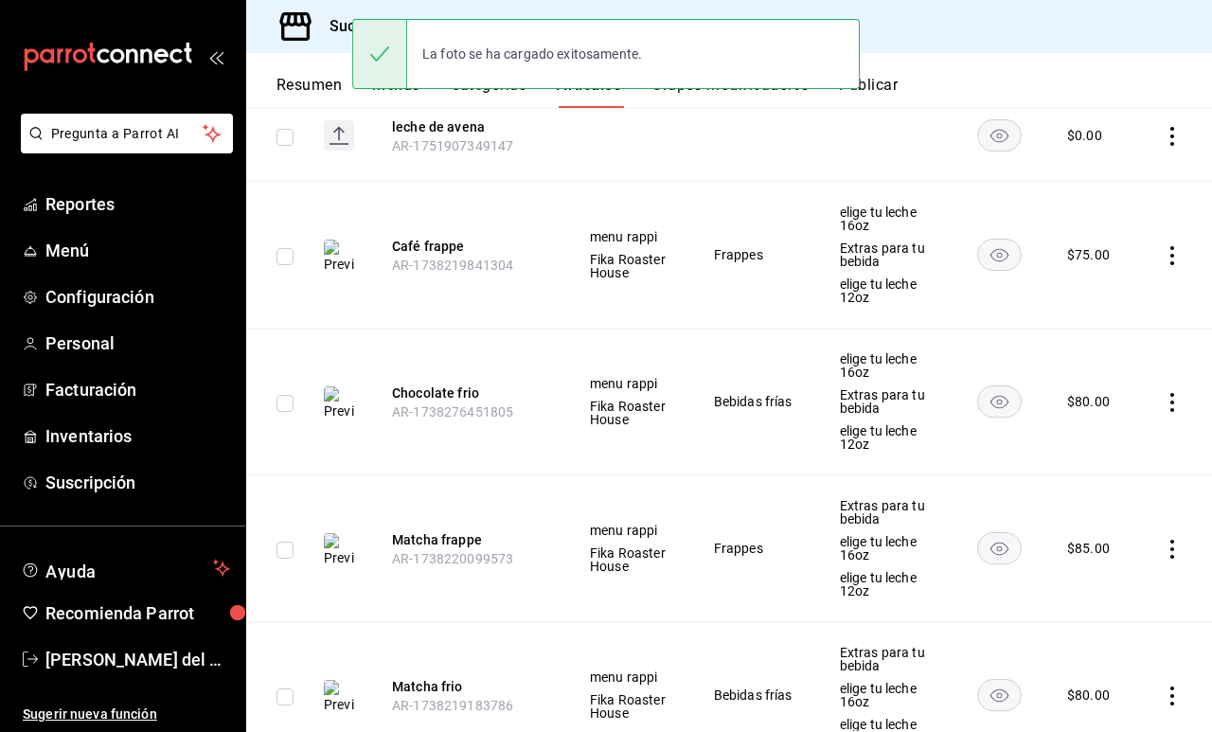
scroll to position [5538, 0]
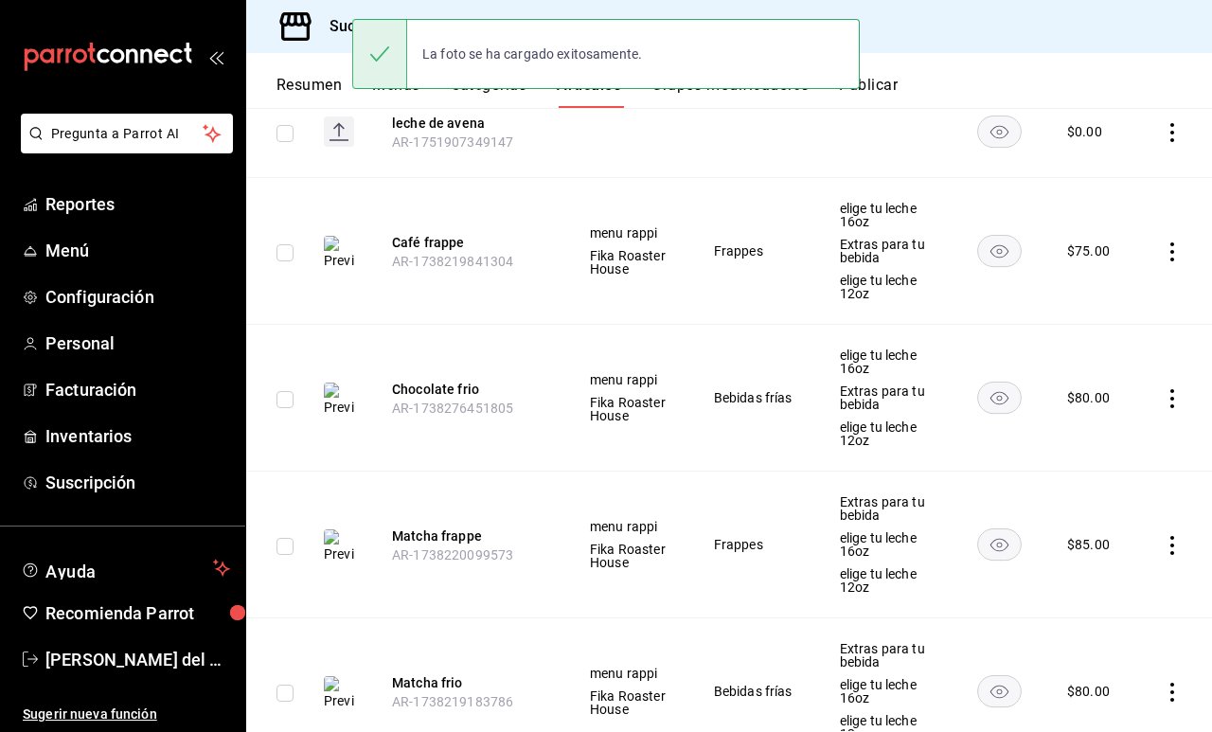
click at [343, 529] on img at bounding box center [339, 546] width 30 height 34
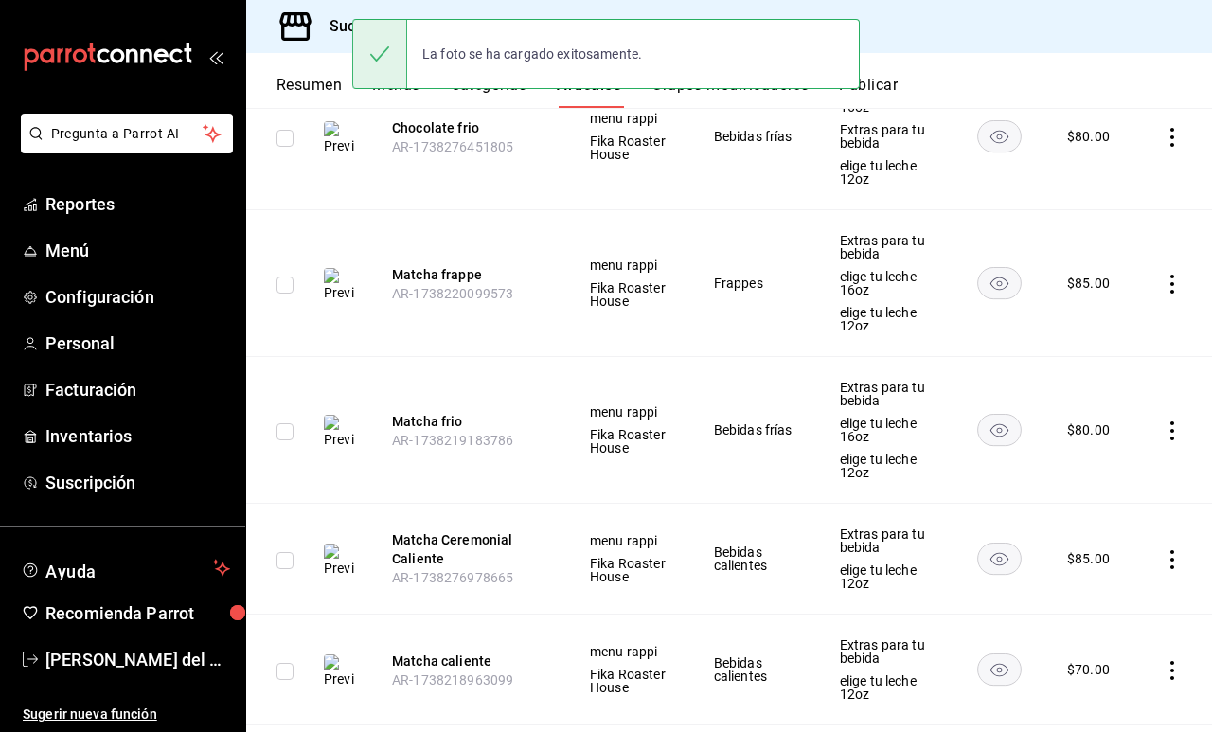
scroll to position [5802, 0]
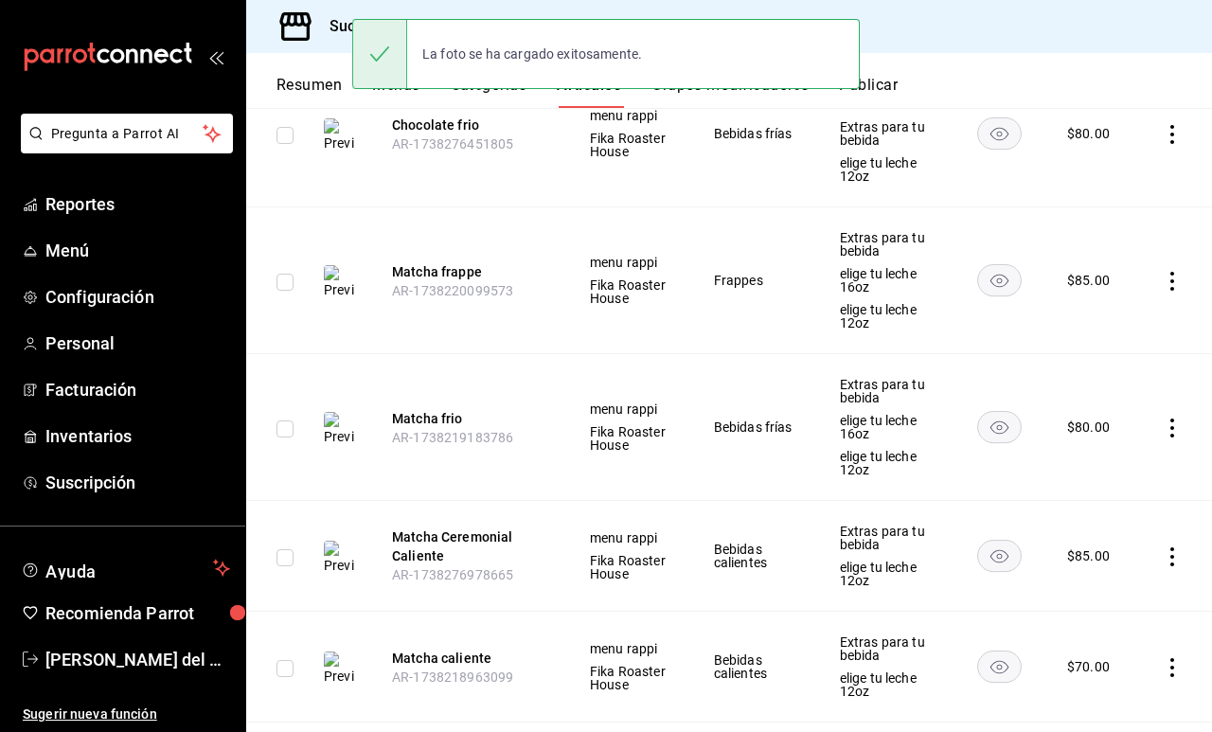
click at [344, 412] on img at bounding box center [339, 429] width 30 height 34
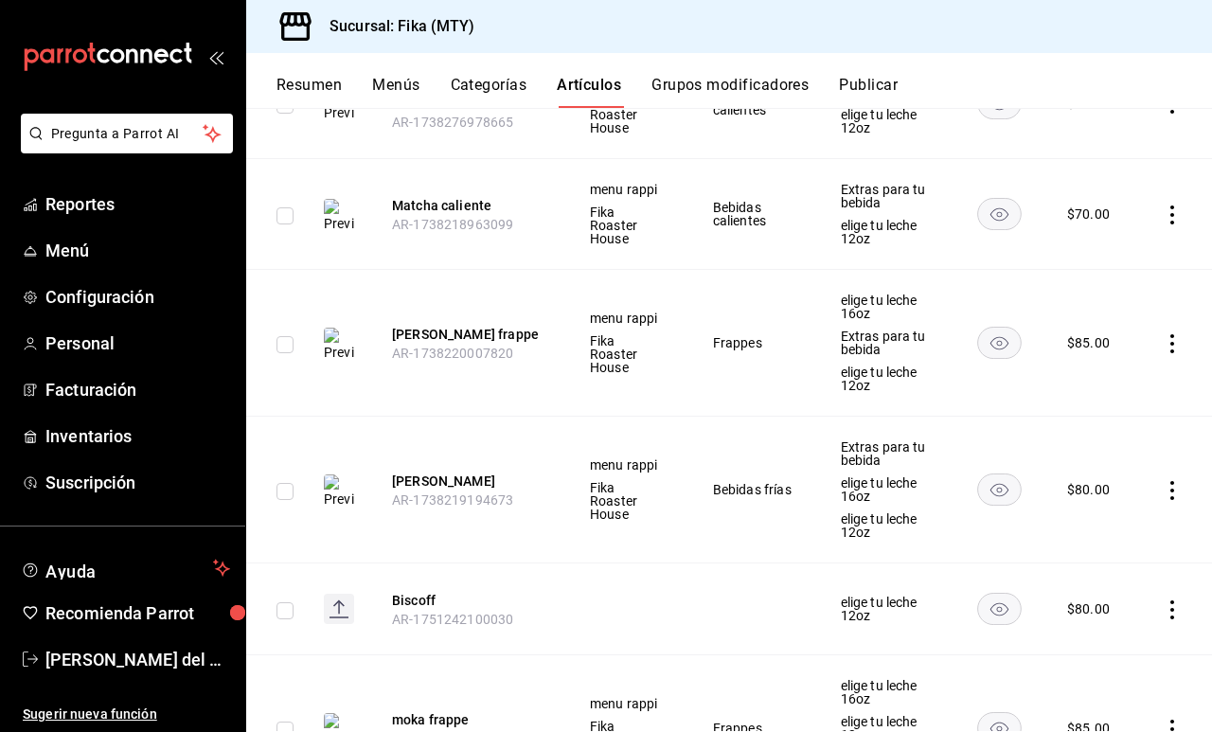
scroll to position [6372, 0]
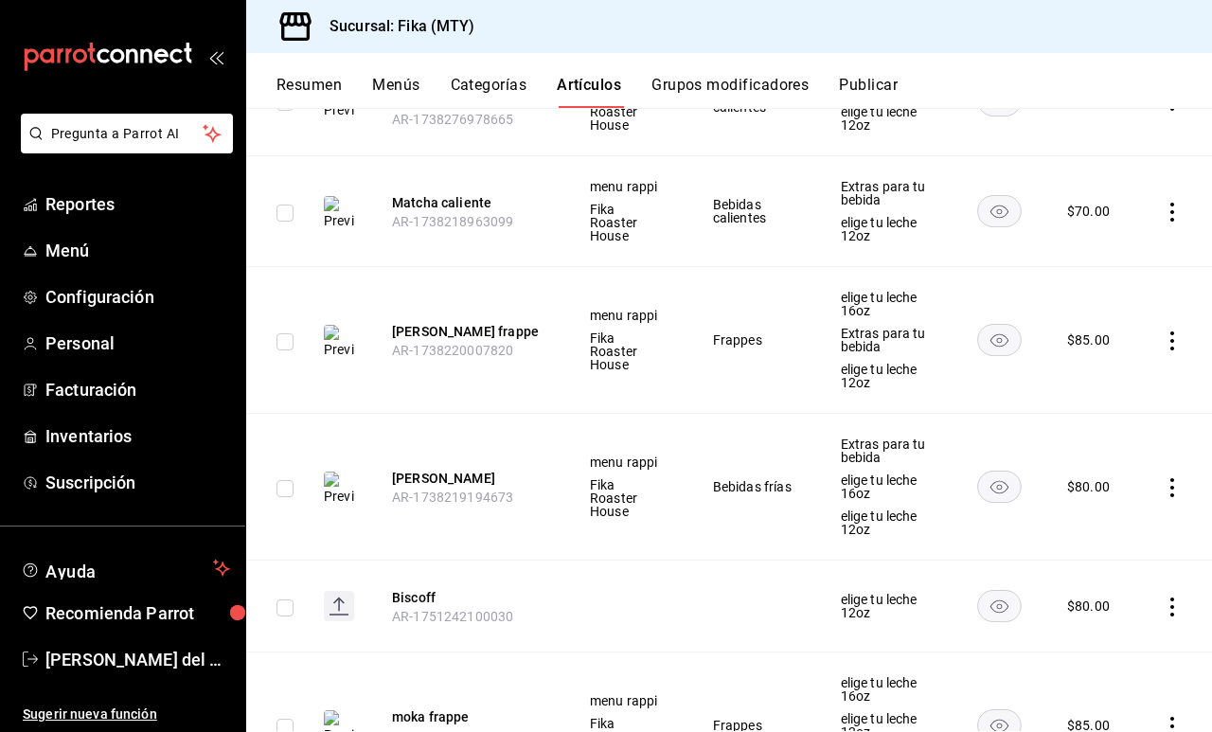
click at [329, 591] on rect at bounding box center [339, 606] width 30 height 30
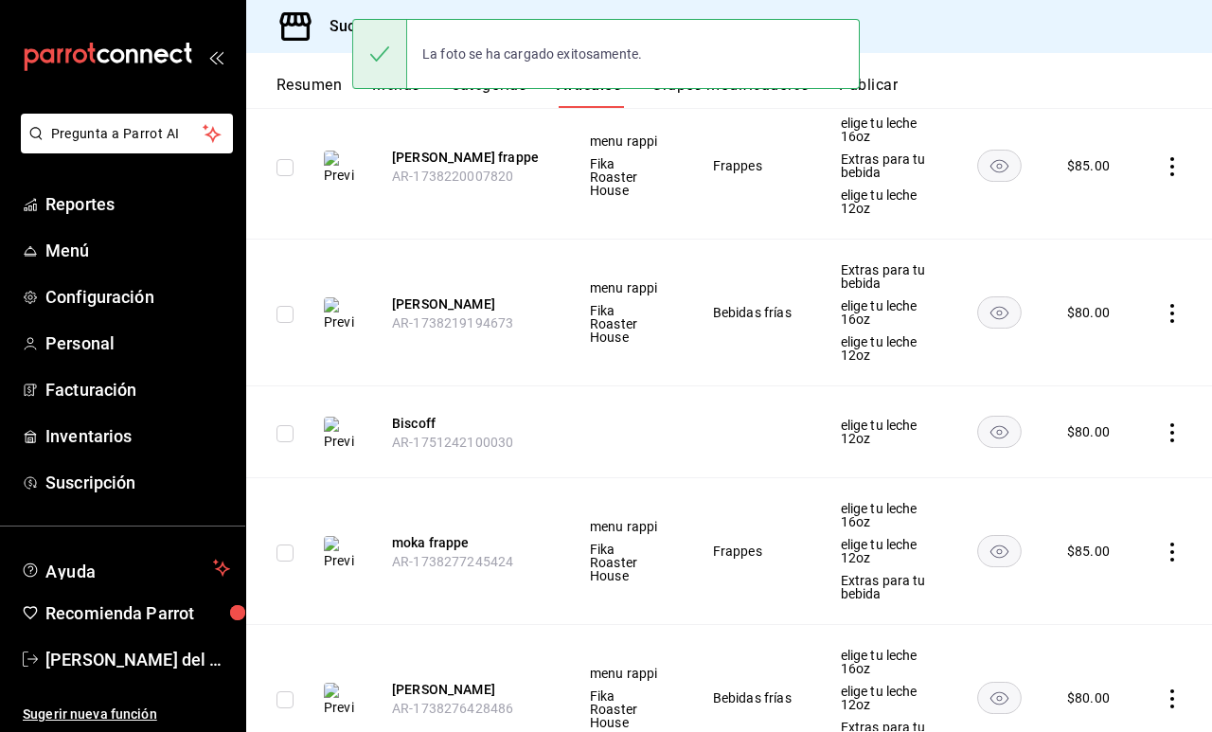
scroll to position [6568, 0]
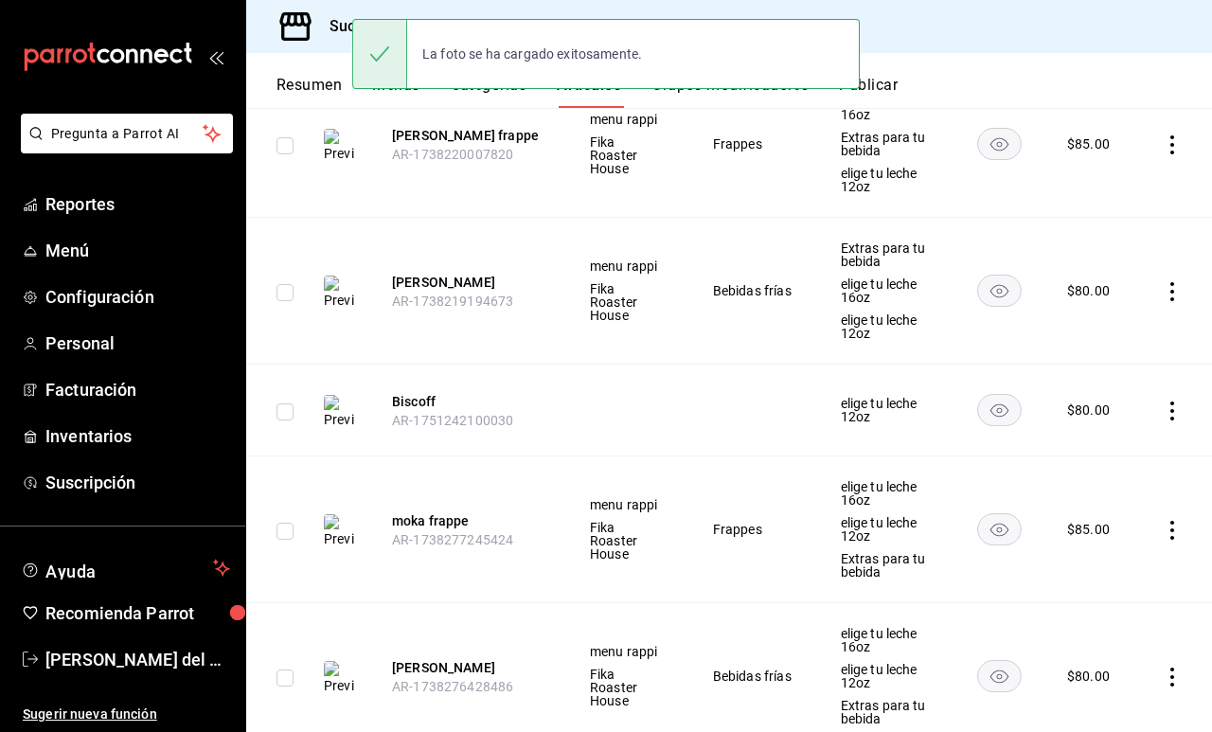
click at [341, 514] on img at bounding box center [339, 531] width 30 height 34
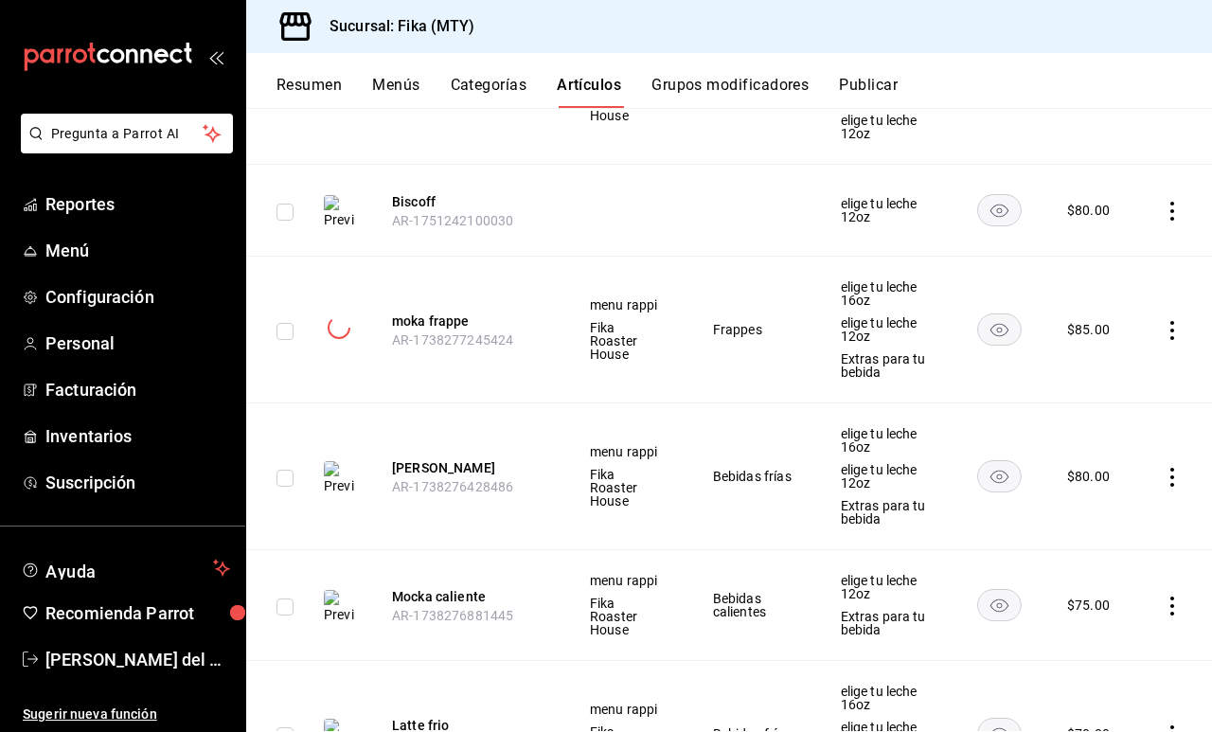
scroll to position [6771, 0]
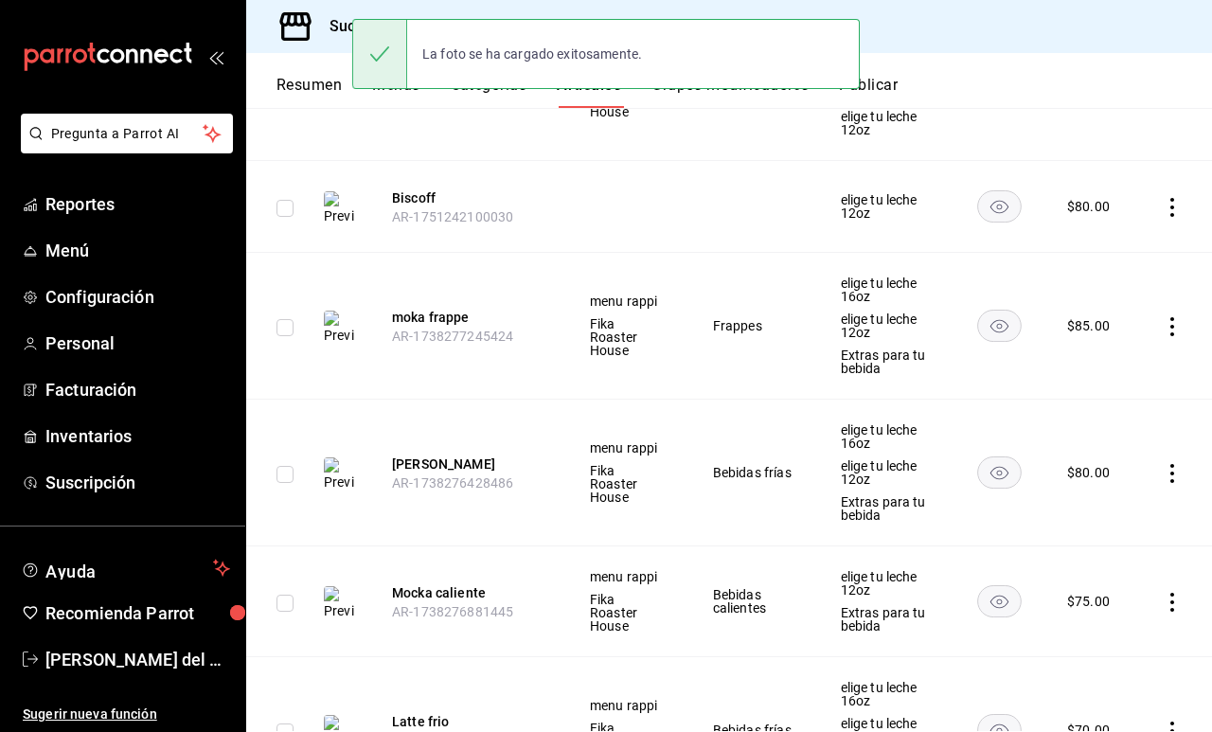
click at [340, 586] on img at bounding box center [339, 603] width 30 height 34
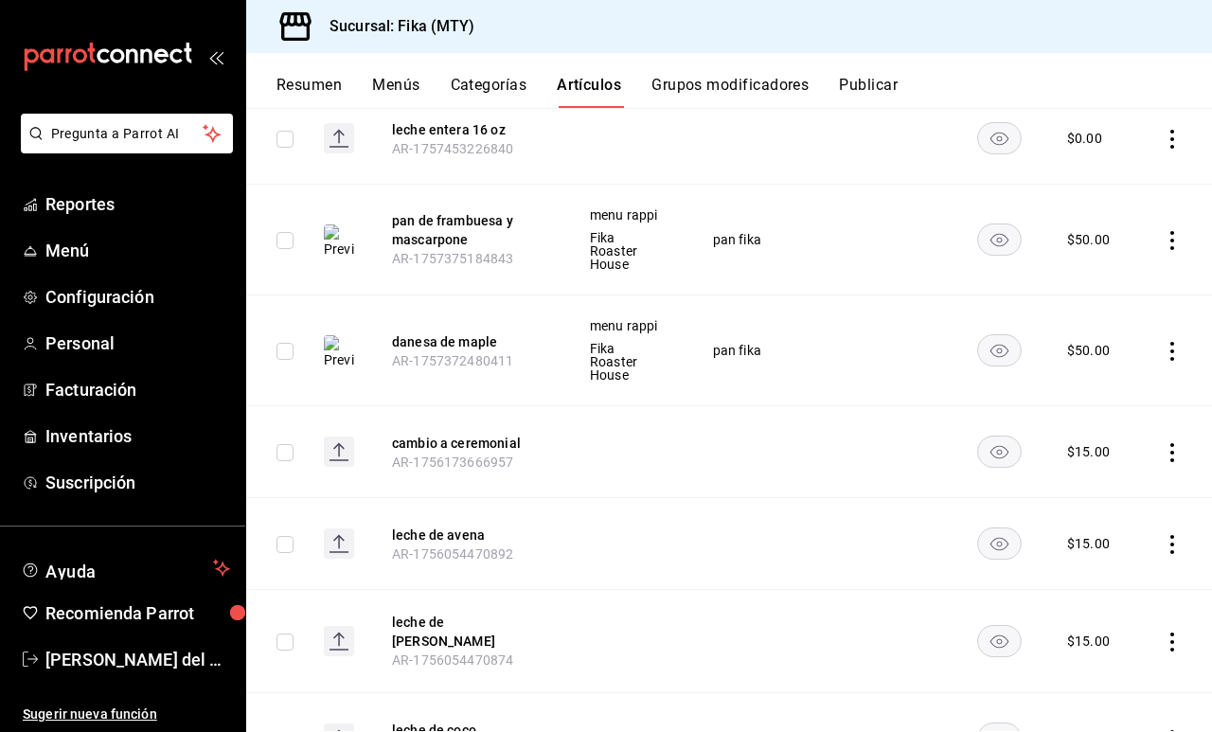
scroll to position [1236, 0]
